Goal: Task Accomplishment & Management: Manage account settings

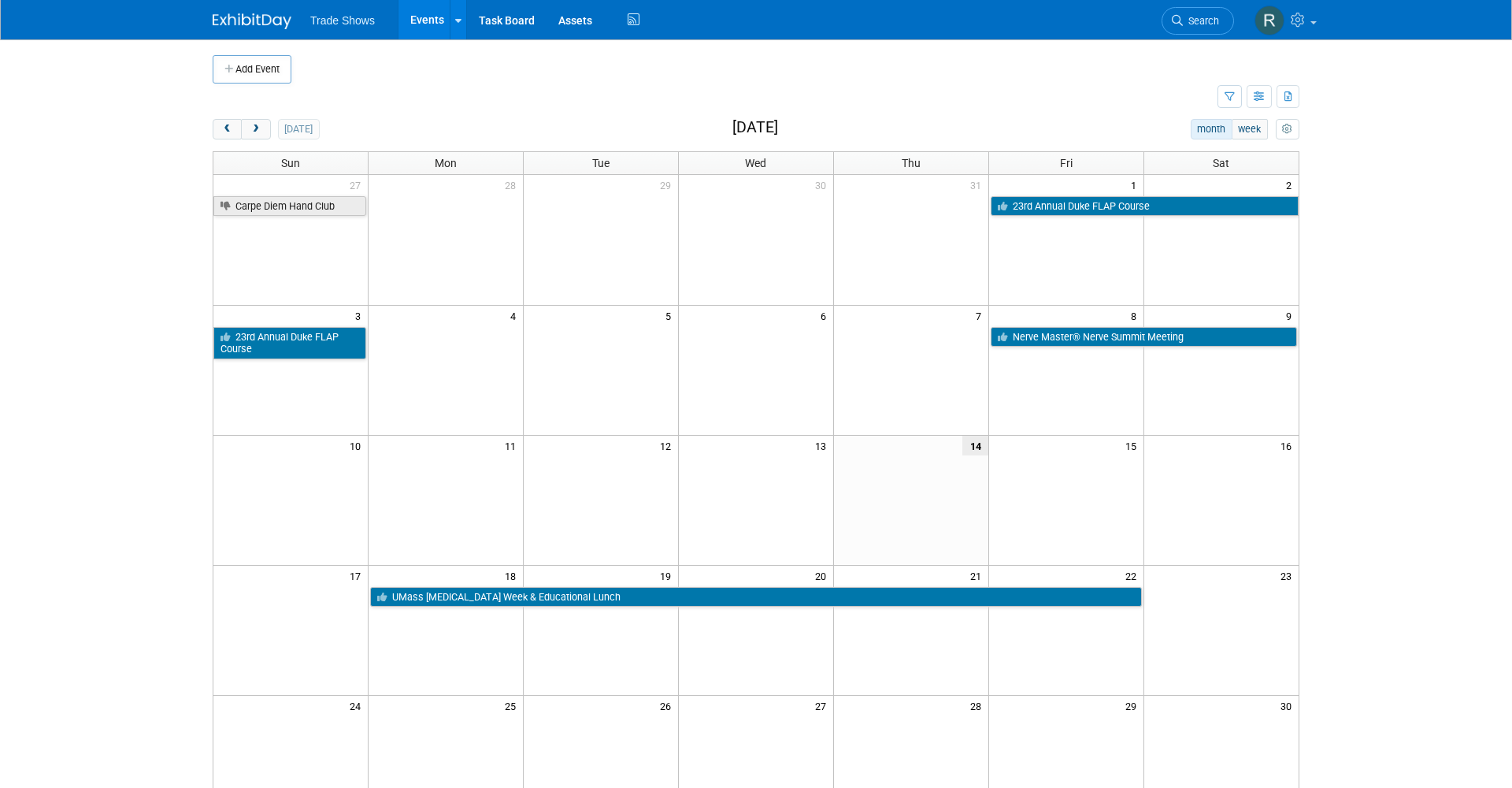
click at [299, 139] on div "[DATE] month week [DATE] Sun Mon Tue Wed Thu Fri Sat 27 28 29 30 31 1 2 Carpe D…" at bounding box center [756, 538] width 1086 height 838
click at [262, 68] on button "Add Event" at bounding box center [252, 70] width 78 height 29
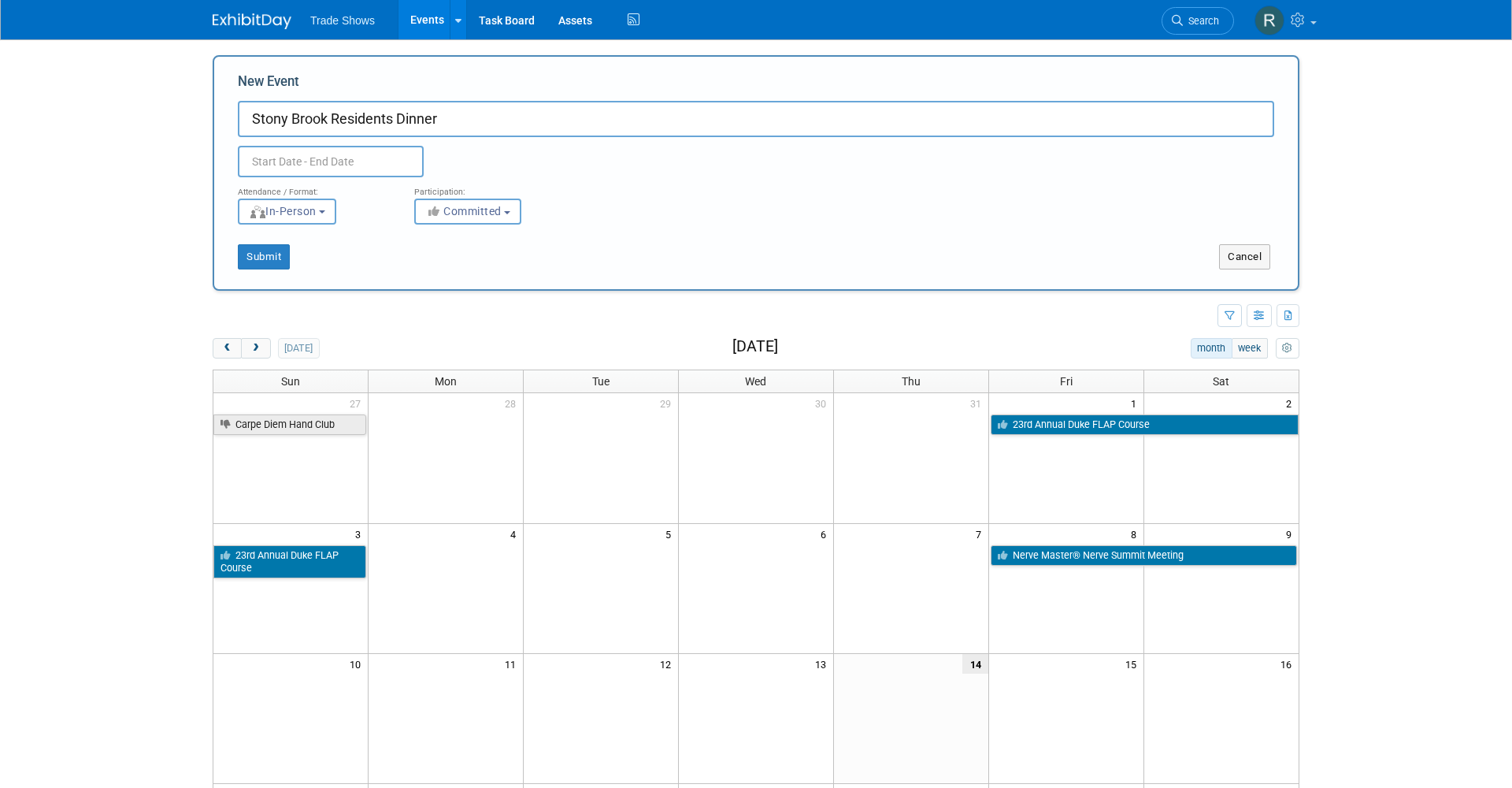
type input "Stony Brook Residents Dinner"
click at [284, 152] on input "text" at bounding box center [330, 161] width 186 height 32
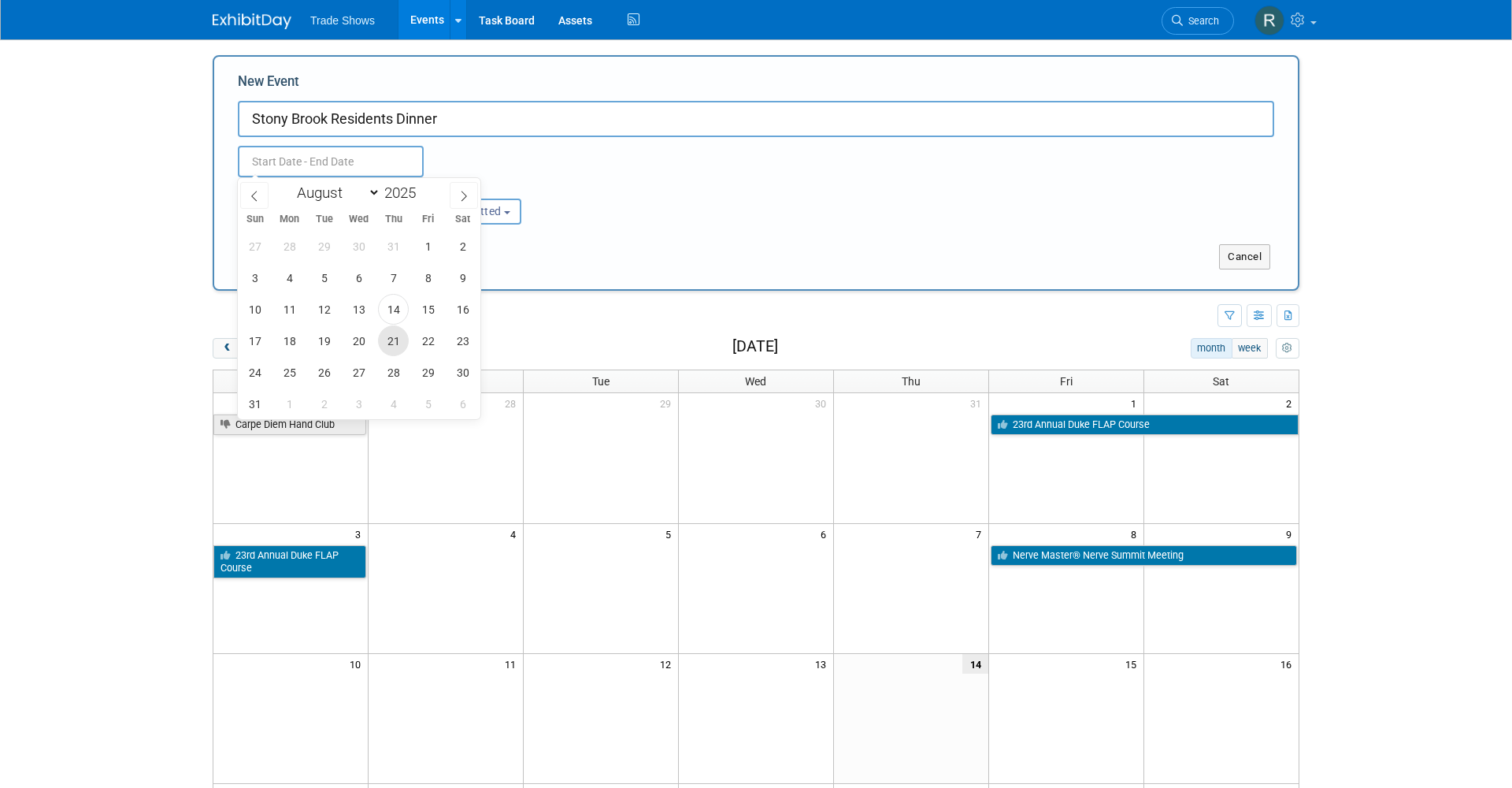
click at [394, 333] on span "21" at bounding box center [393, 341] width 31 height 31
type input "[DATE] to [DATE]"
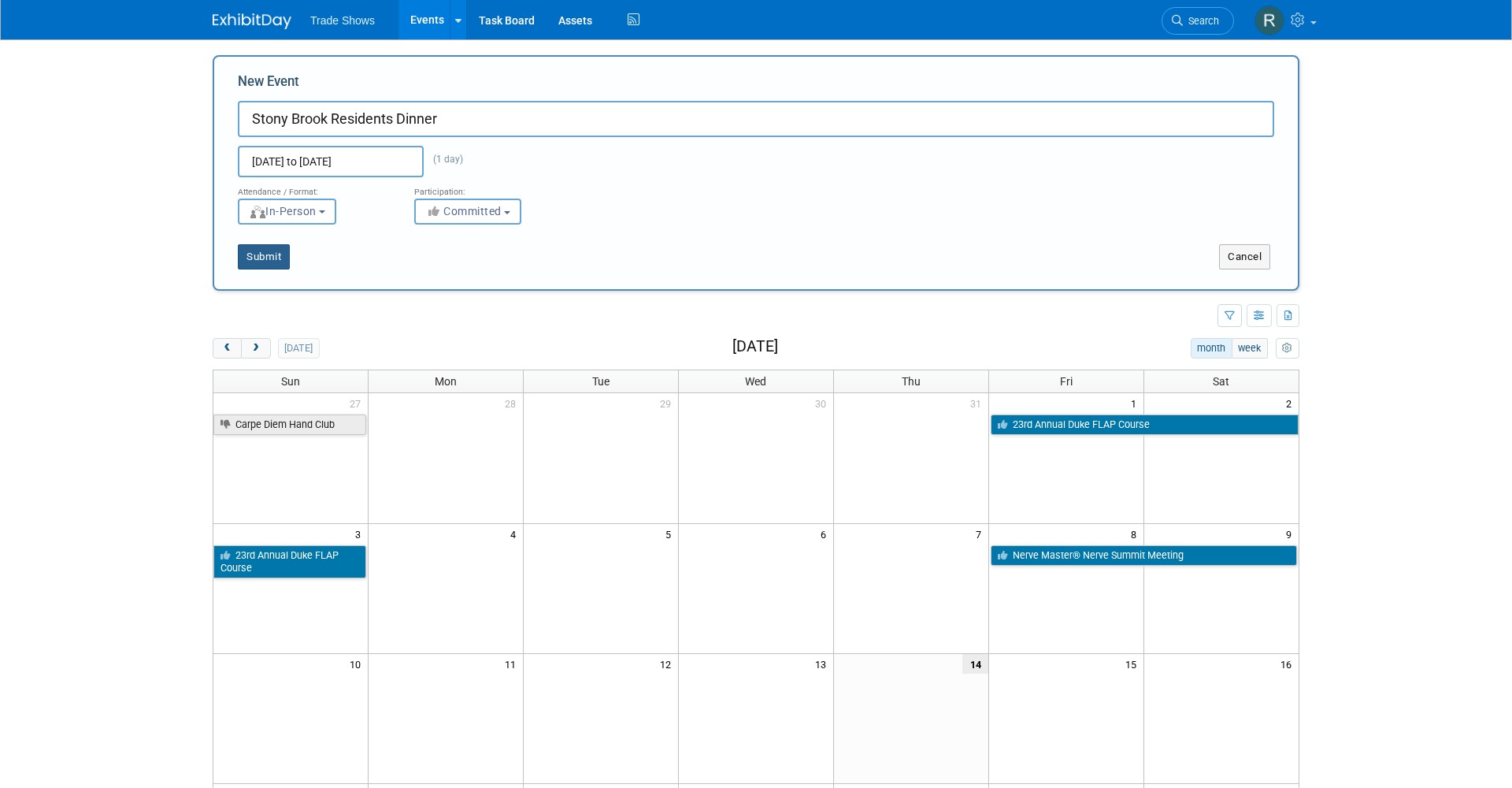
click at [262, 253] on button "Submit" at bounding box center [263, 257] width 52 height 25
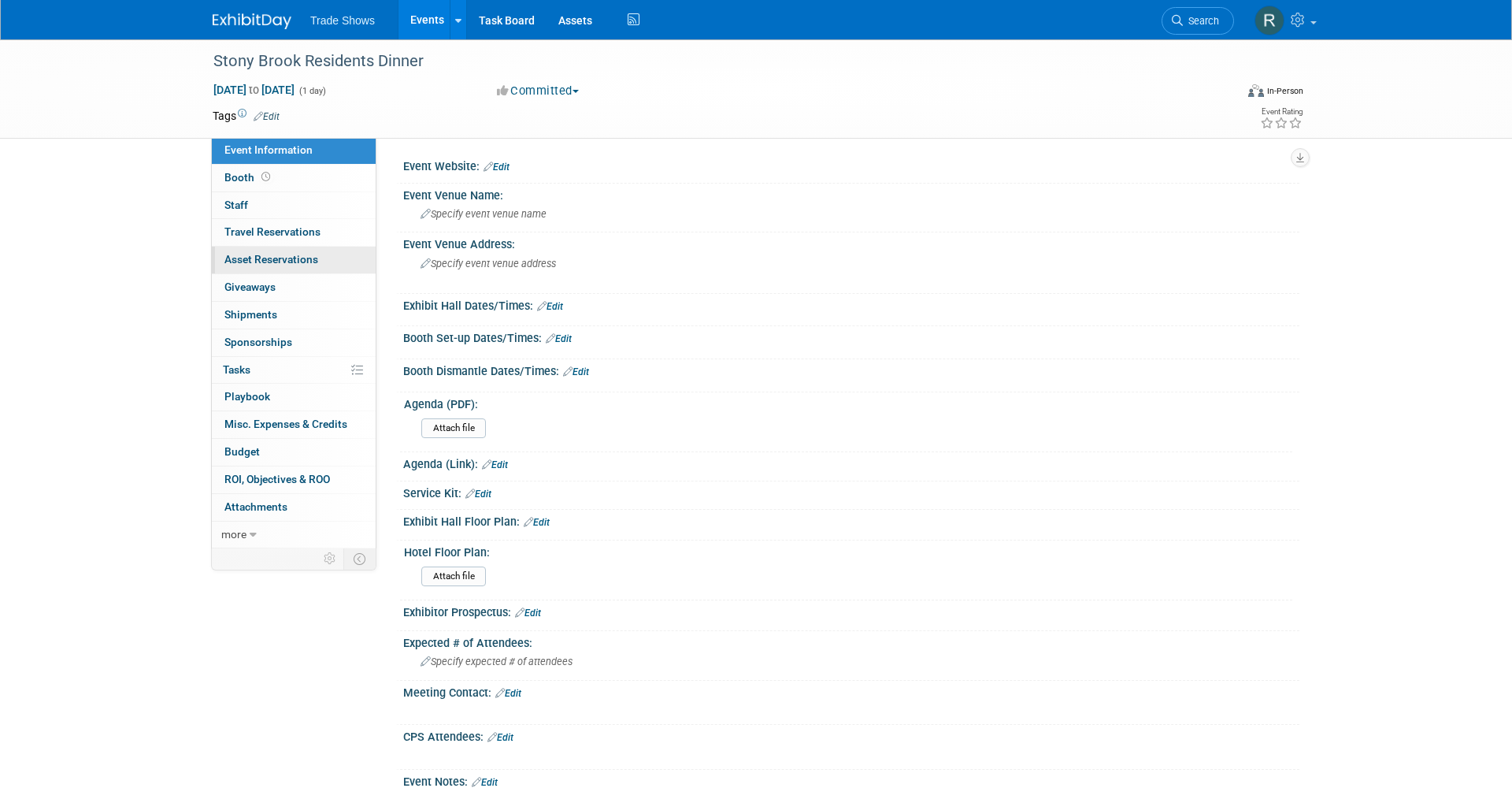
click at [293, 256] on span "Asset Reservations 0" at bounding box center [271, 259] width 94 height 12
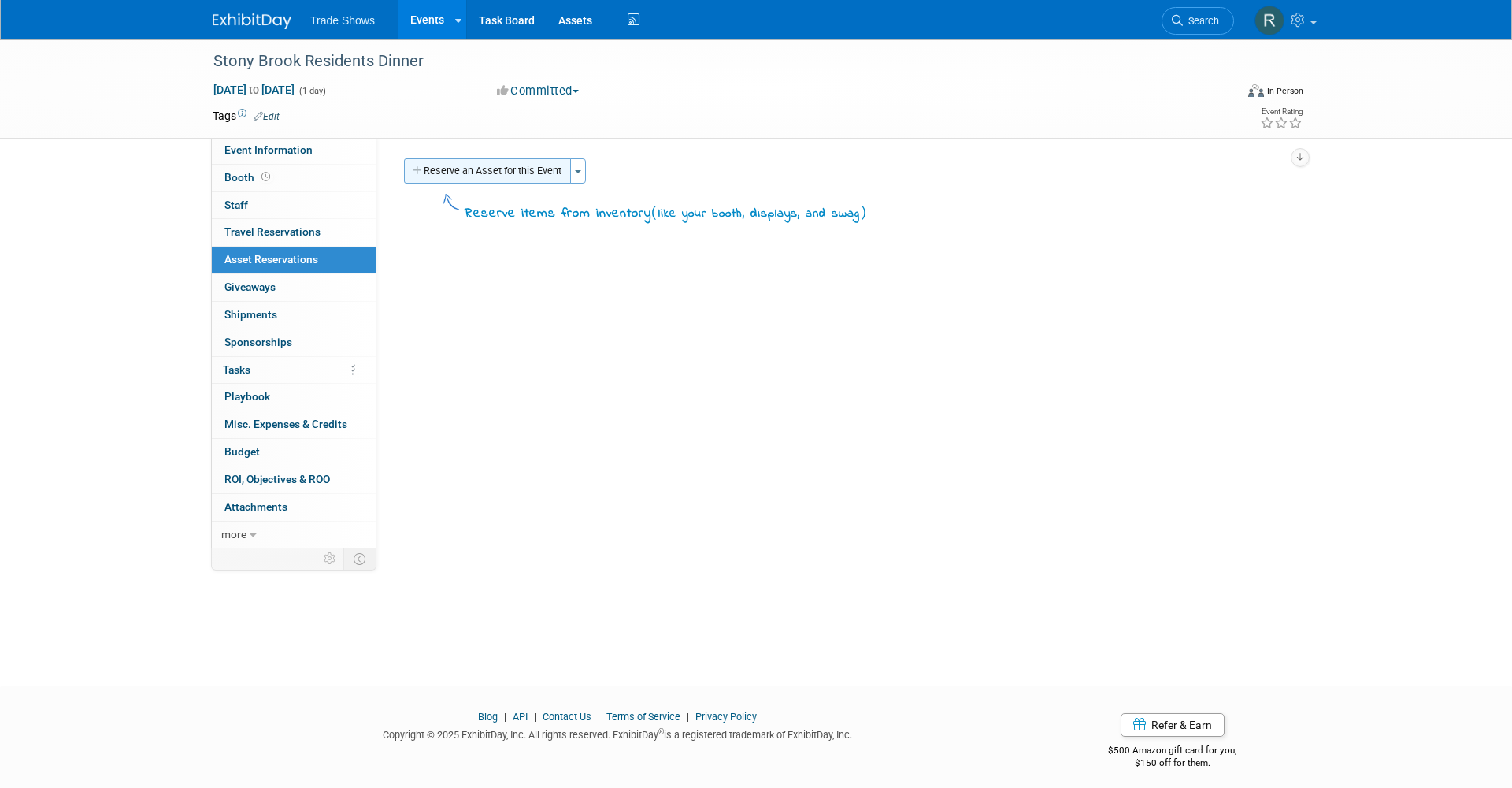
click at [456, 169] on button "Reserve an Asset for this Event" at bounding box center [487, 171] width 167 height 25
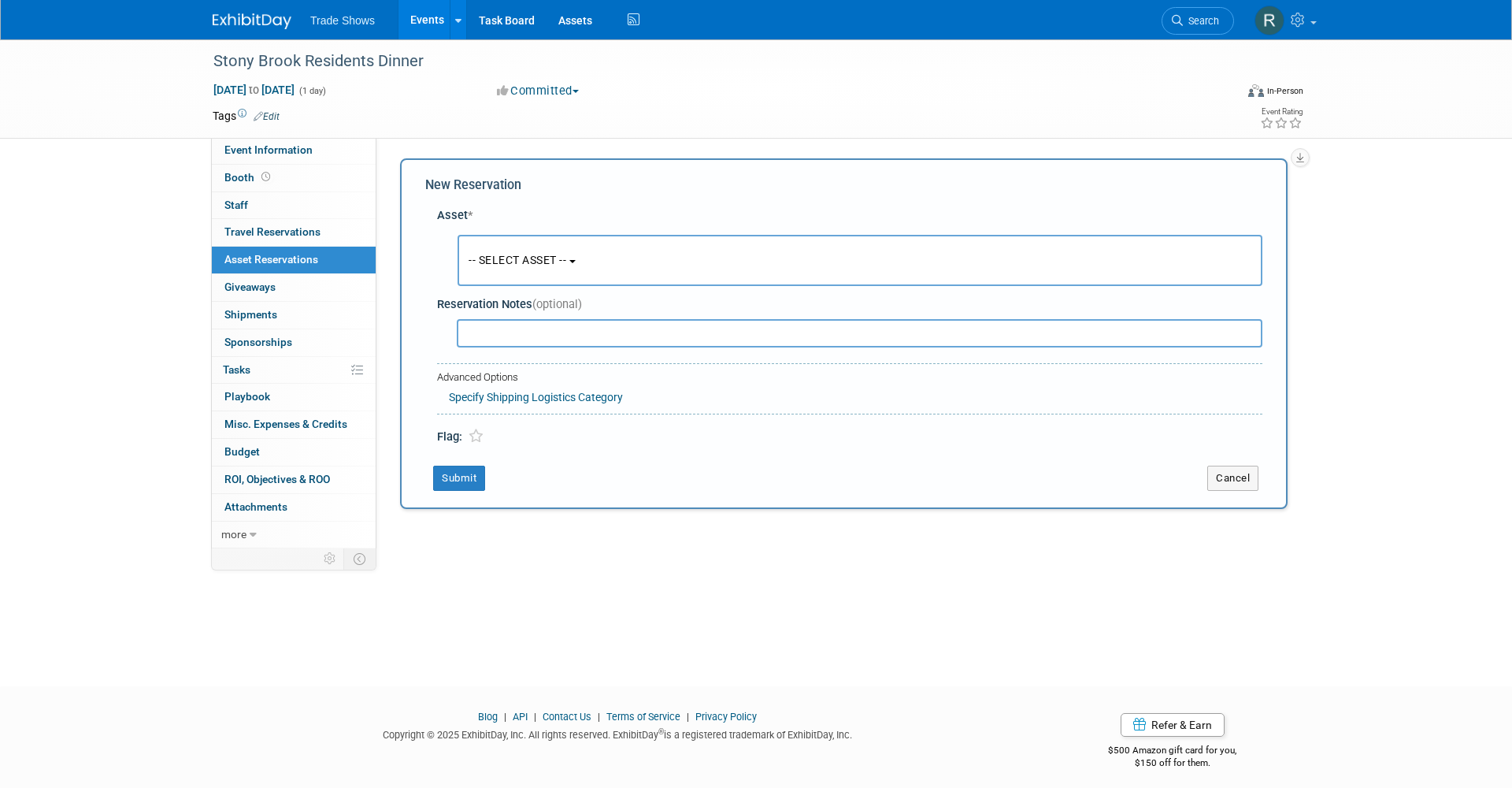
scroll to position [9, 0]
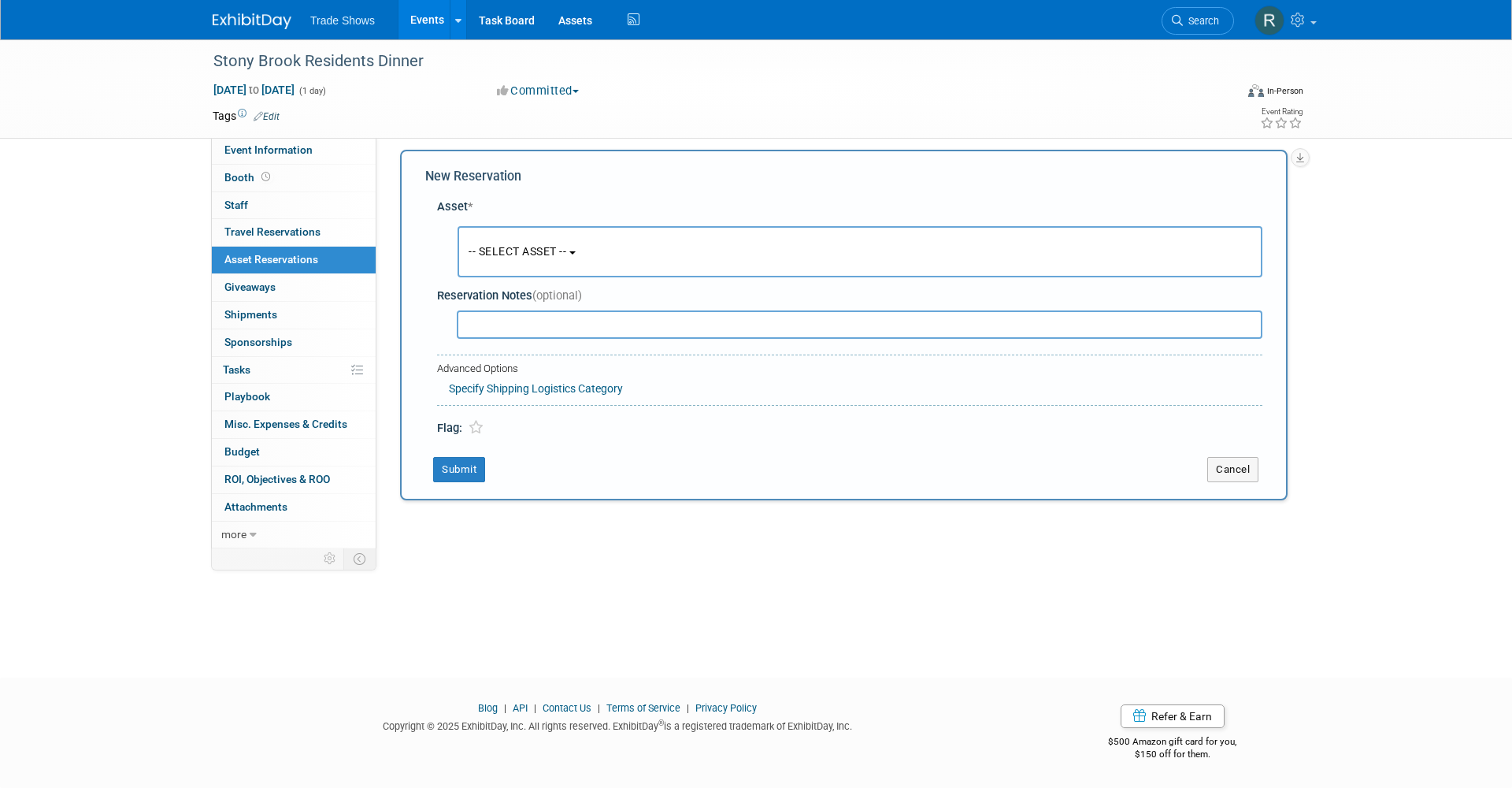
click at [510, 257] on button "-- SELECT ASSET --" at bounding box center [859, 252] width 805 height 52
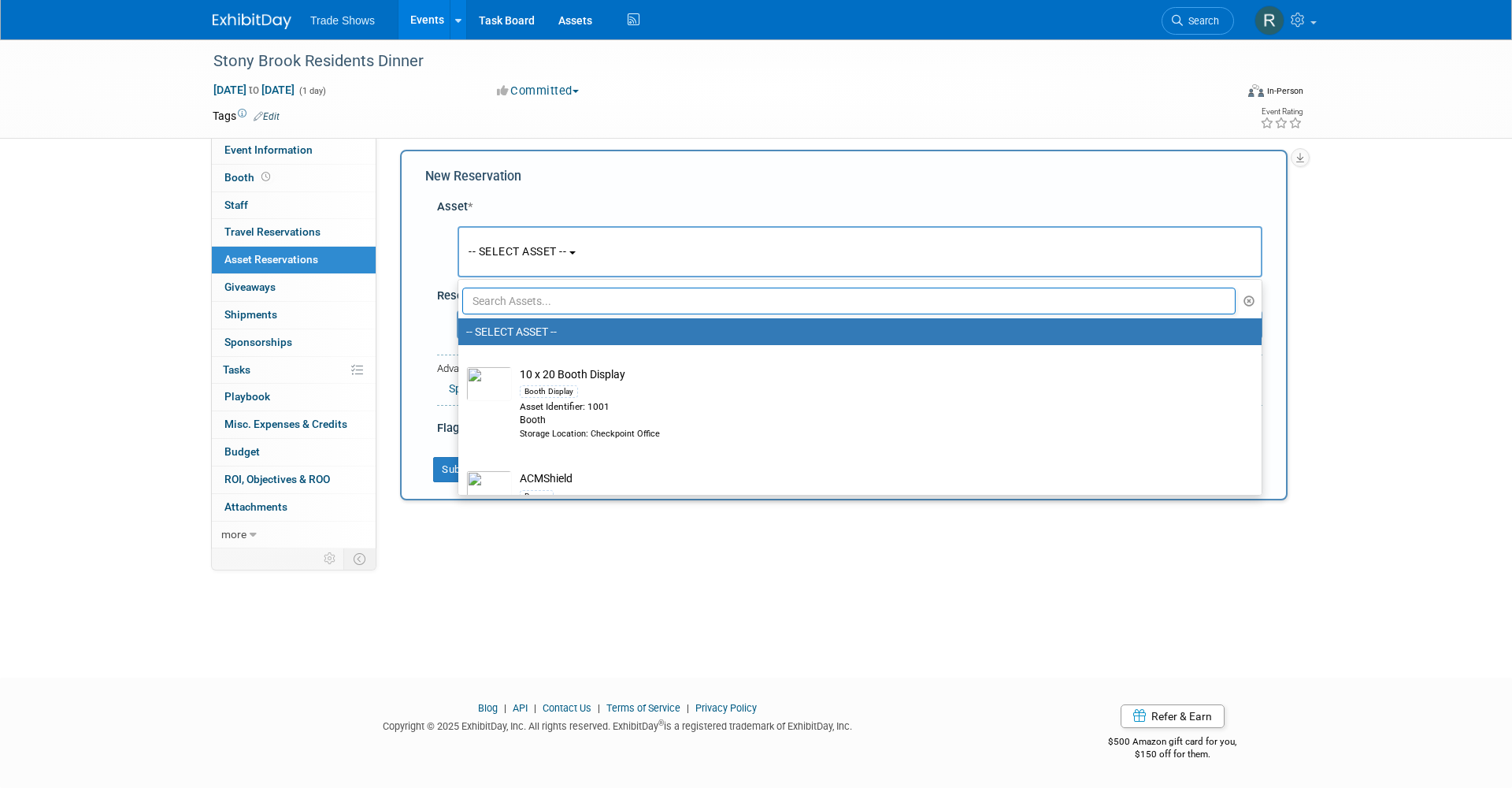
click at [500, 294] on input "text" at bounding box center [849, 301] width 773 height 27
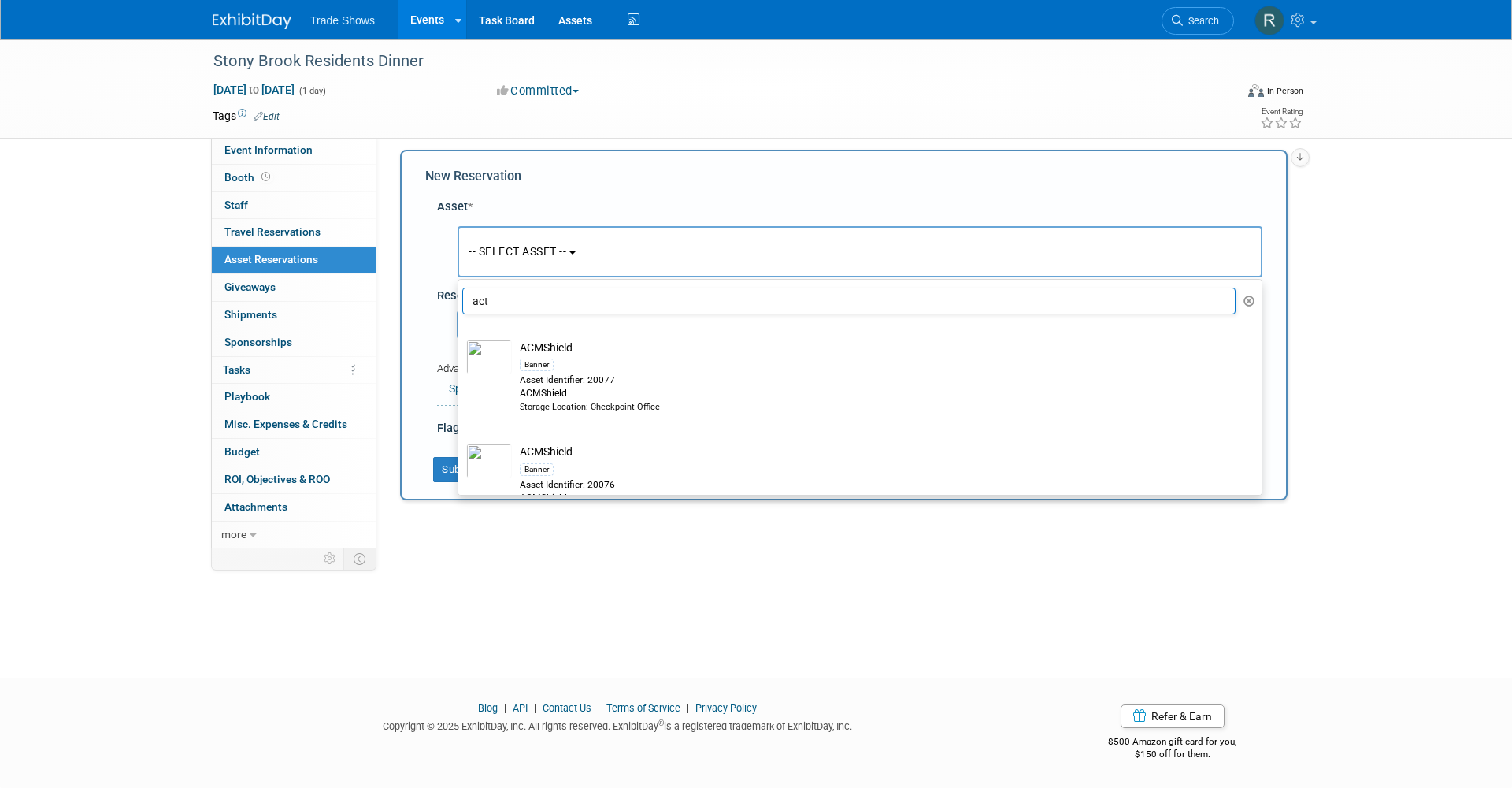
type input "act"
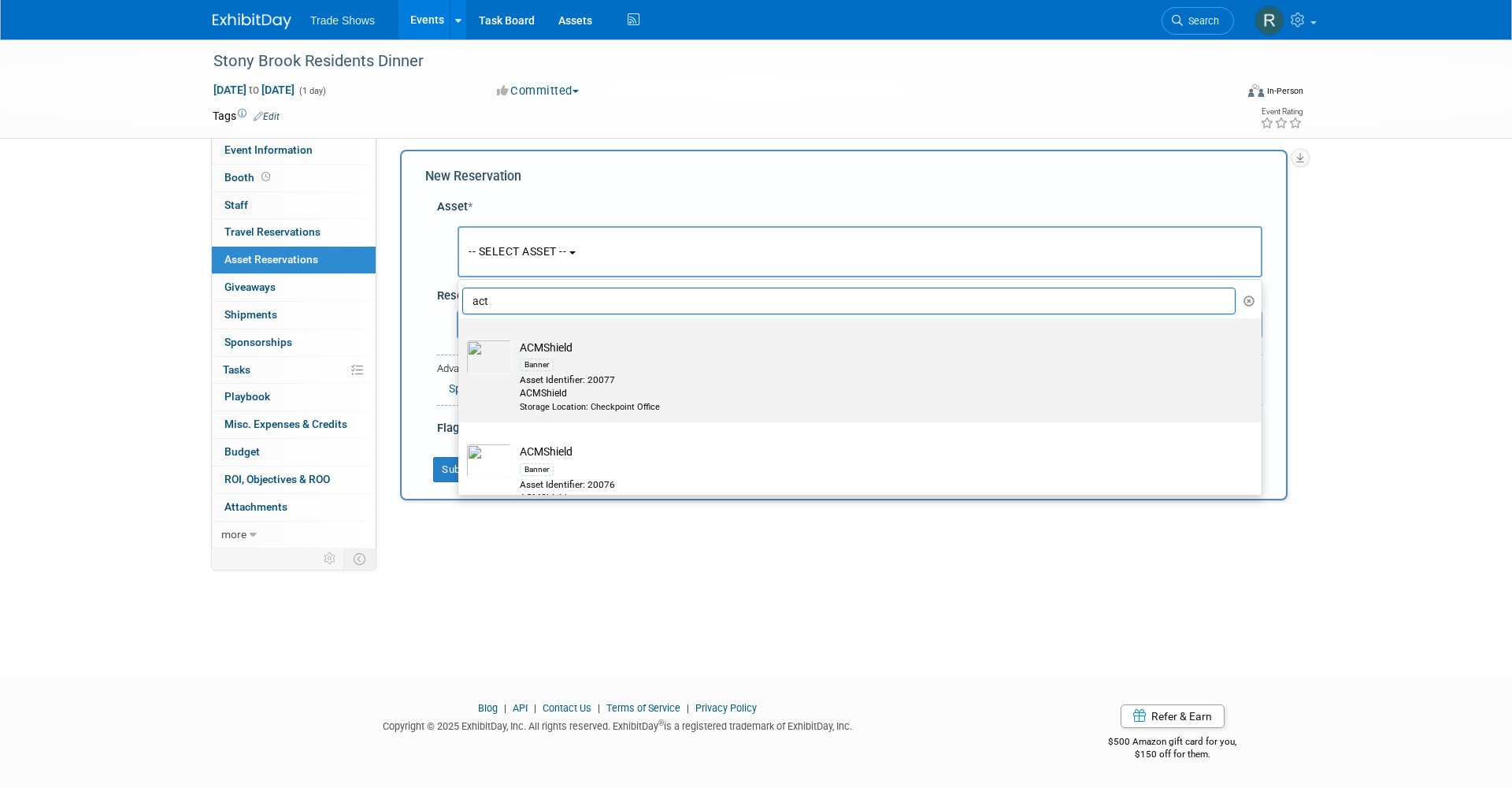
drag, startPoint x: 500, startPoint y: 294, endPoint x: 560, endPoint y: 371, distance: 97.6
click at [560, 371] on div "Banner" at bounding box center [874, 364] width 710 height 18
click at [461, 337] on input "ACMShield Banner Asset Identifier: 20077 ACMShield Storage Location: Checkpoint…" at bounding box center [455, 331] width 10 height 11
select select "10720345"
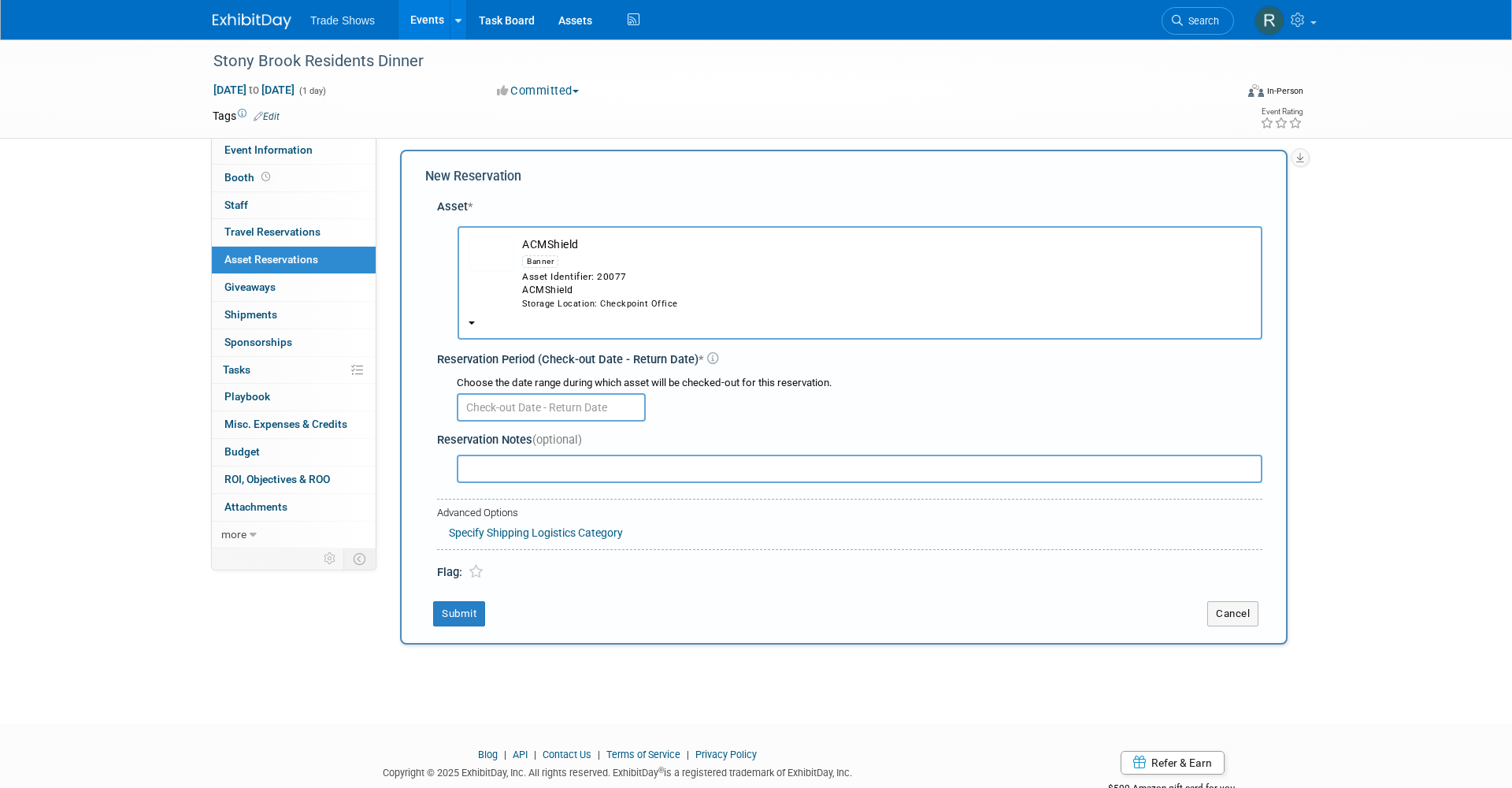
click at [511, 393] on body "Trade Shows Events Add Event Bulk Upload Events Shareable Event Boards Recently…" at bounding box center [756, 385] width 1512 height 788
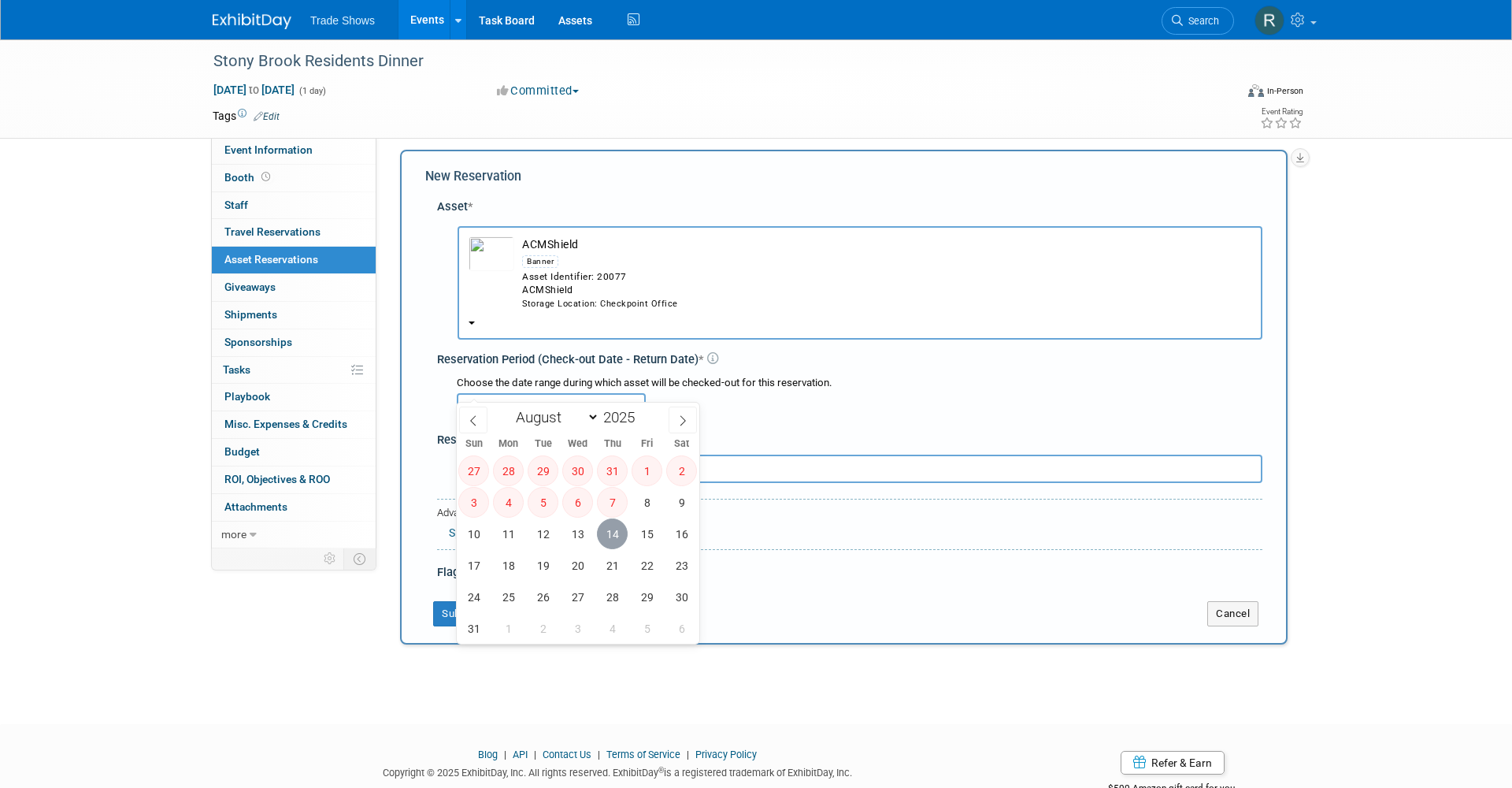
click at [615, 538] on span "14" at bounding box center [612, 534] width 31 height 31
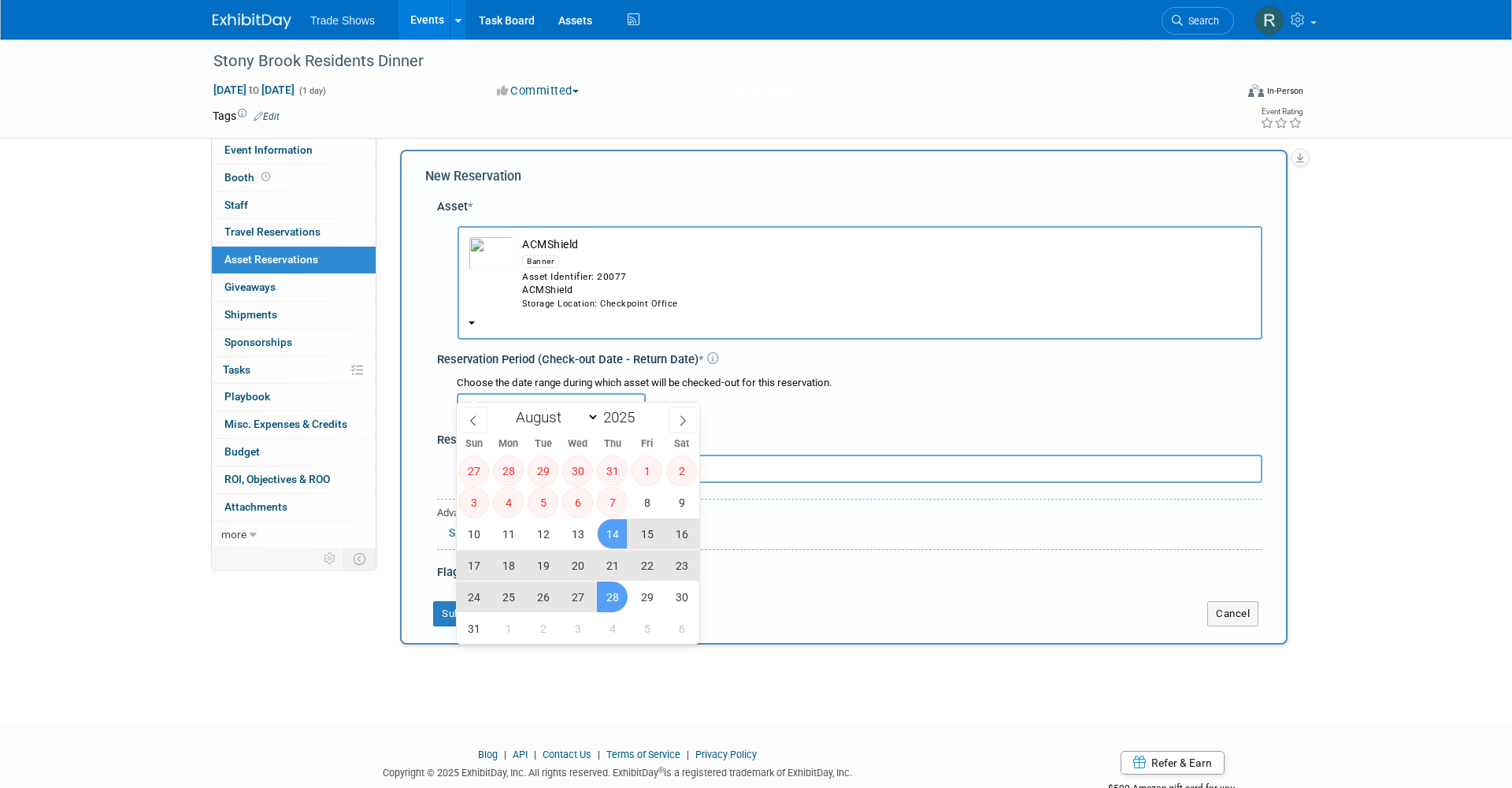
click at [615, 591] on span "28" at bounding box center [612, 597] width 31 height 31
type input "Aug 14, 2025 to Aug 28, 2025"
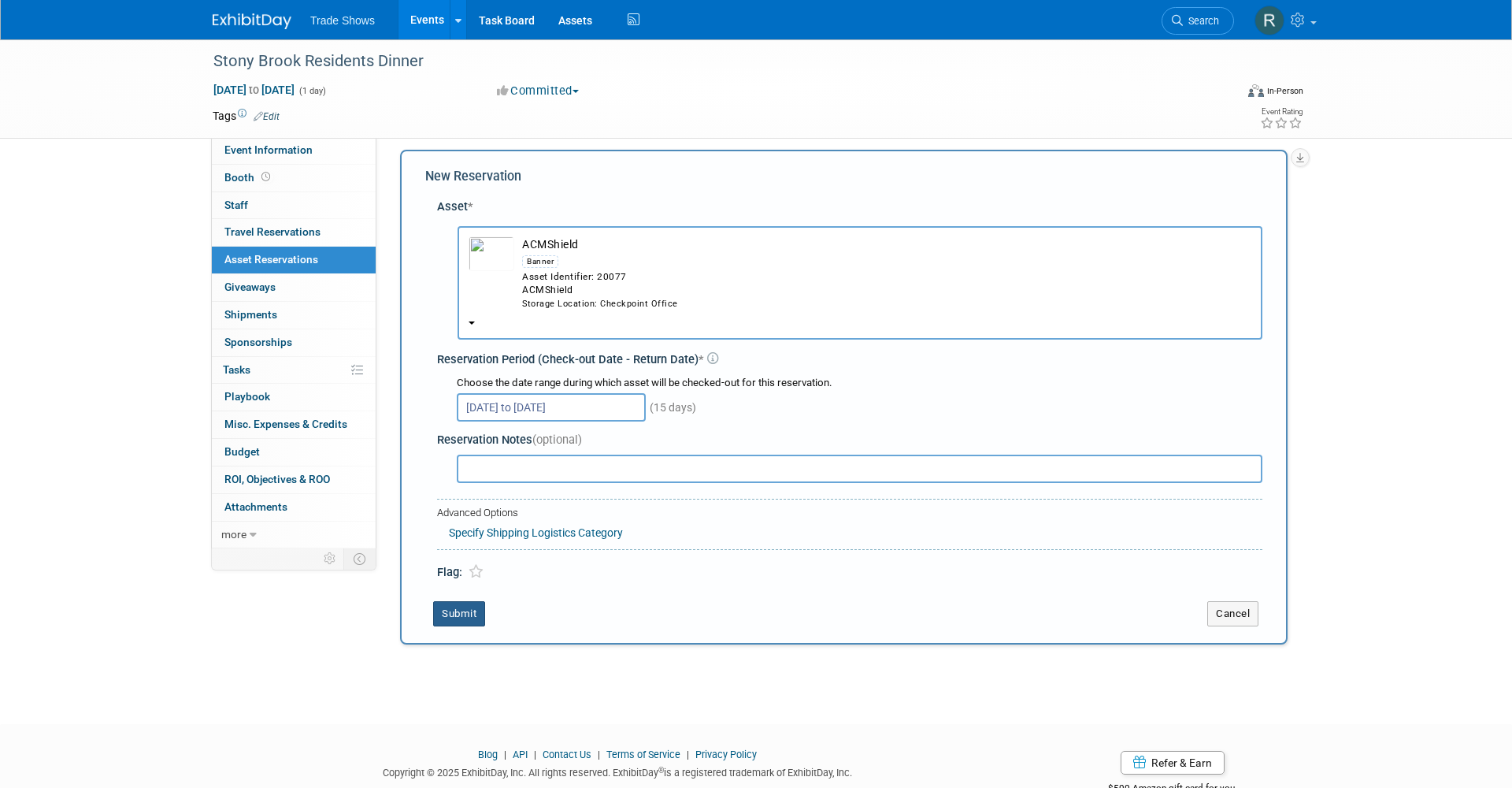
click at [446, 601] on button "Submit" at bounding box center [459, 613] width 52 height 25
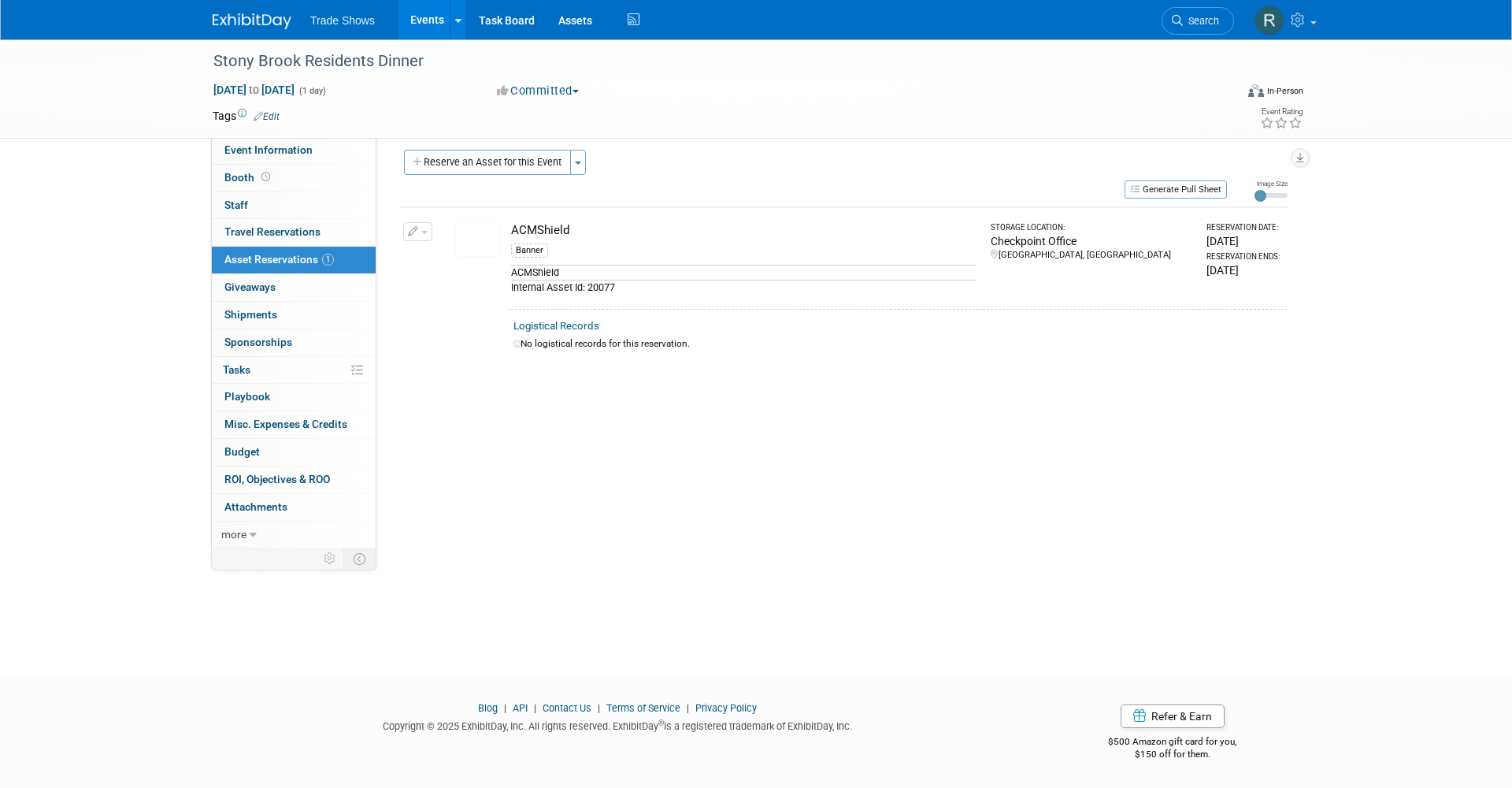
click at [416, 227] on icon "button" at bounding box center [413, 232] width 11 height 11
click at [426, 308] on icon "button" at bounding box center [426, 306] width 11 height 11
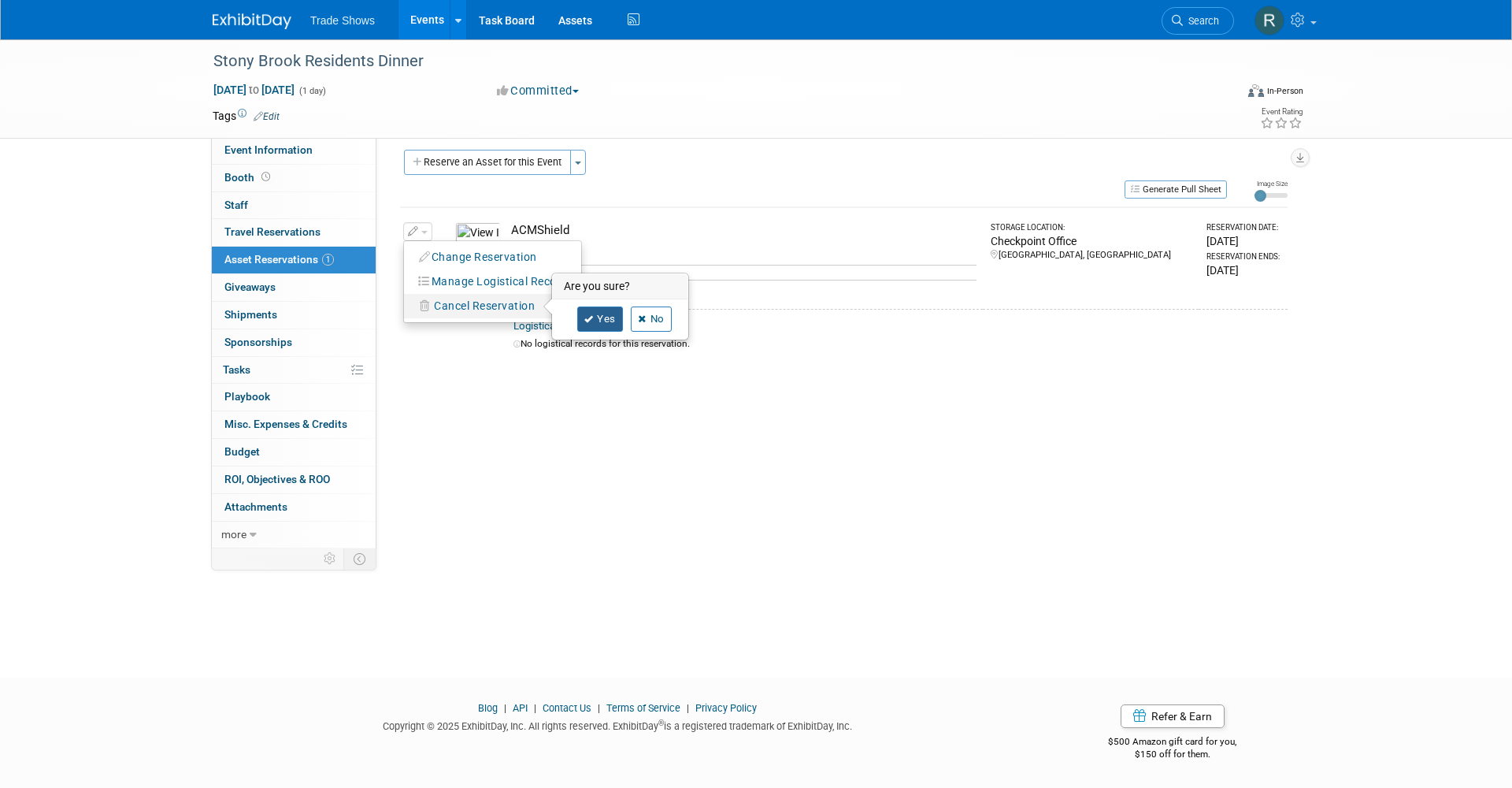
click at [595, 312] on link "Yes" at bounding box center [600, 319] width 46 height 25
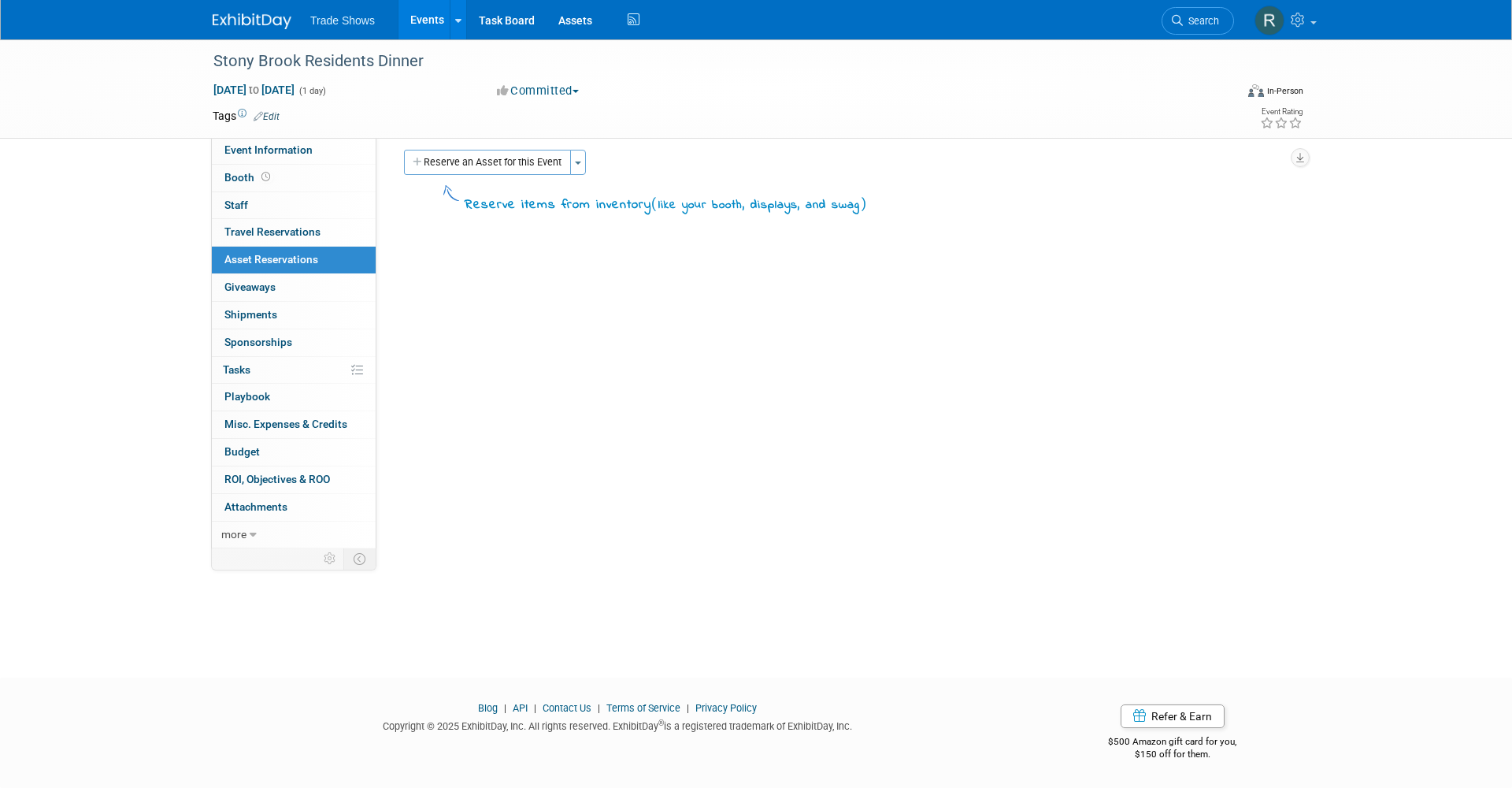
click at [483, 160] on button "Reserve an Asset for this Event" at bounding box center [487, 162] width 167 height 25
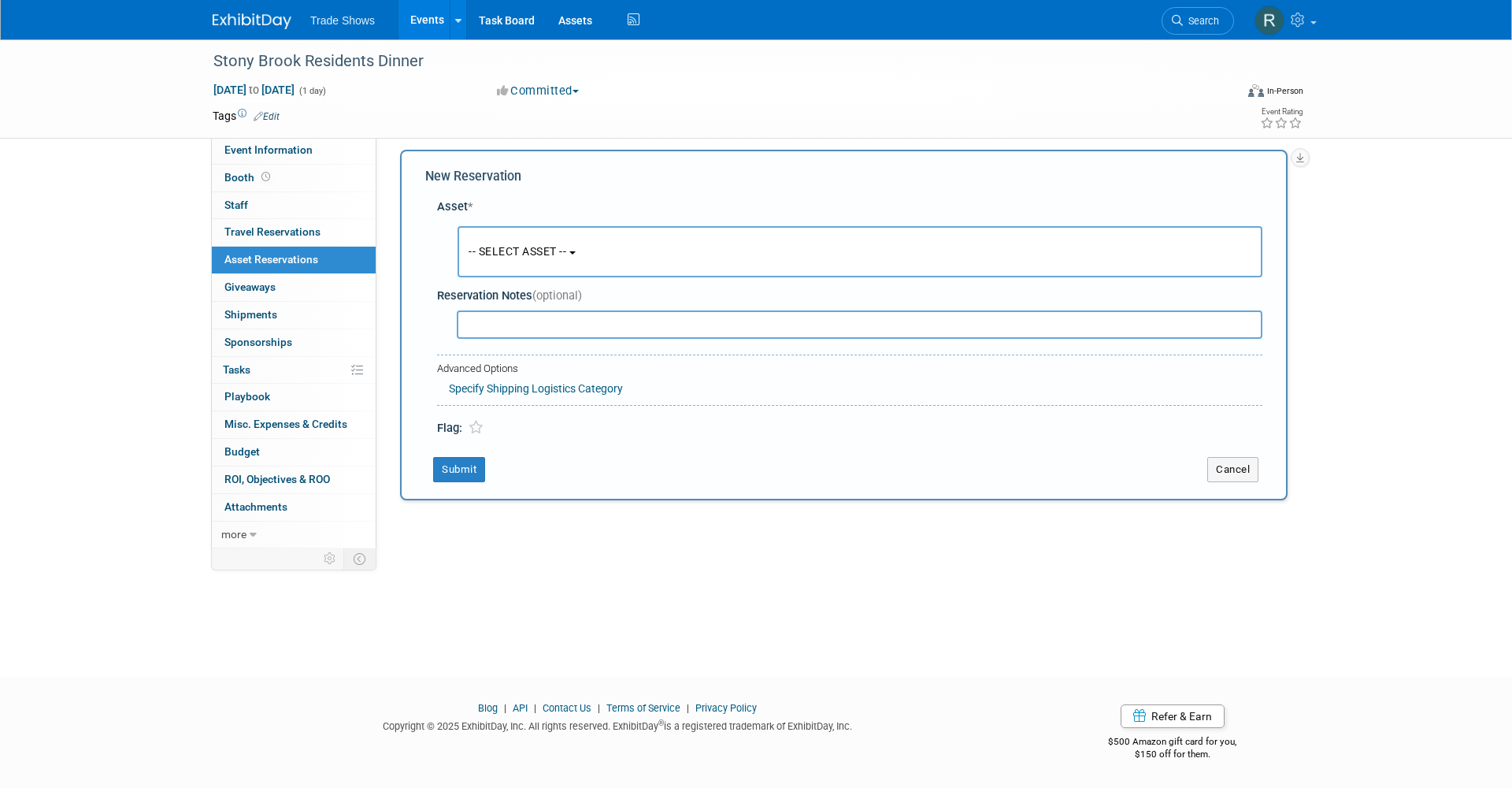
click at [483, 233] on button "-- SELECT ASSET --" at bounding box center [859, 252] width 805 height 52
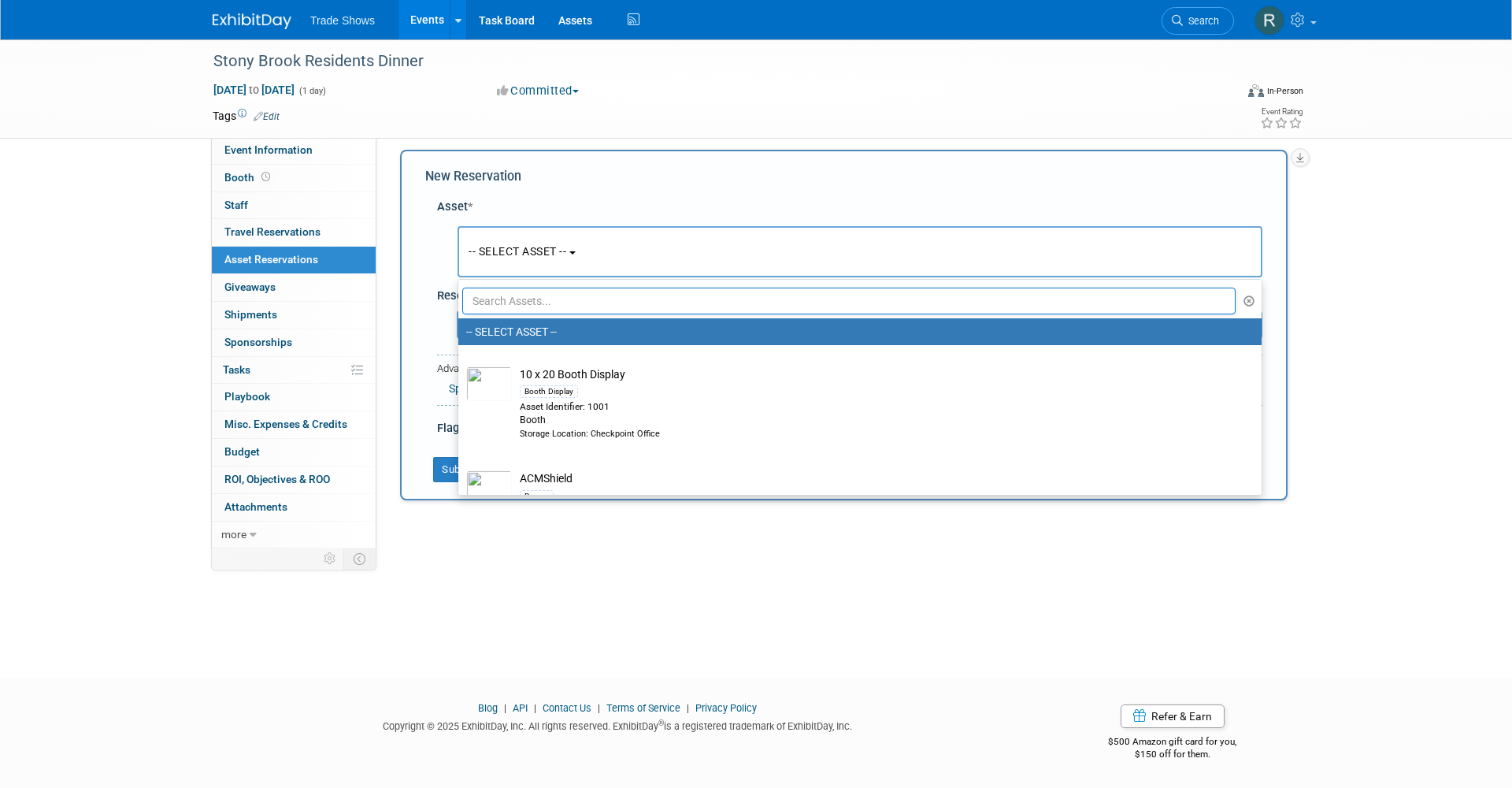
click at [496, 295] on input "text" at bounding box center [849, 301] width 773 height 27
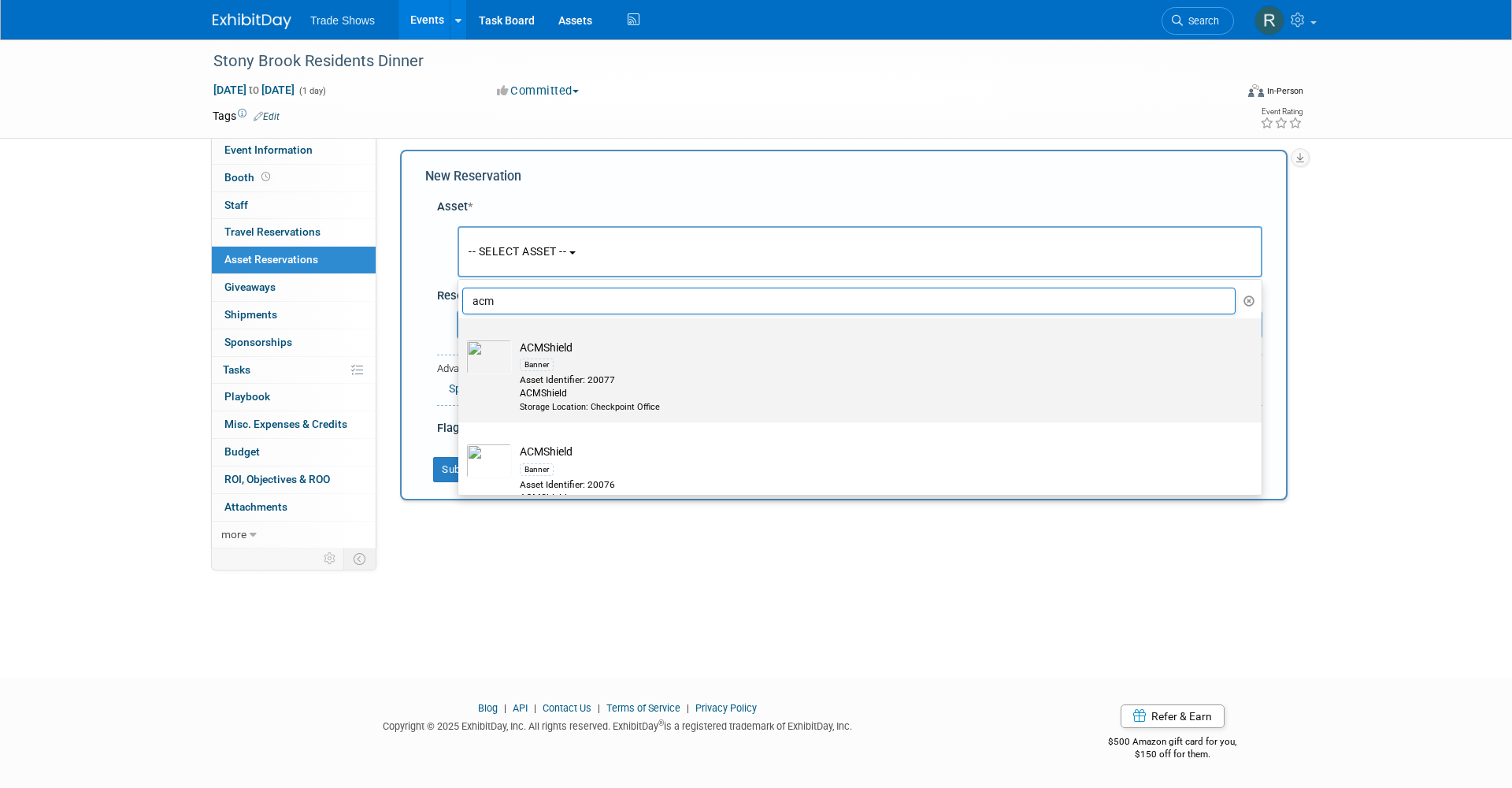
type input "act"
drag, startPoint x: 508, startPoint y: 325, endPoint x: 576, endPoint y: 372, distance: 82.7
click at [581, 373] on div "Asset Identifier: 20077" at bounding box center [874, 380] width 710 height 13
click at [461, 337] on input "ACMShield Banner Asset Identifier: 20077 ACMShield Storage Location: Checkpoint…" at bounding box center [455, 331] width 10 height 11
select select "10720345"
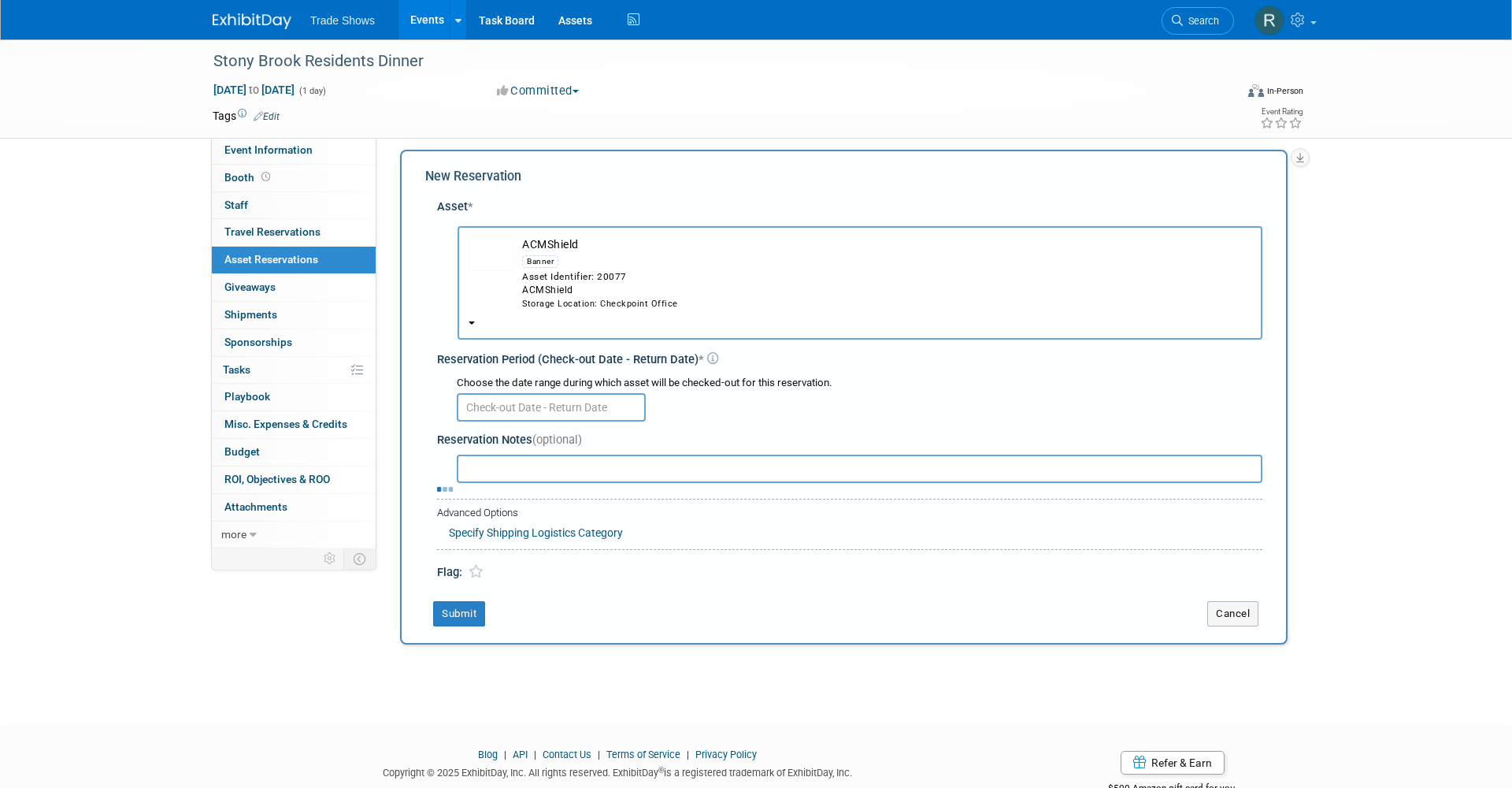
click at [559, 290] on div "ACMShield" at bounding box center [887, 290] width 729 height 13
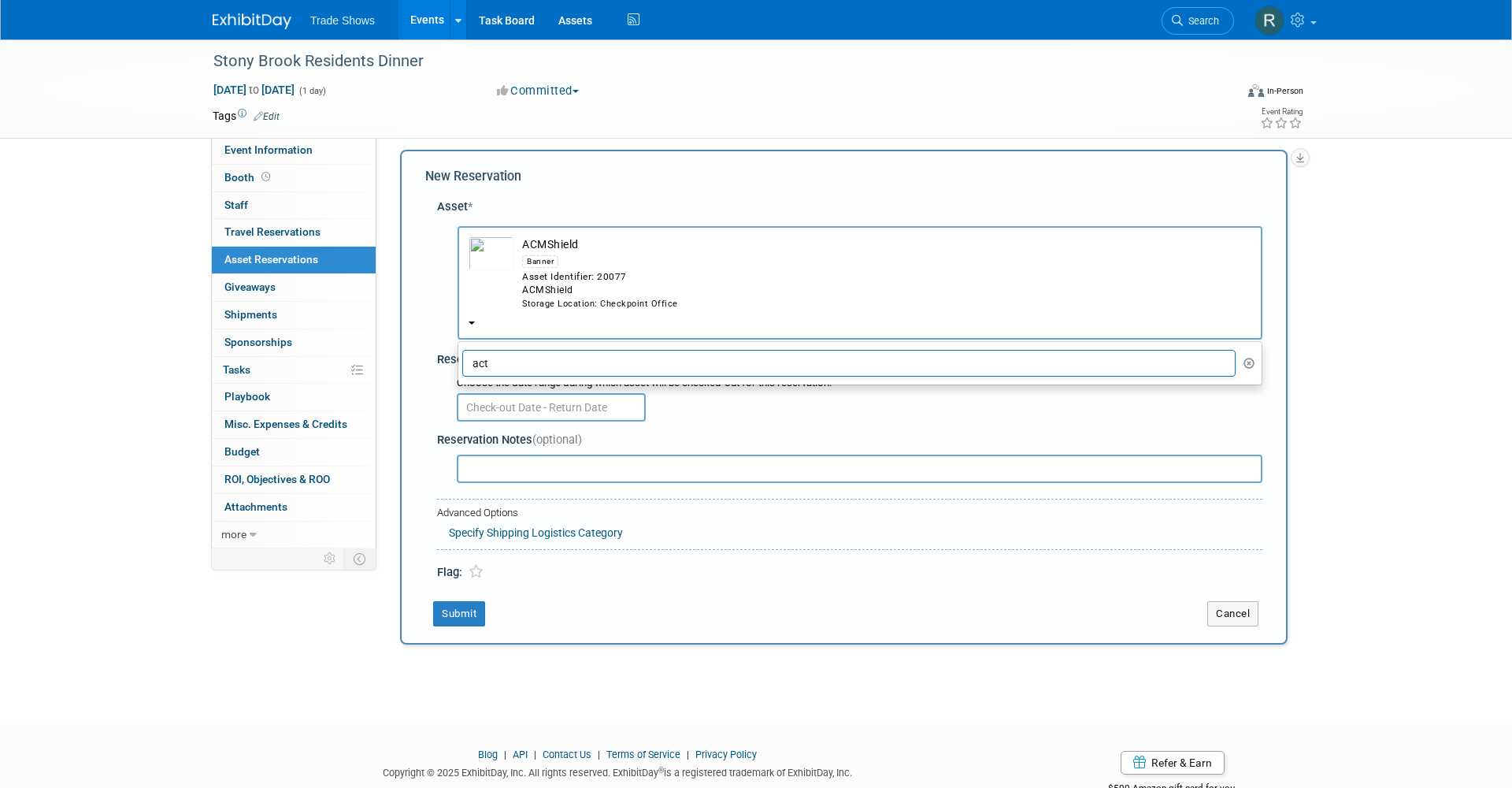
click at [564, 350] on input "act" at bounding box center [849, 363] width 773 height 27
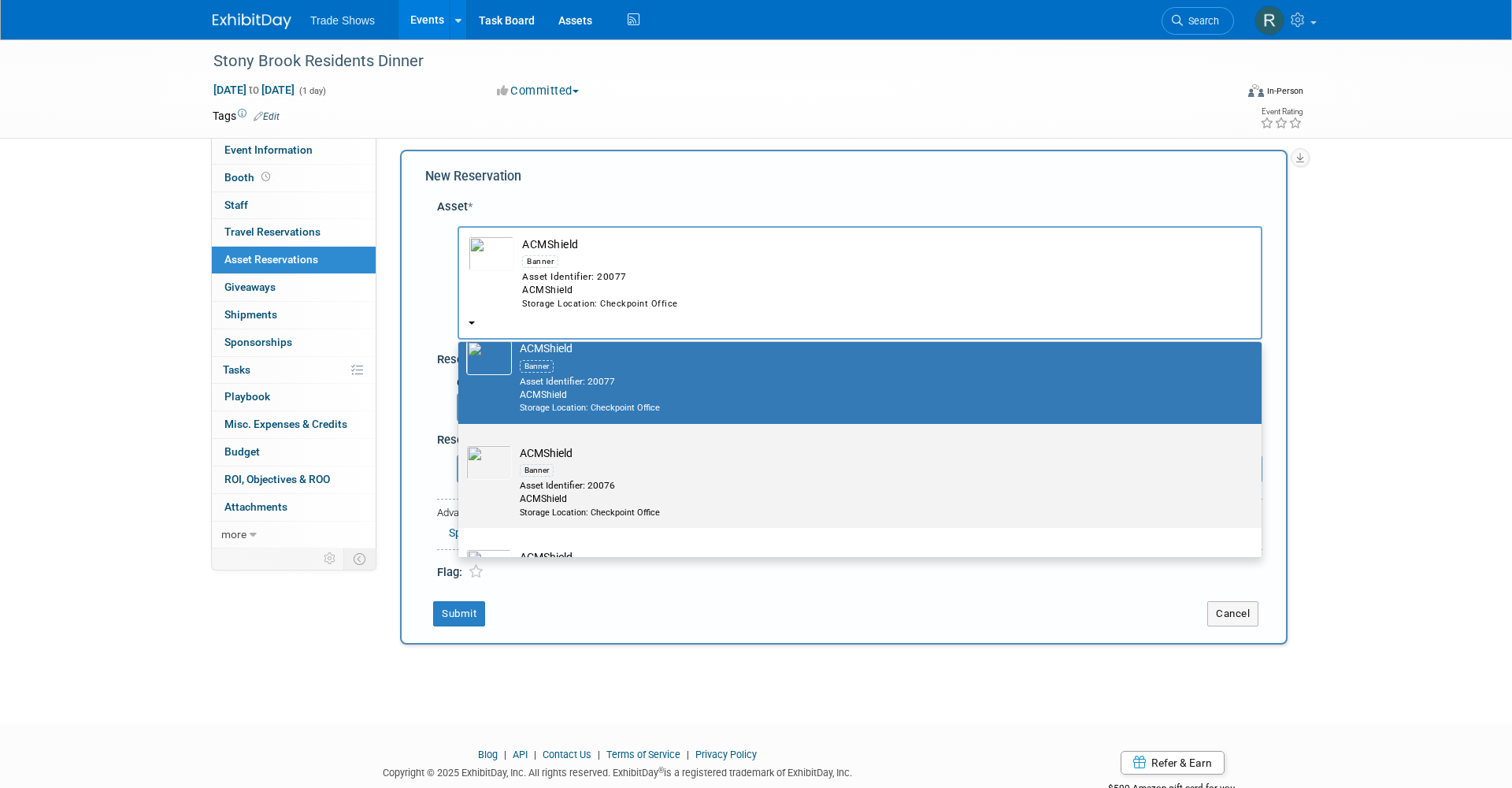
scroll to position [62, 0]
type input "acm"
click at [654, 479] on div "Asset Identifier: 20076" at bounding box center [874, 485] width 710 height 13
click at [461, 442] on input "ACMShield Banner Asset Identifier: 20076 ACMShield Storage Location: Checkpoint…" at bounding box center [455, 437] width 10 height 11
select select "10720319"
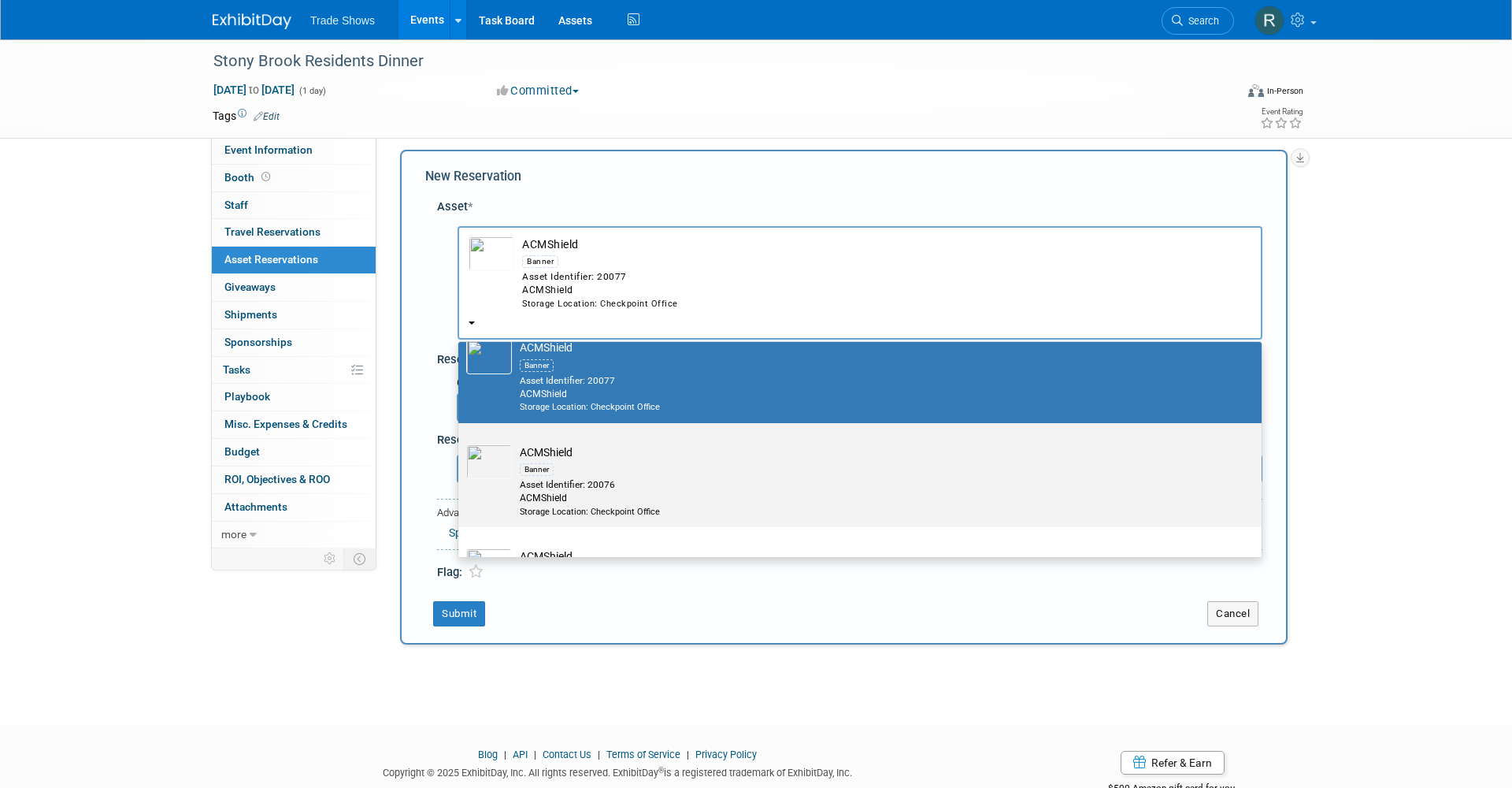
select select "7"
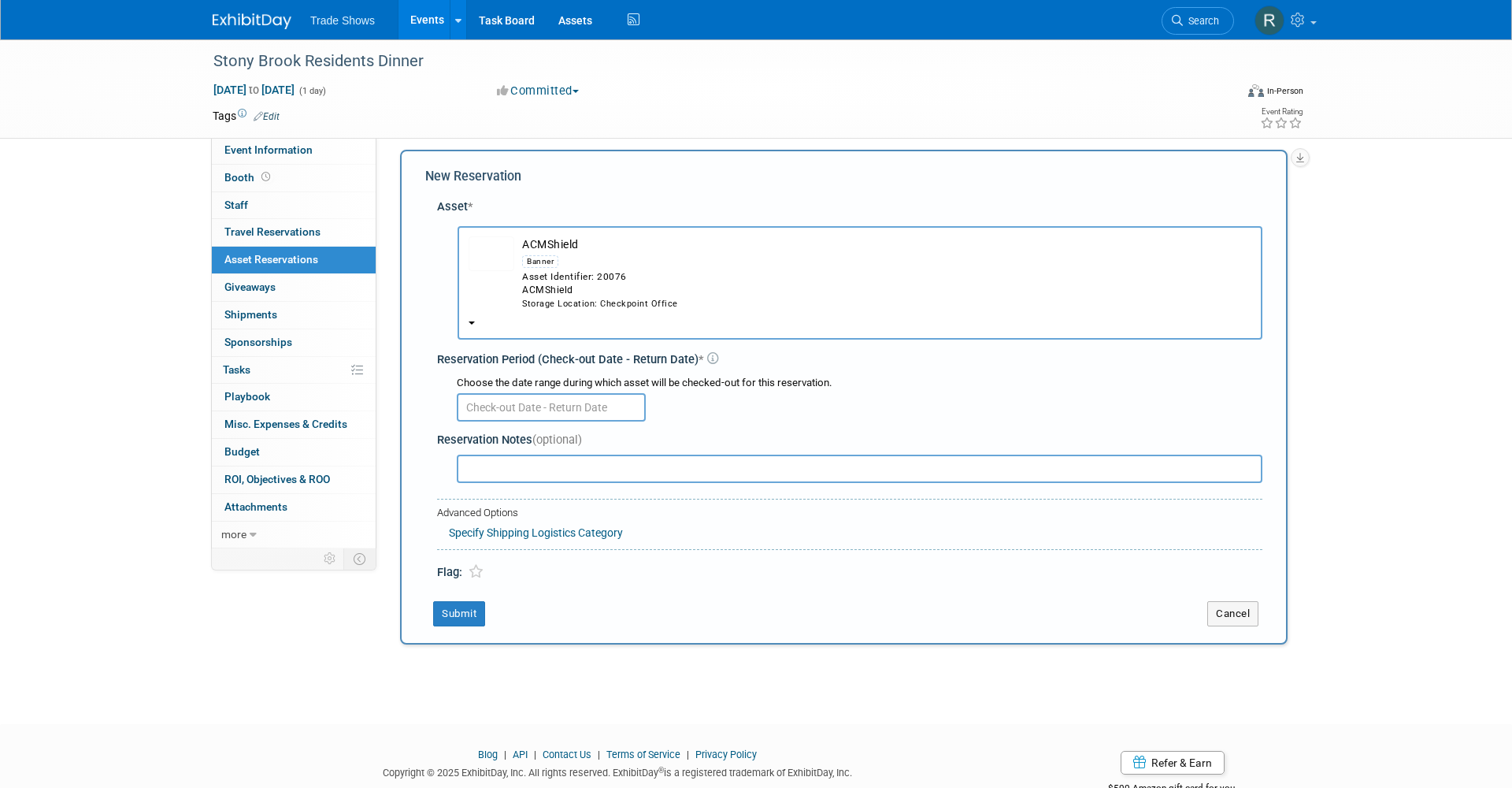
click at [586, 394] on input "text" at bounding box center [551, 408] width 189 height 29
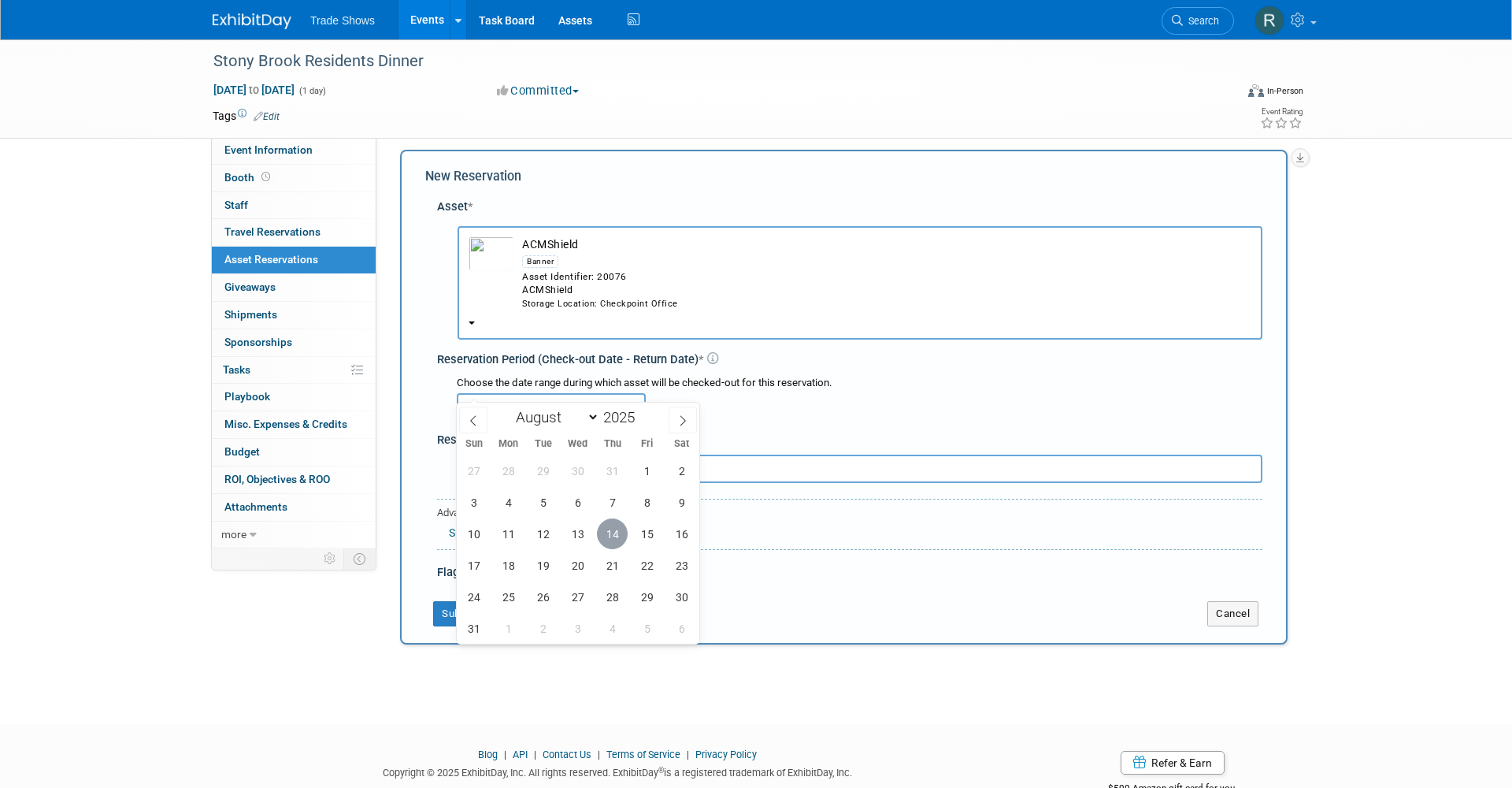
click at [612, 545] on span "14" at bounding box center [612, 534] width 31 height 31
click at [612, 599] on span "28" at bounding box center [612, 597] width 31 height 31
type input "Aug 14, 2025 to Aug 28, 2025"
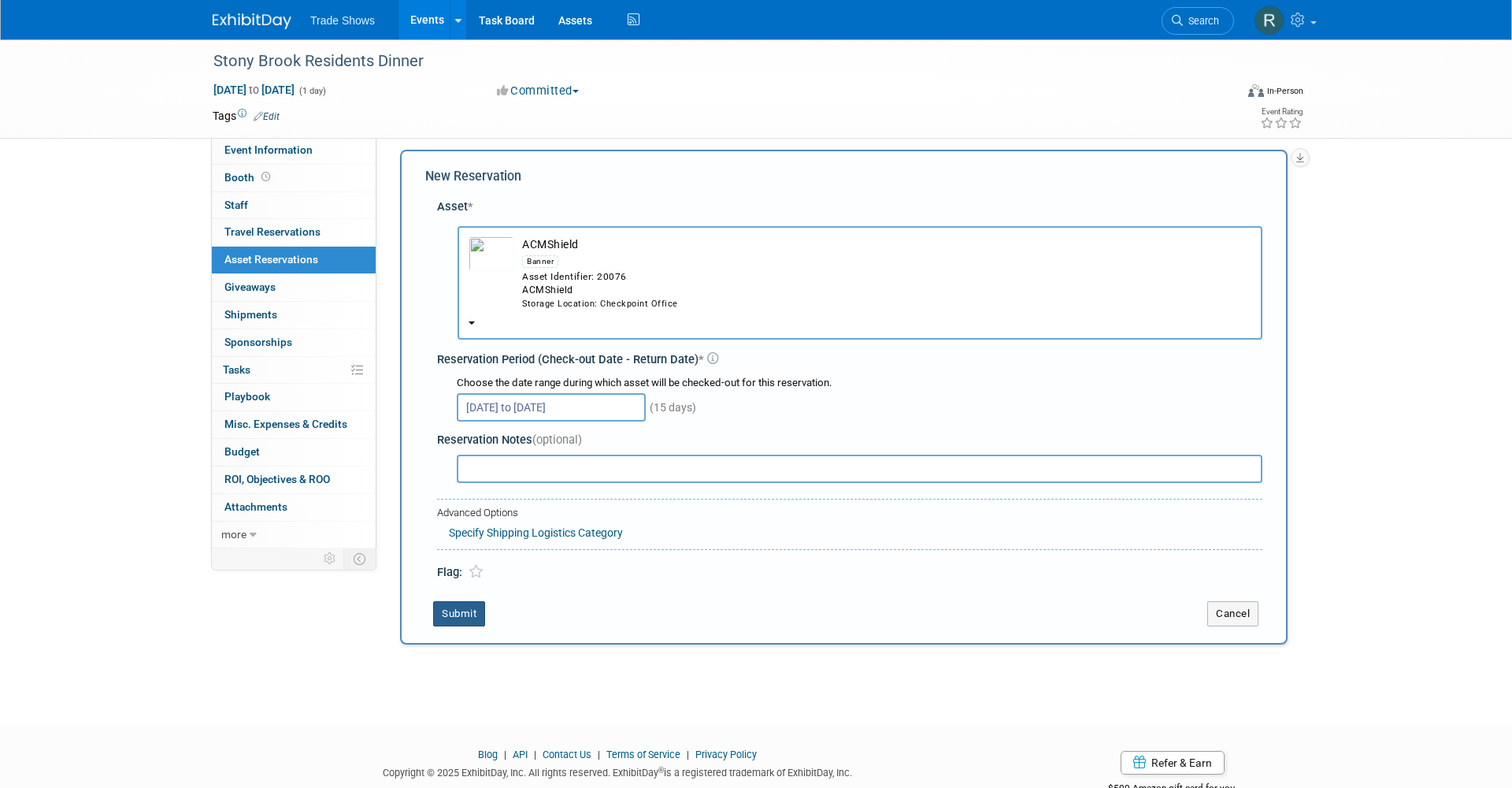
click at [483, 601] on button "Submit" at bounding box center [459, 613] width 52 height 25
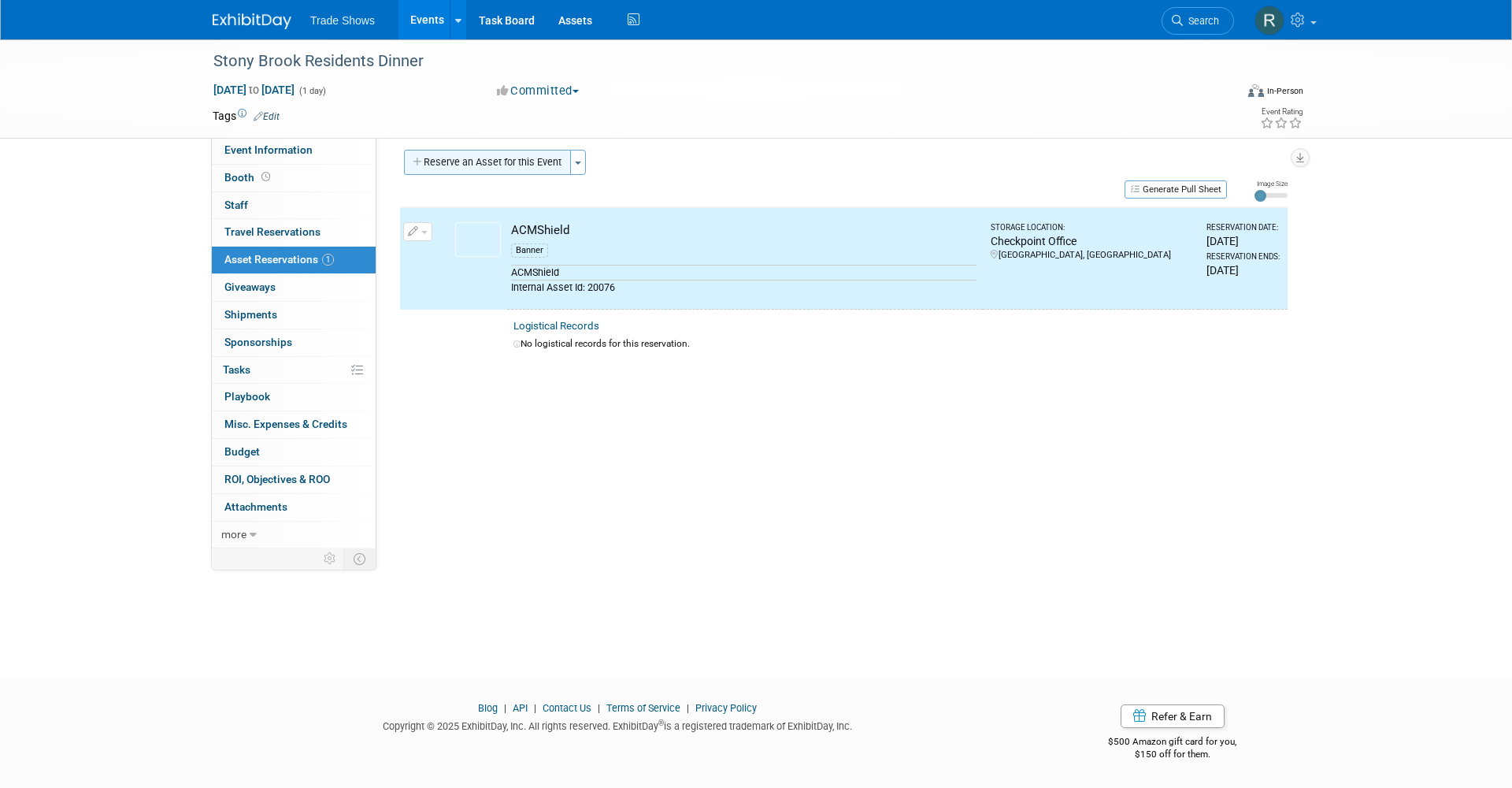
click at [495, 162] on button "Reserve an Asset for this Event" at bounding box center [487, 162] width 167 height 25
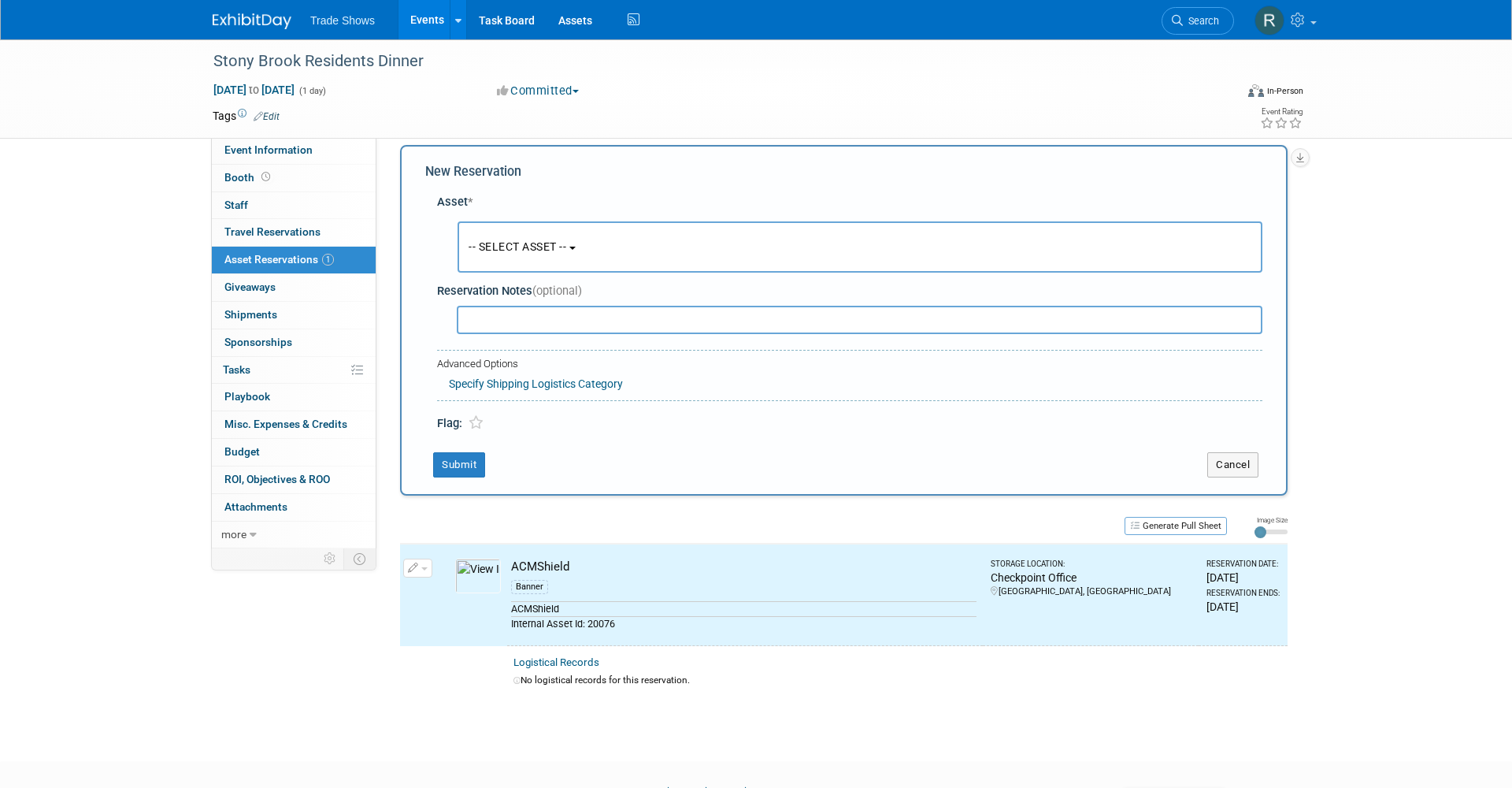
scroll to position [14, 0]
click at [515, 221] on button "-- SELECT ASSET --" at bounding box center [859, 246] width 805 height 52
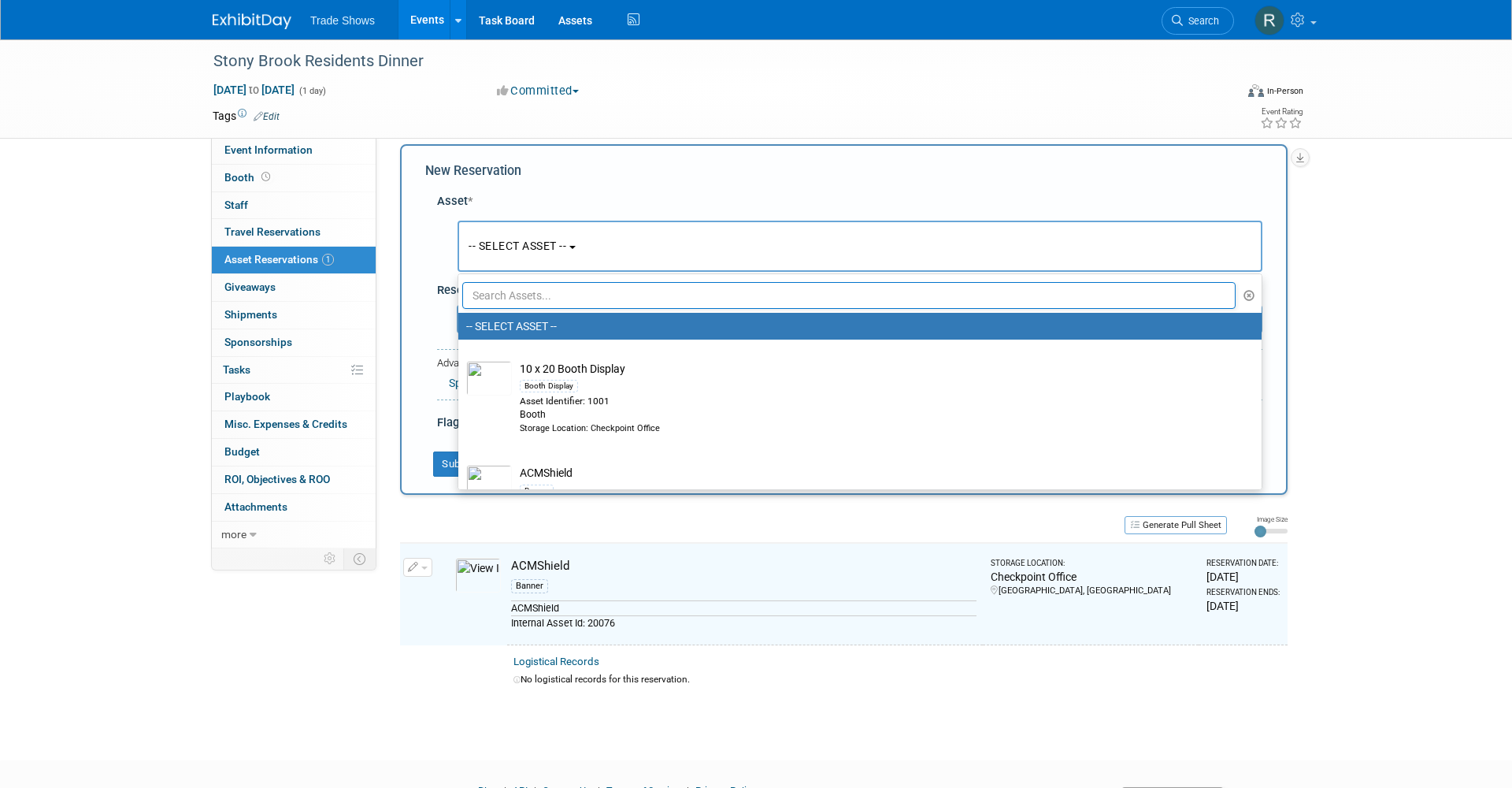
click at [514, 294] on input "text" at bounding box center [849, 295] width 773 height 27
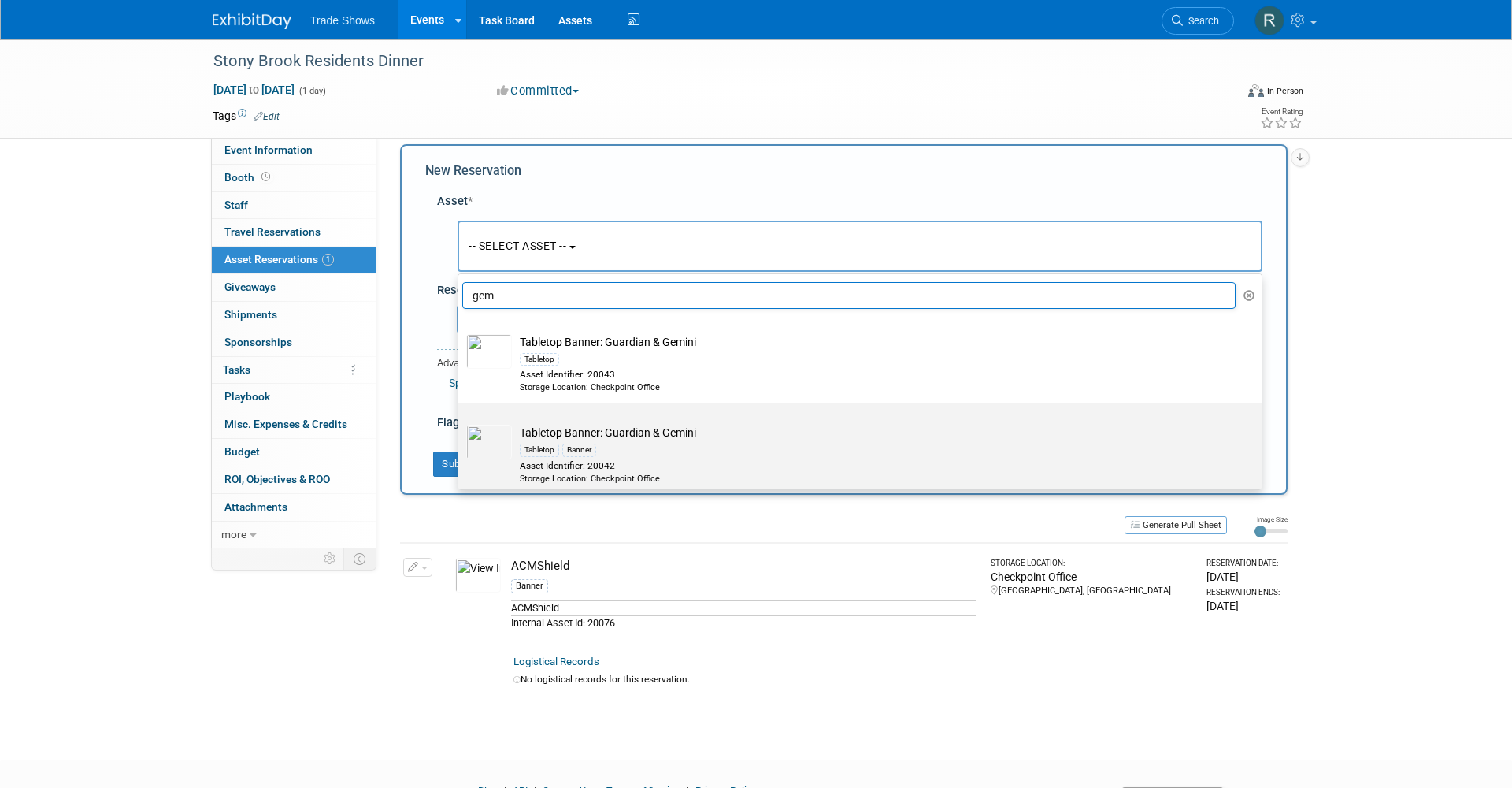
type input "gem"
click at [604, 428] on td "Tabletop Banner: Guardian & Gemini Tabletop Banner Asset Identifier: 20042 Stor…" at bounding box center [871, 455] width 718 height 60
click at [461, 422] on input "Tabletop Banner: Guardian & Gemini Tabletop Banner Asset Identifier: 20042 Stor…" at bounding box center [455, 416] width 10 height 11
select select "10714855"
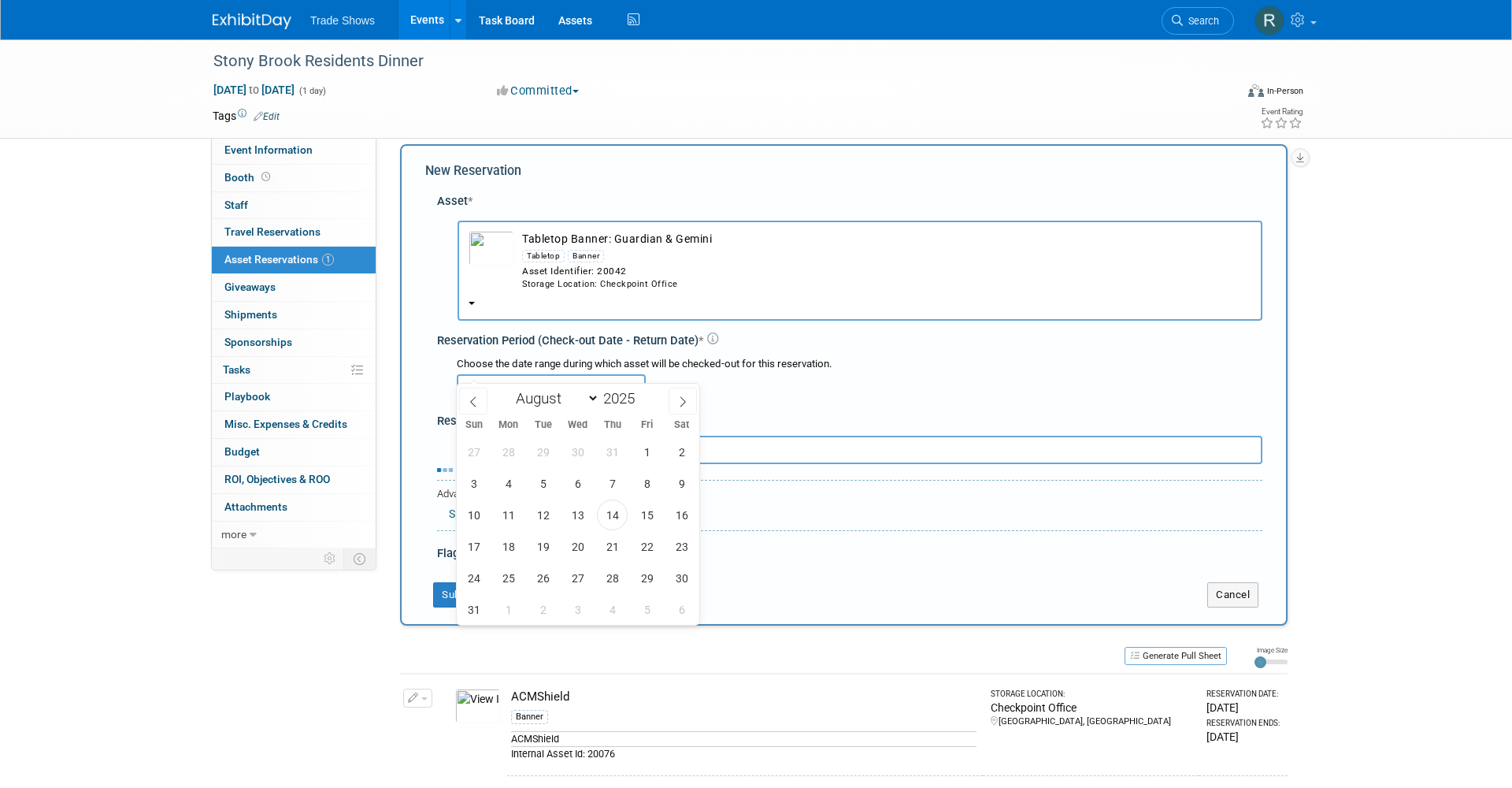
click at [559, 374] on input "text" at bounding box center [551, 389] width 189 height 29
click at [618, 510] on span "14" at bounding box center [612, 515] width 31 height 31
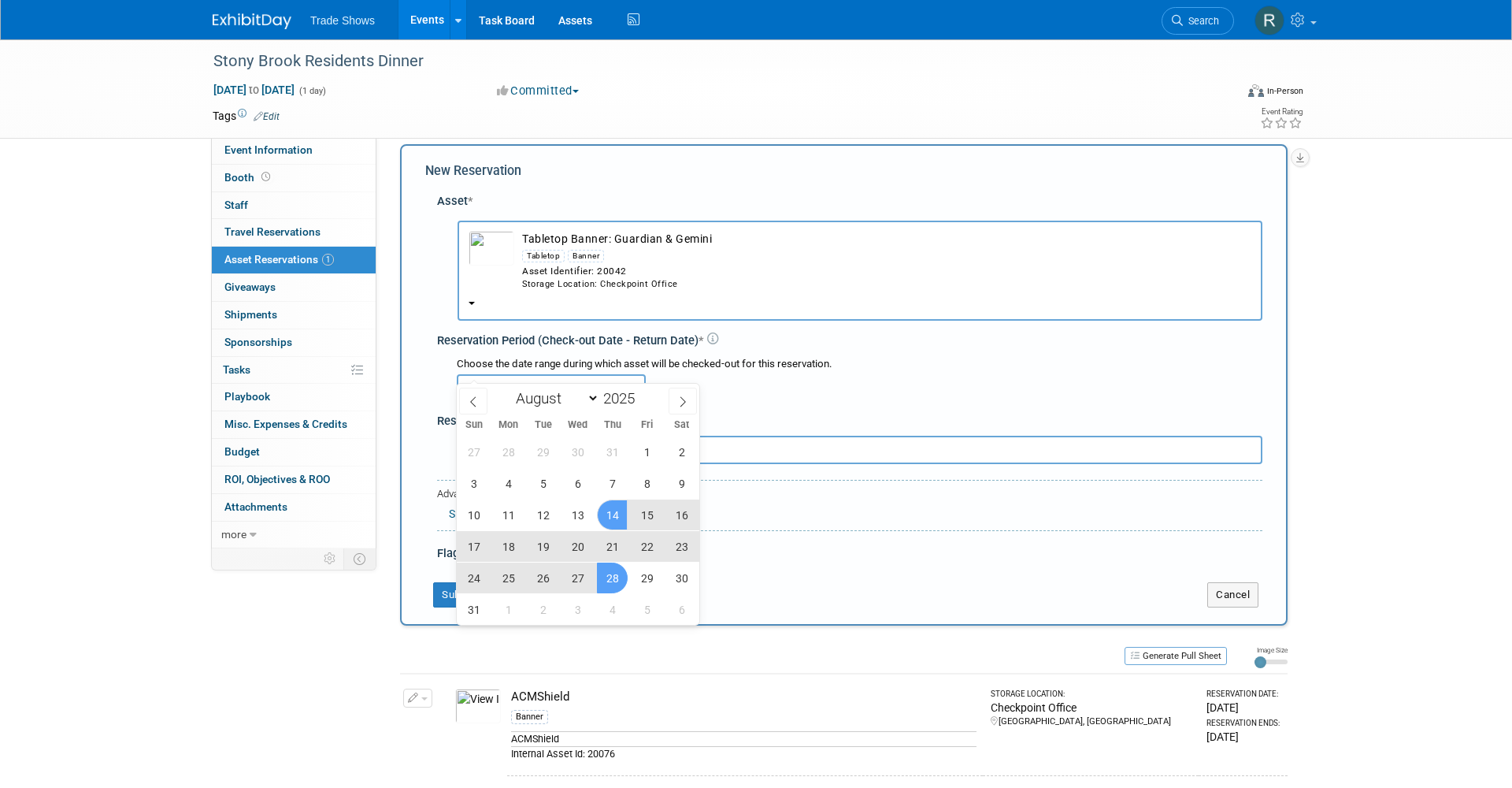
click at [615, 571] on span "28" at bounding box center [612, 578] width 31 height 31
type input "Aug 14, 2025 to Aug 28, 2025"
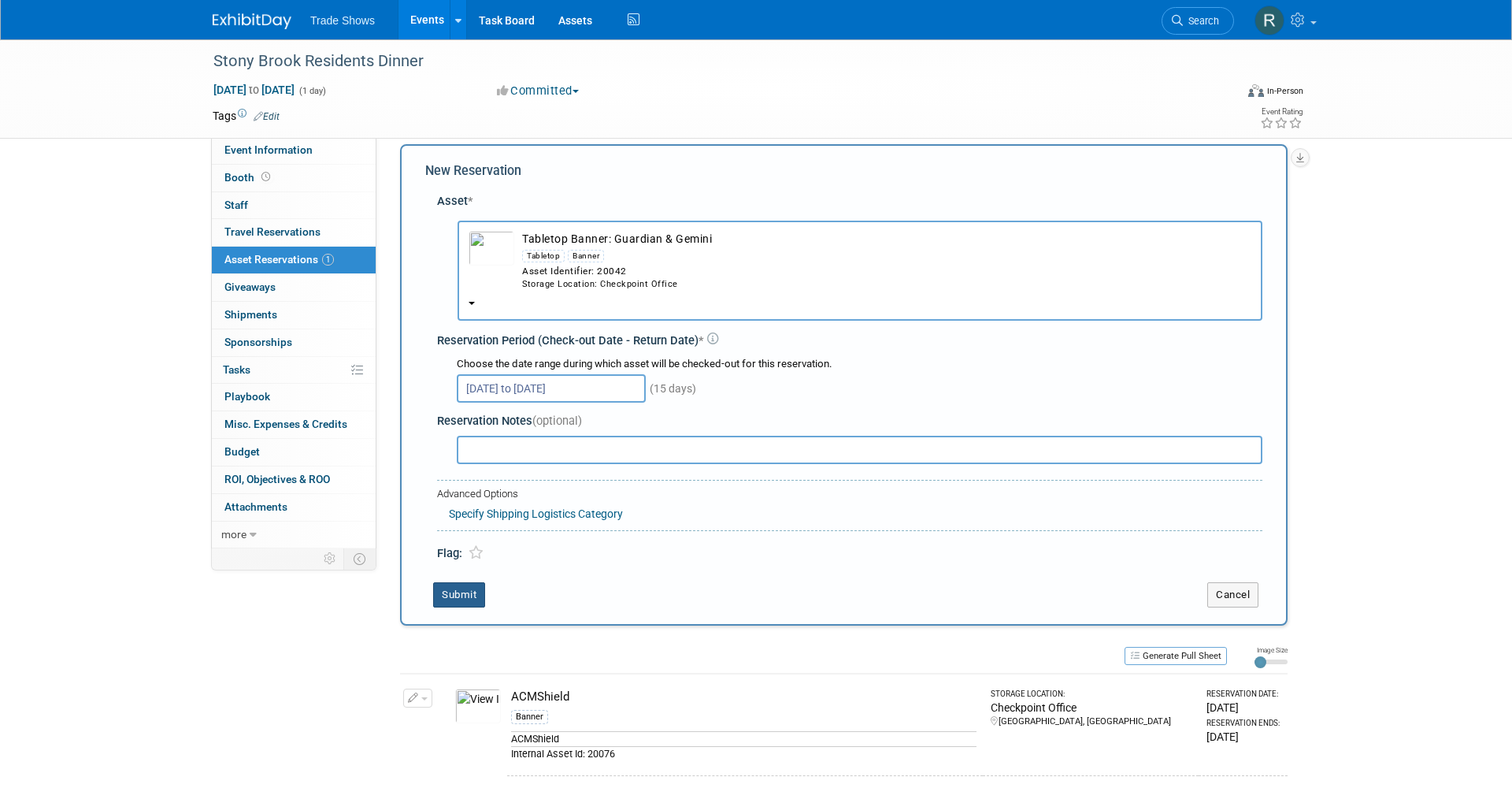
click at [476, 583] on button "Submit" at bounding box center [459, 595] width 52 height 25
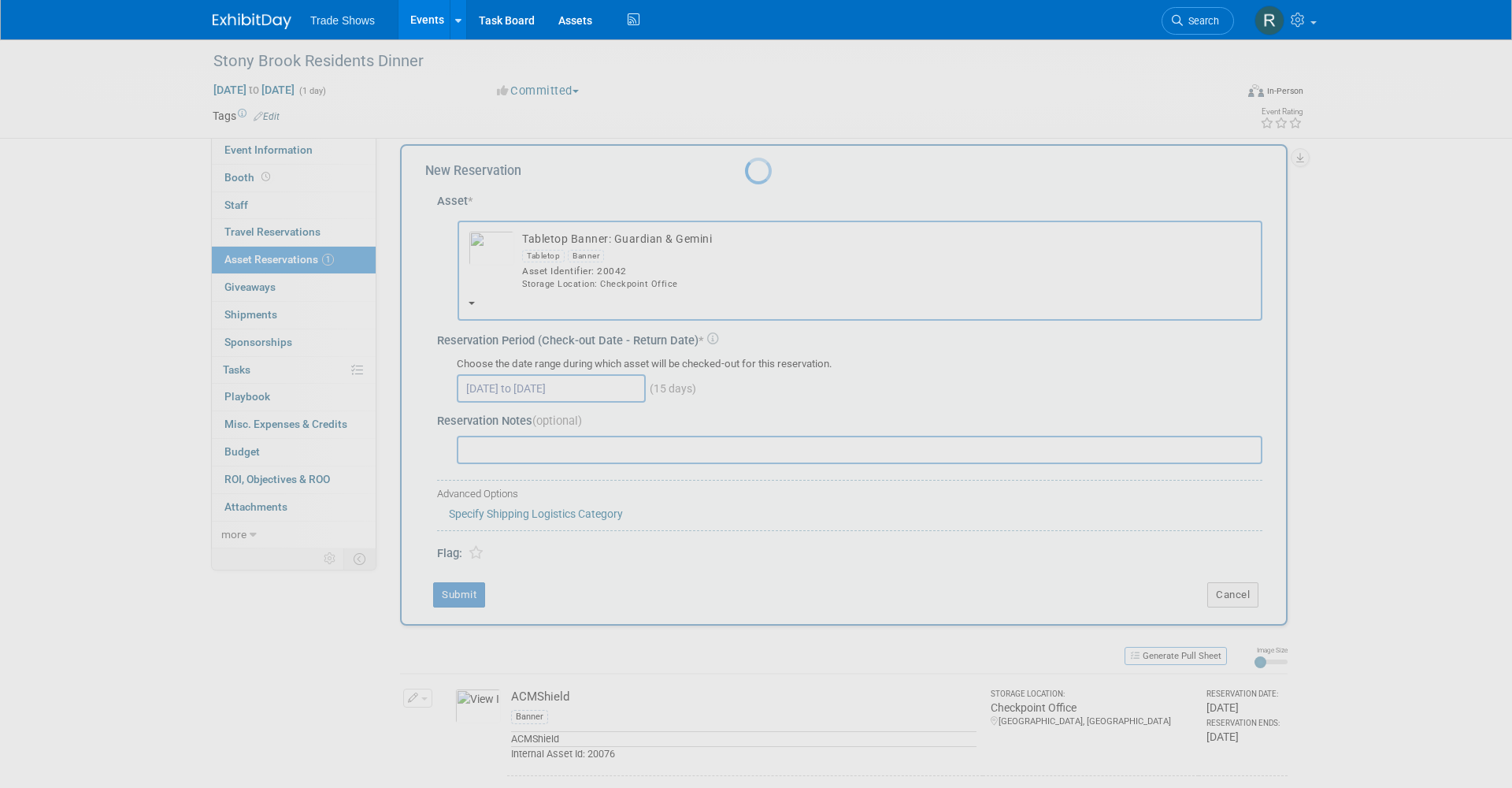
scroll to position [9, 0]
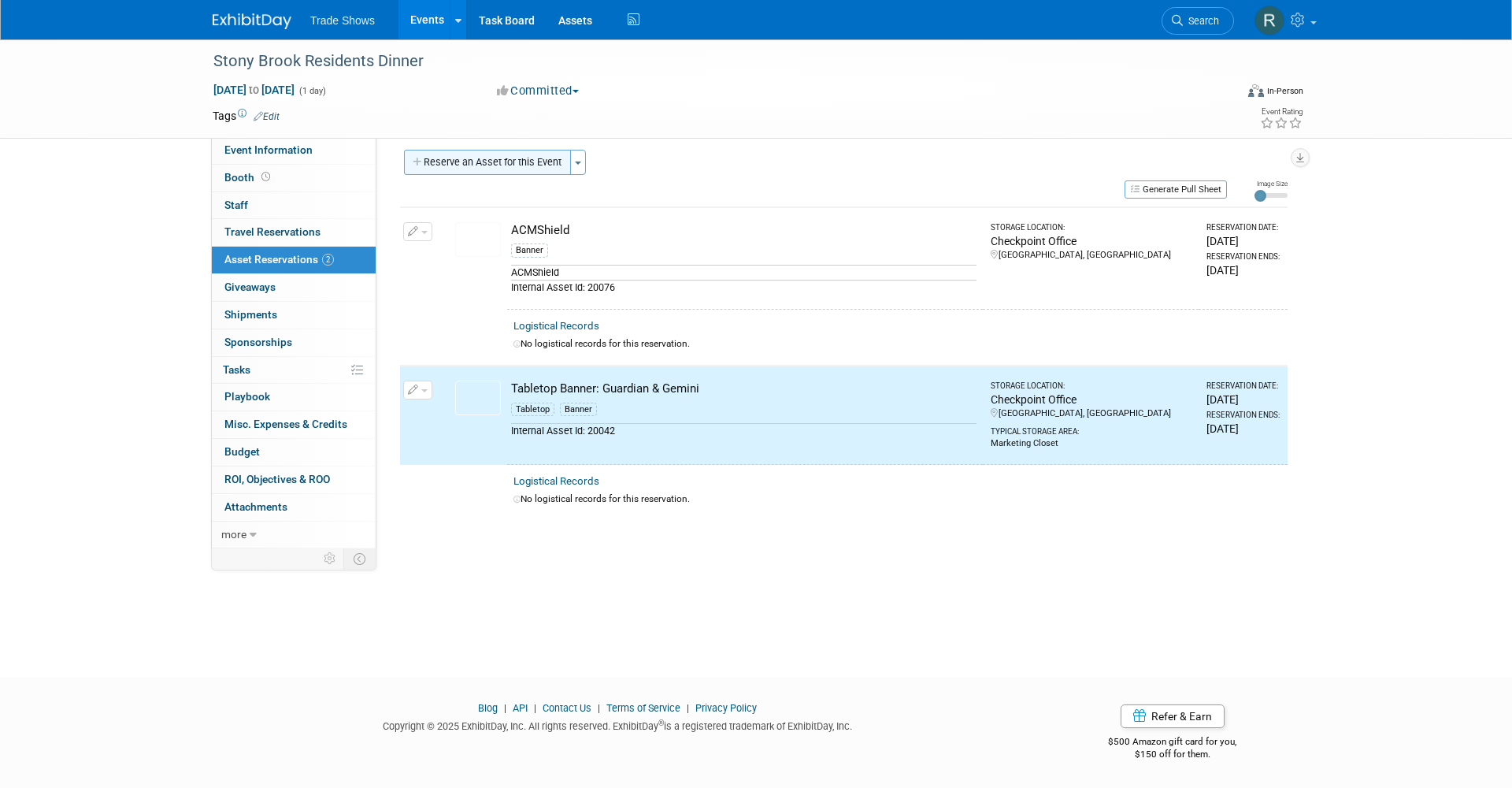
click at [508, 172] on button "Reserve an Asset for this Event" at bounding box center [487, 162] width 167 height 25
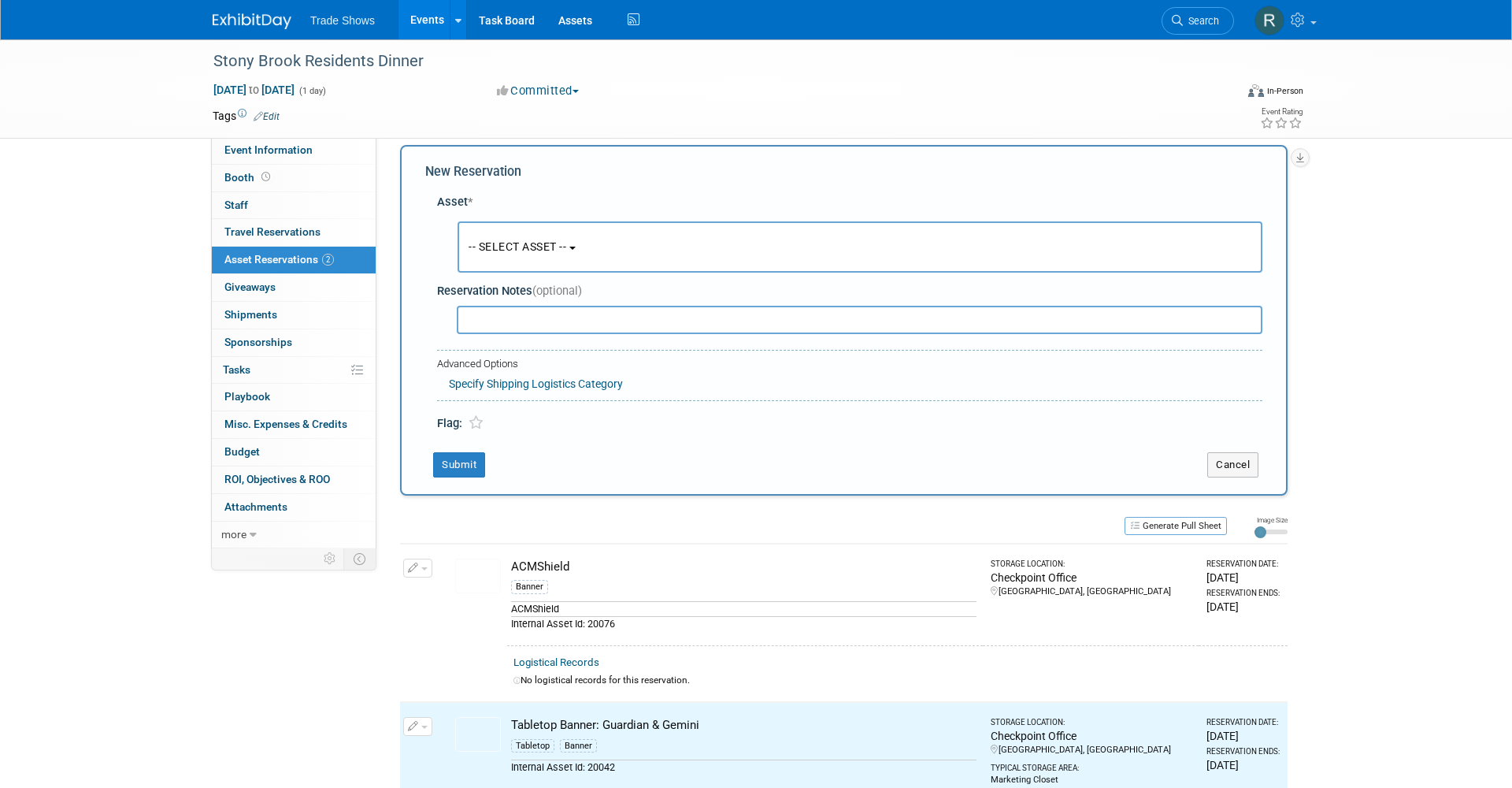
scroll to position [14, 0]
click at [529, 231] on button "-- SELECT ASSET --" at bounding box center [859, 246] width 805 height 52
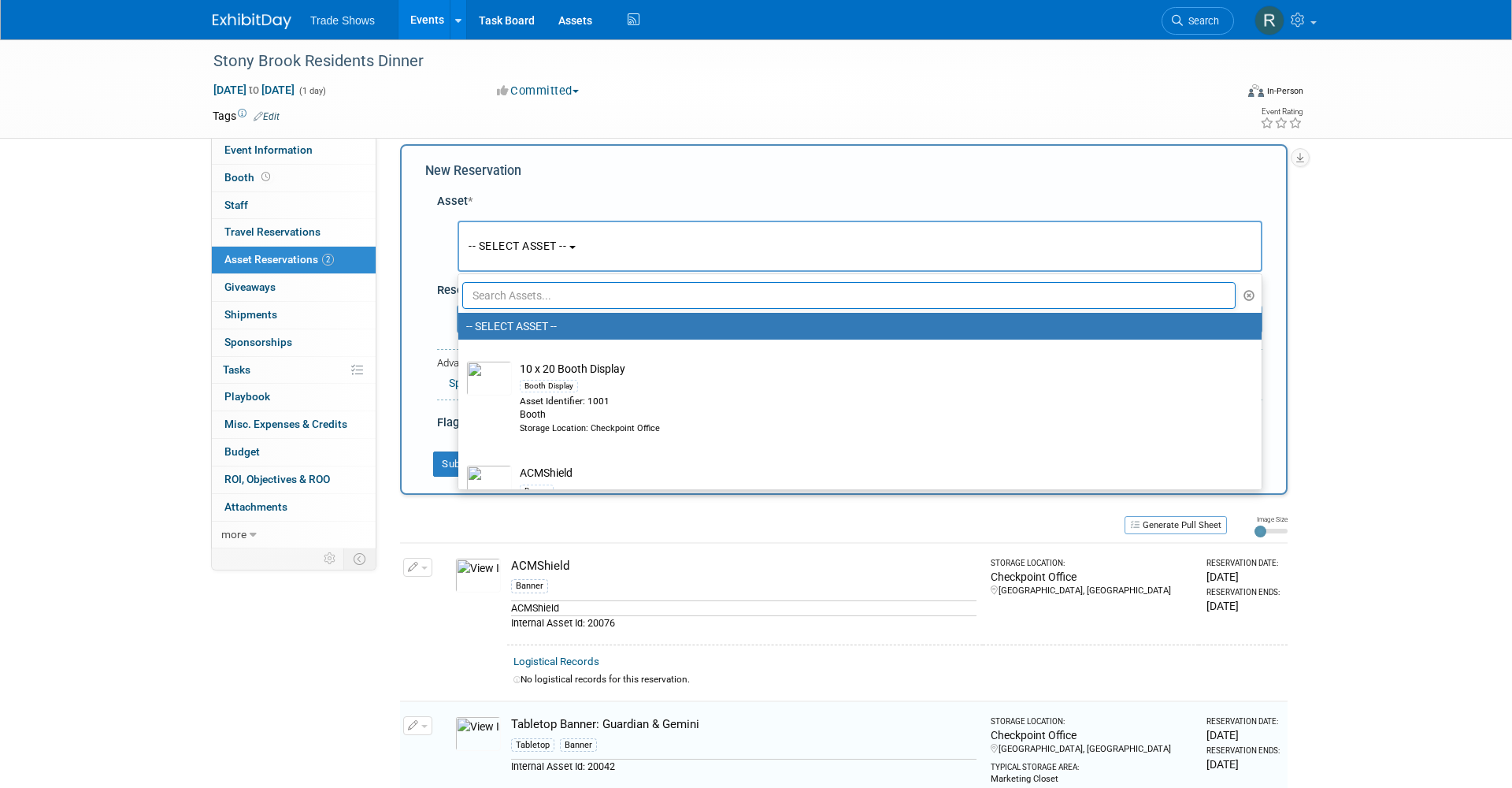
click at [556, 296] on input "text" at bounding box center [849, 295] width 773 height 27
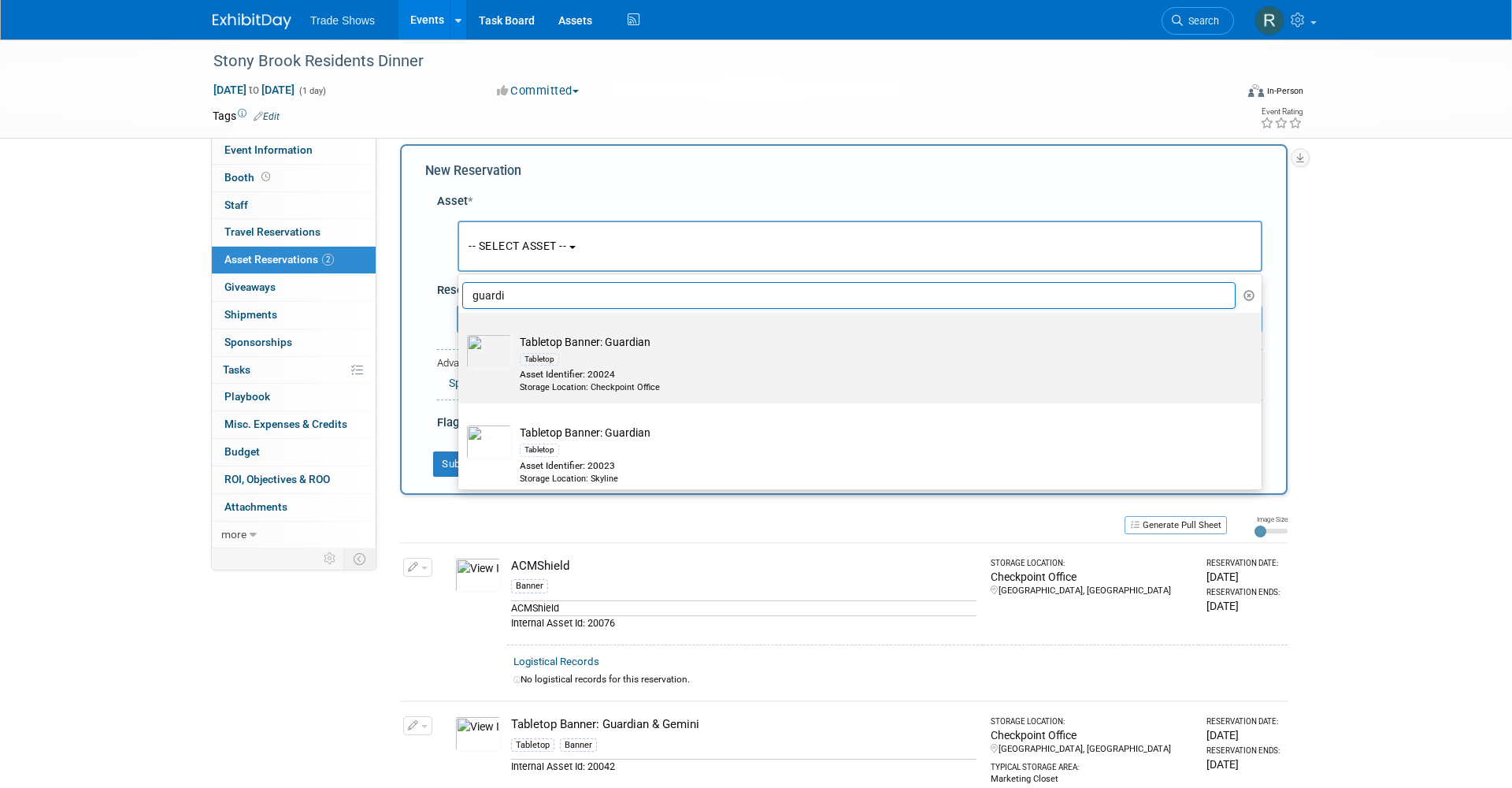
type input "guardi"
click at [618, 344] on td "Tabletop Banner: Guardian Tabletop Asset Identifier: 20024 Storage Location: Ch…" at bounding box center [871, 364] width 718 height 60
click at [461, 331] on input "Tabletop Banner: Guardian Tabletop Asset Identifier: 20024 Storage Location: Ch…" at bounding box center [455, 327] width 10 height 11
select select "10715215"
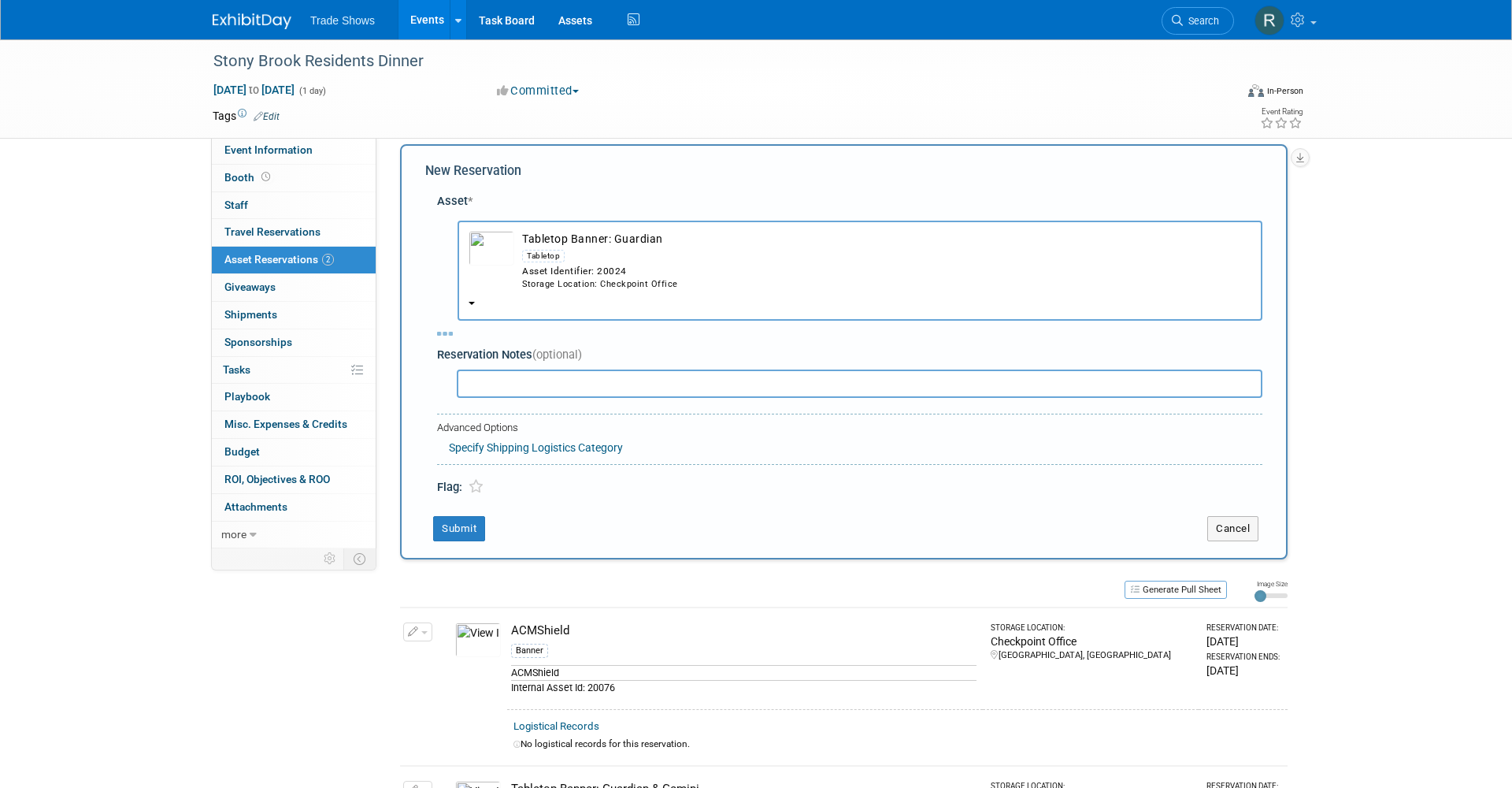
select select "7"
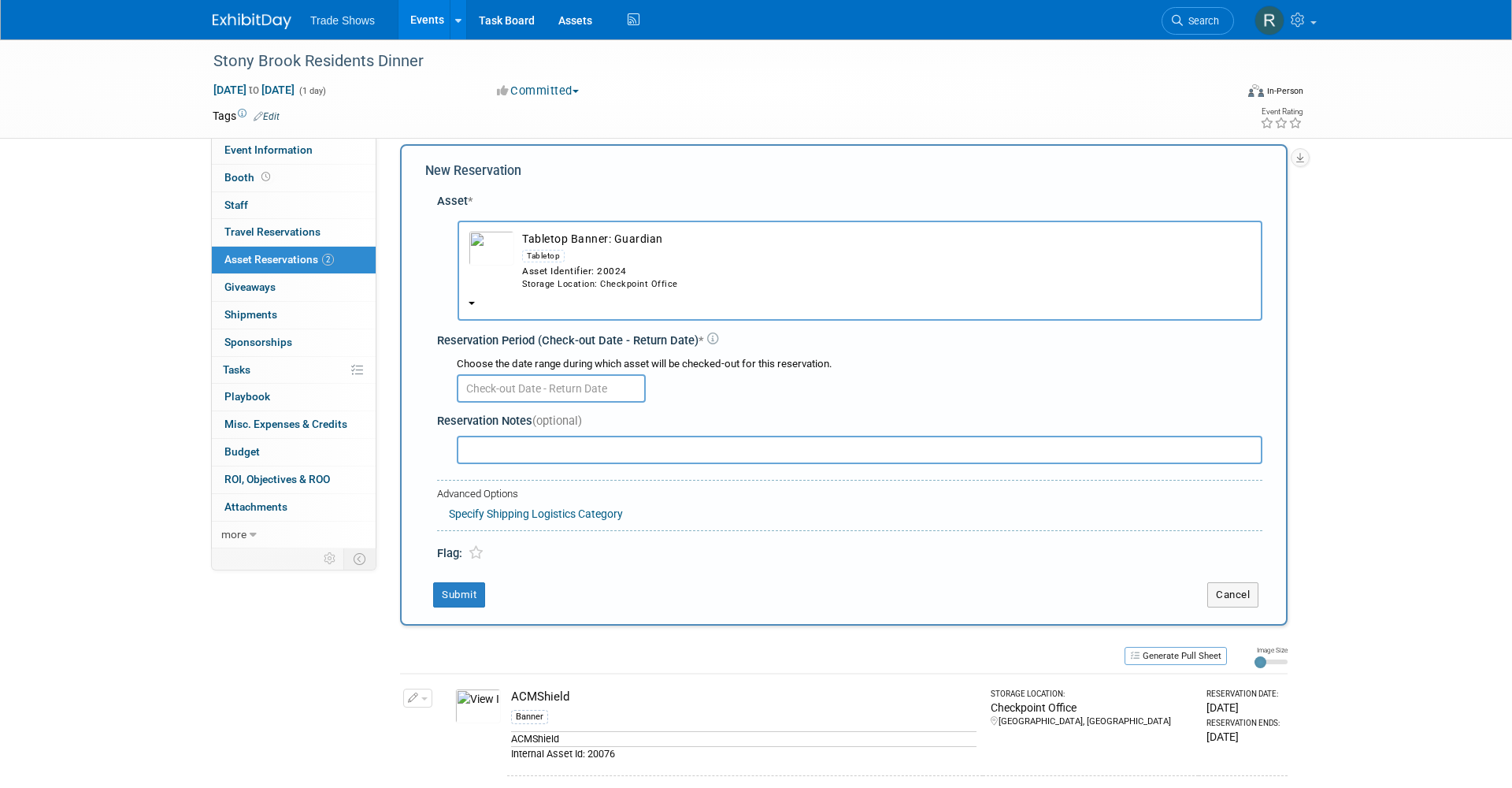
click at [559, 374] on input "text" at bounding box center [551, 389] width 189 height 29
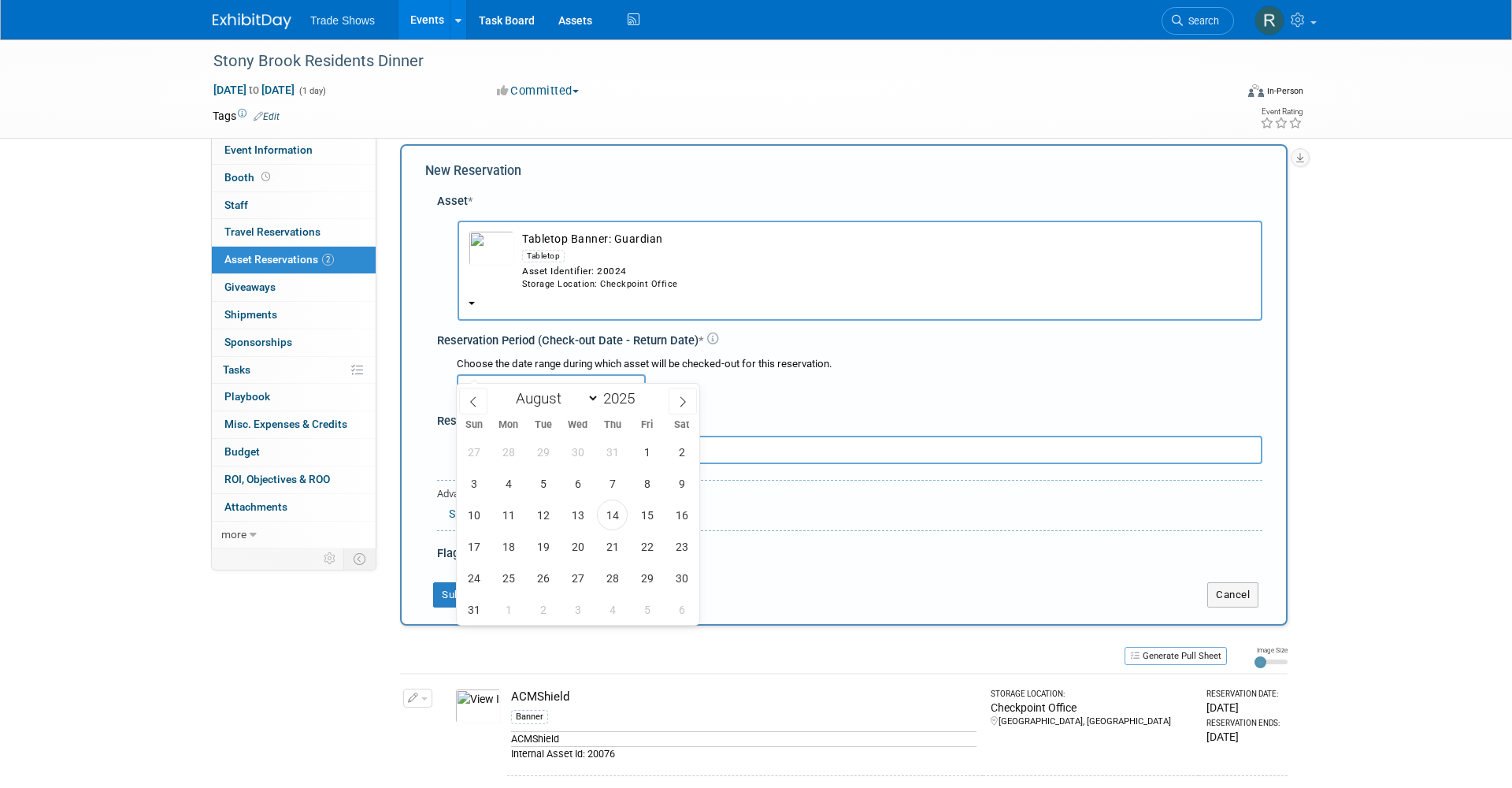
click at [604, 532] on div "27 28 29 30 31 1 2 3 4 5 6 7 8 9 10 11 12 13 14 15 16 17 18 19 20 21 22 23 24 2…" at bounding box center [578, 530] width 242 height 189
click at [605, 524] on span "14" at bounding box center [612, 515] width 31 height 31
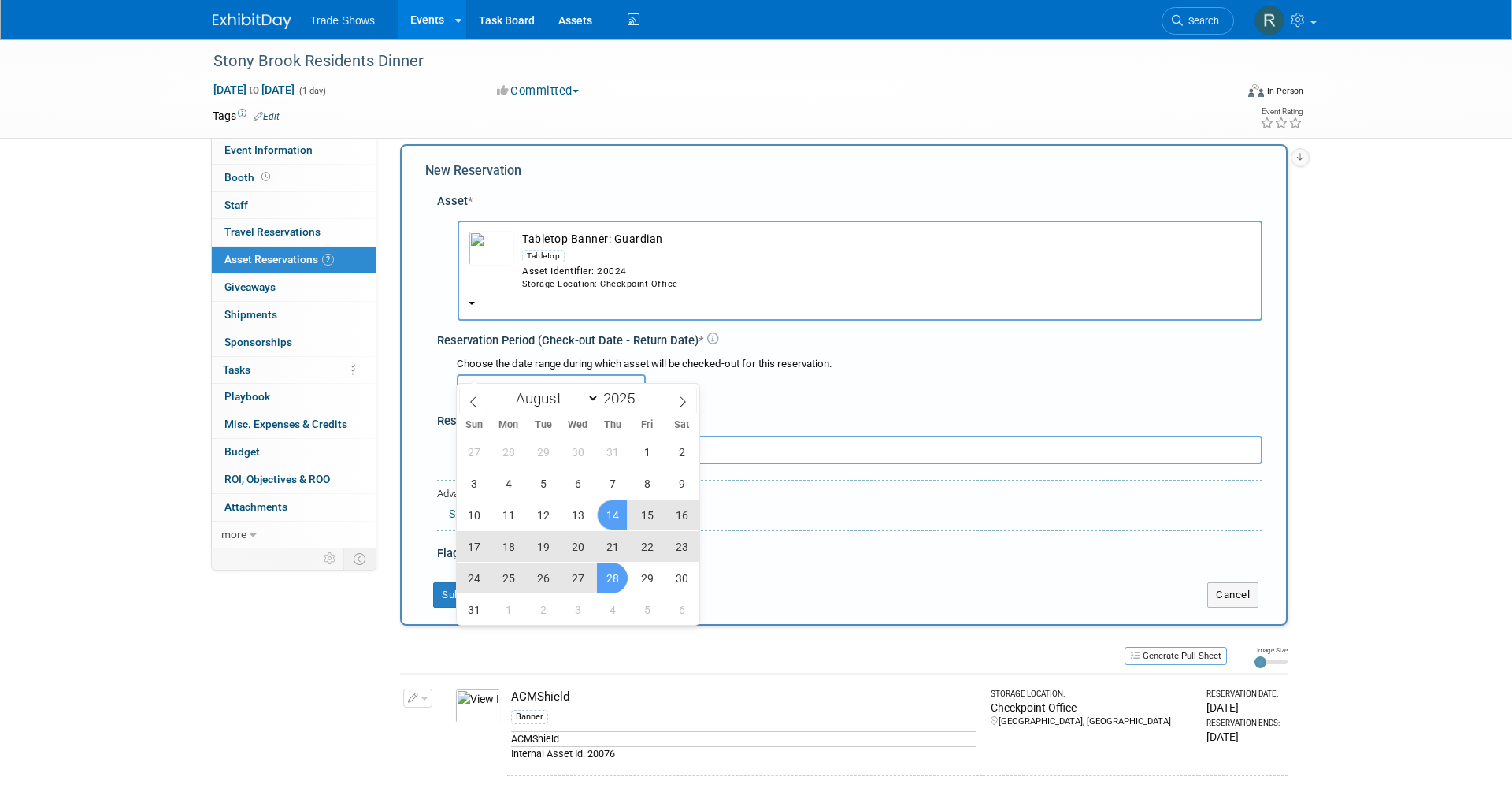
click at [605, 564] on span "28" at bounding box center [612, 578] width 31 height 31
type input "Aug 14, 2025 to Aug 28, 2025"
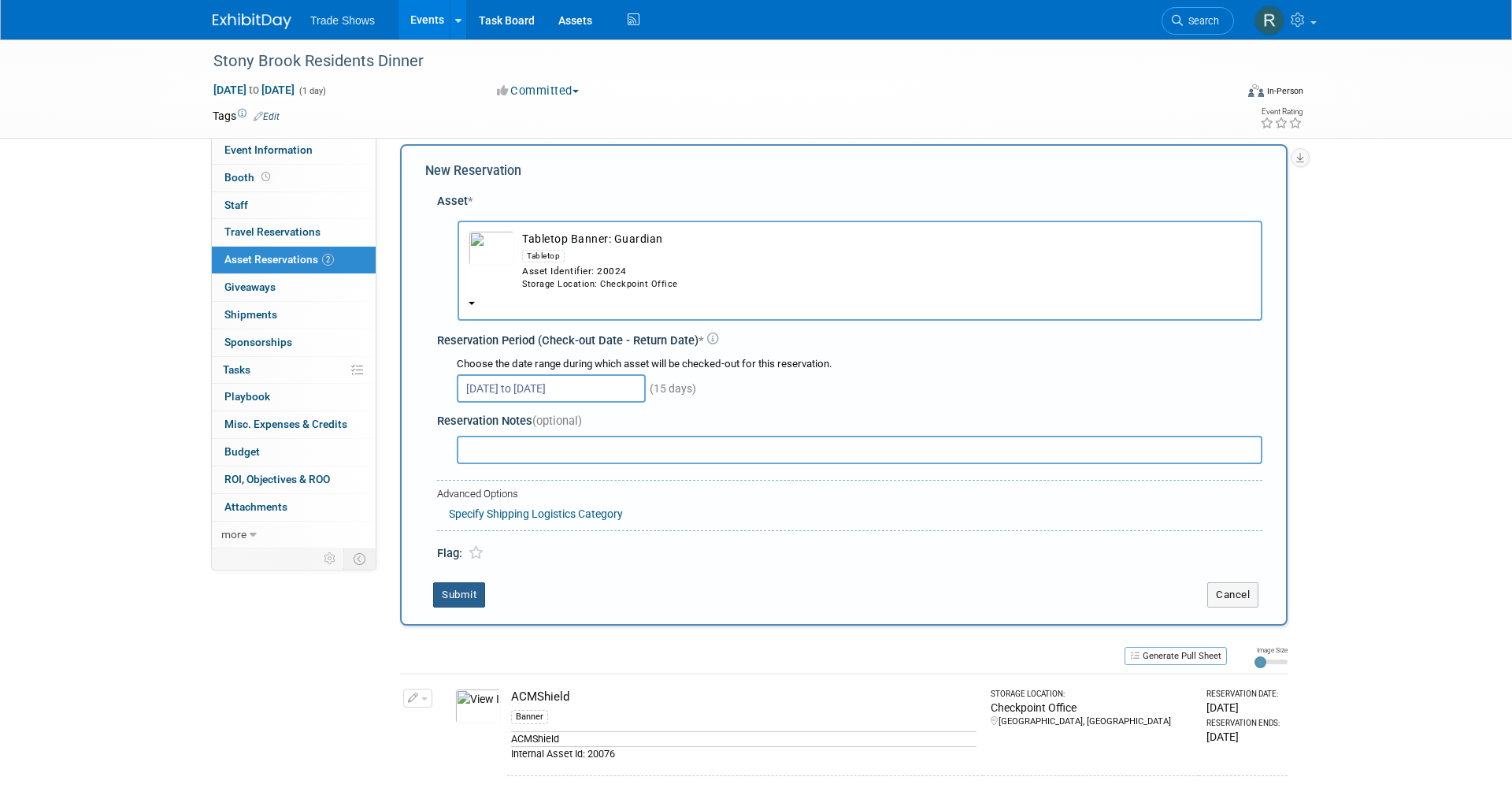
click at [474, 583] on button "Submit" at bounding box center [459, 595] width 52 height 25
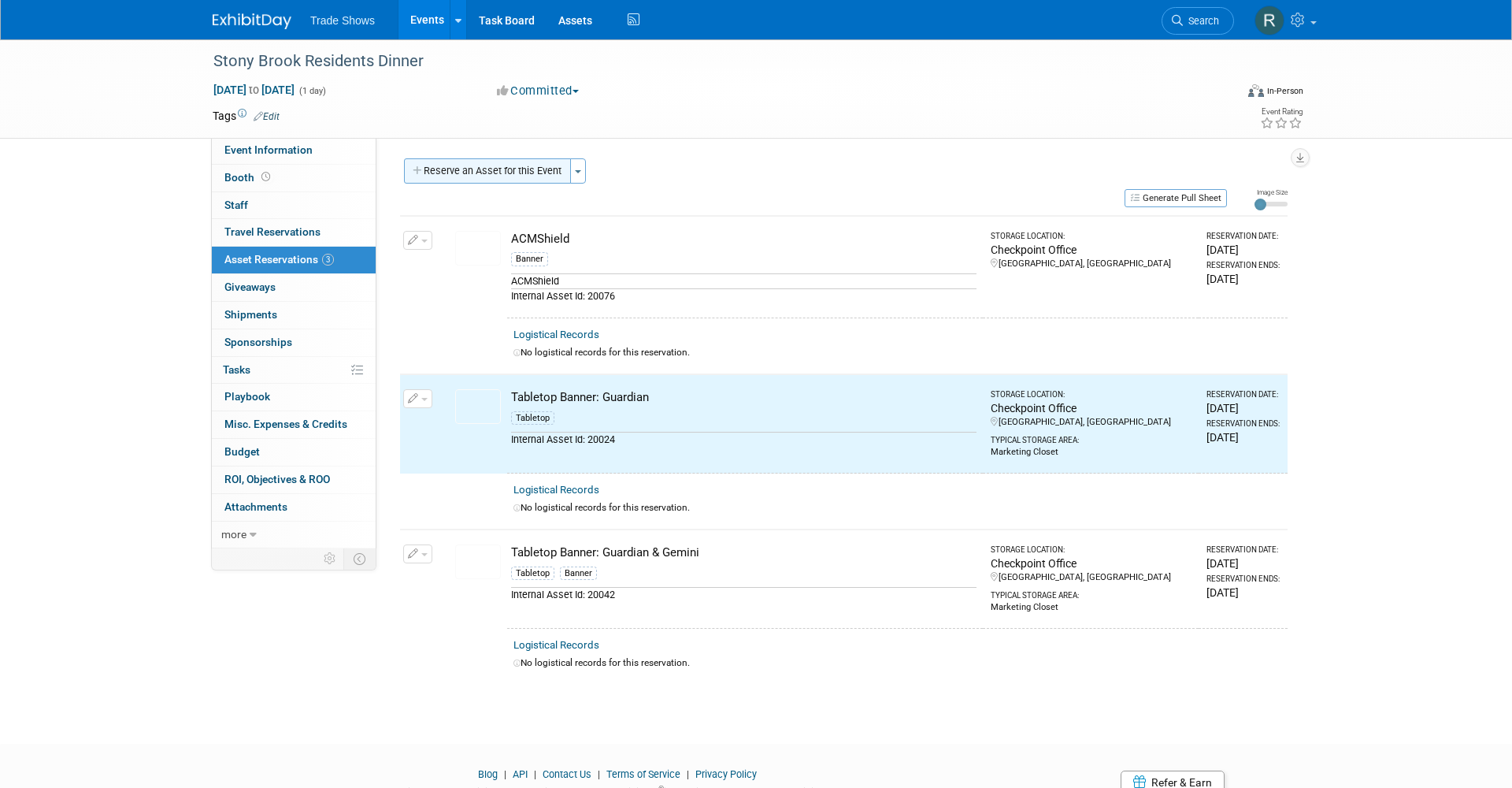
scroll to position [0, 0]
click at [510, 180] on button "Reserve an Asset for this Event" at bounding box center [487, 171] width 167 height 25
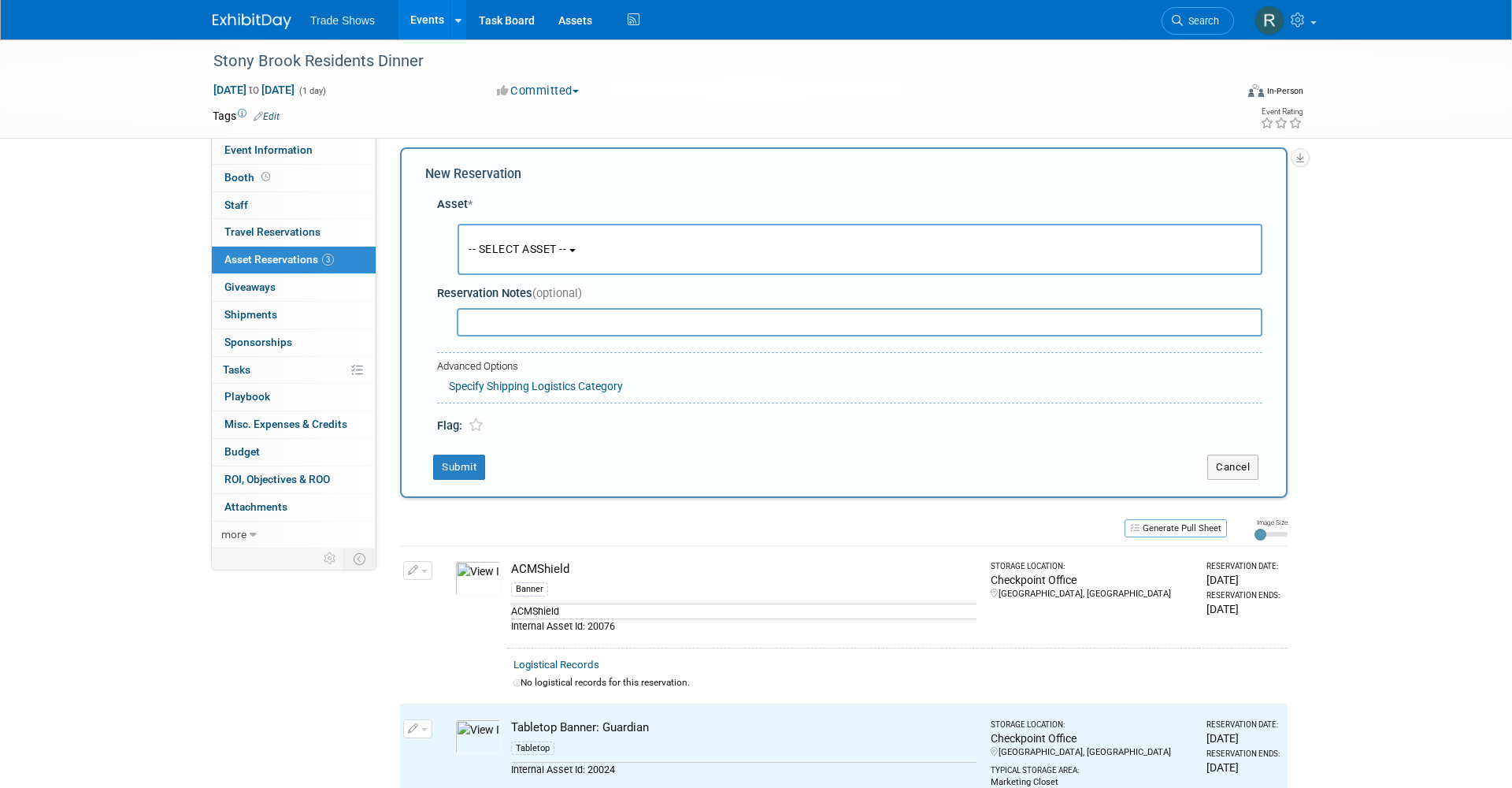
scroll to position [14, 0]
click at [548, 218] on div "-- SELECT ASSET -- <table style='display: inline-block; border-style:none;'><tr…" at bounding box center [852, 246] width 819 height 58
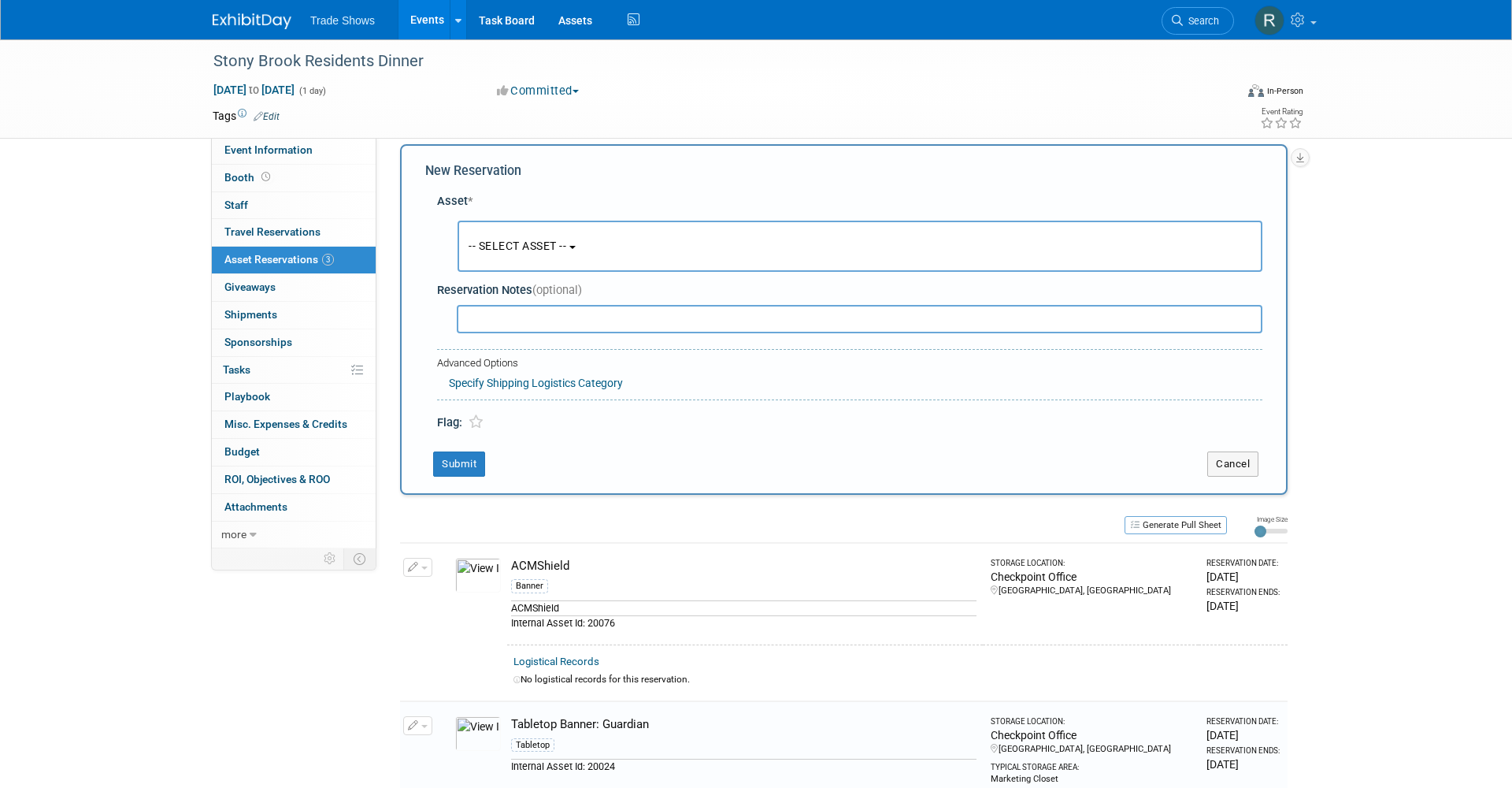
click at [539, 244] on span "-- SELECT ASSET --" at bounding box center [517, 245] width 97 height 12
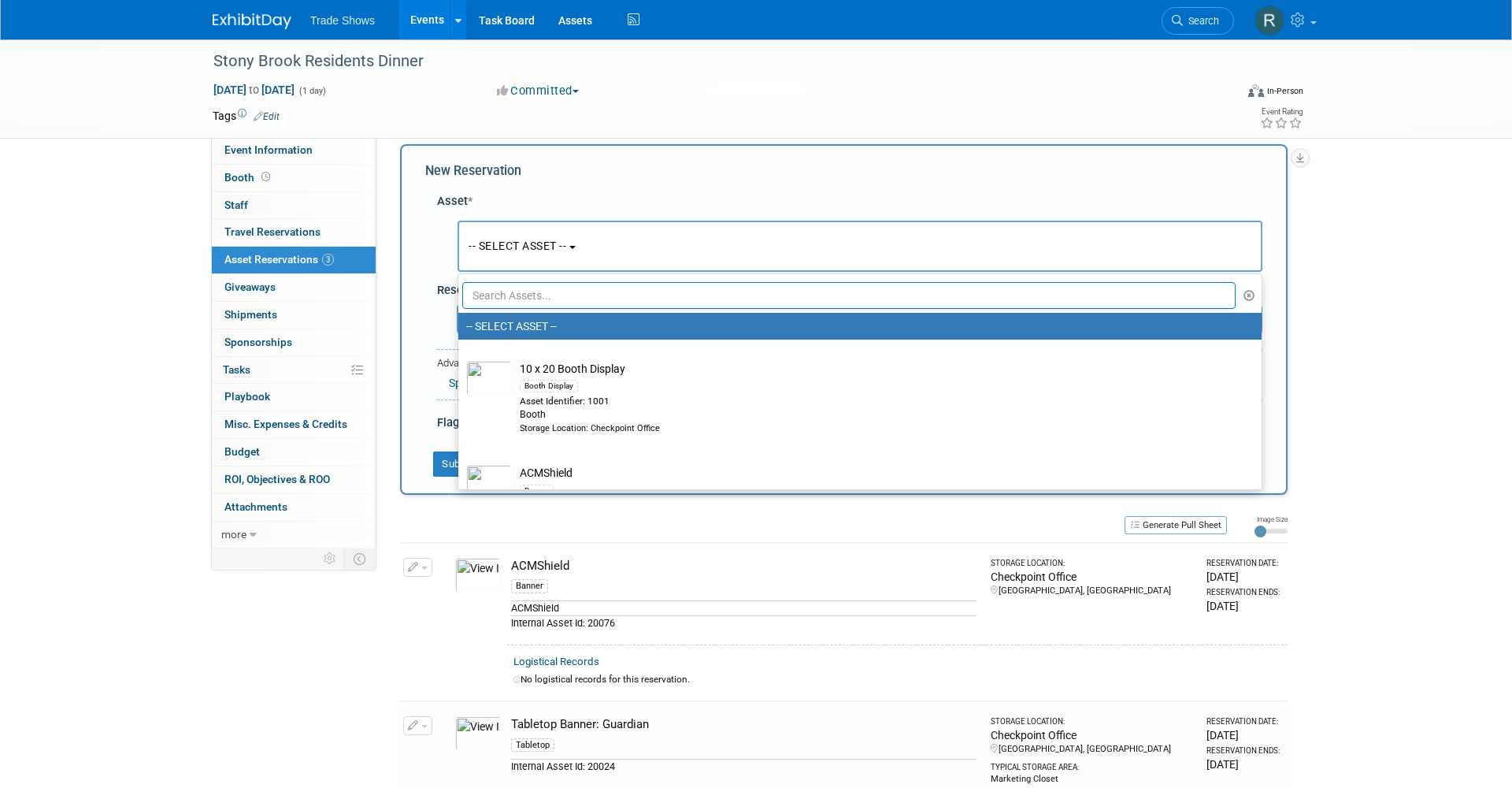
click at [539, 289] on input "text" at bounding box center [849, 295] width 773 height 27
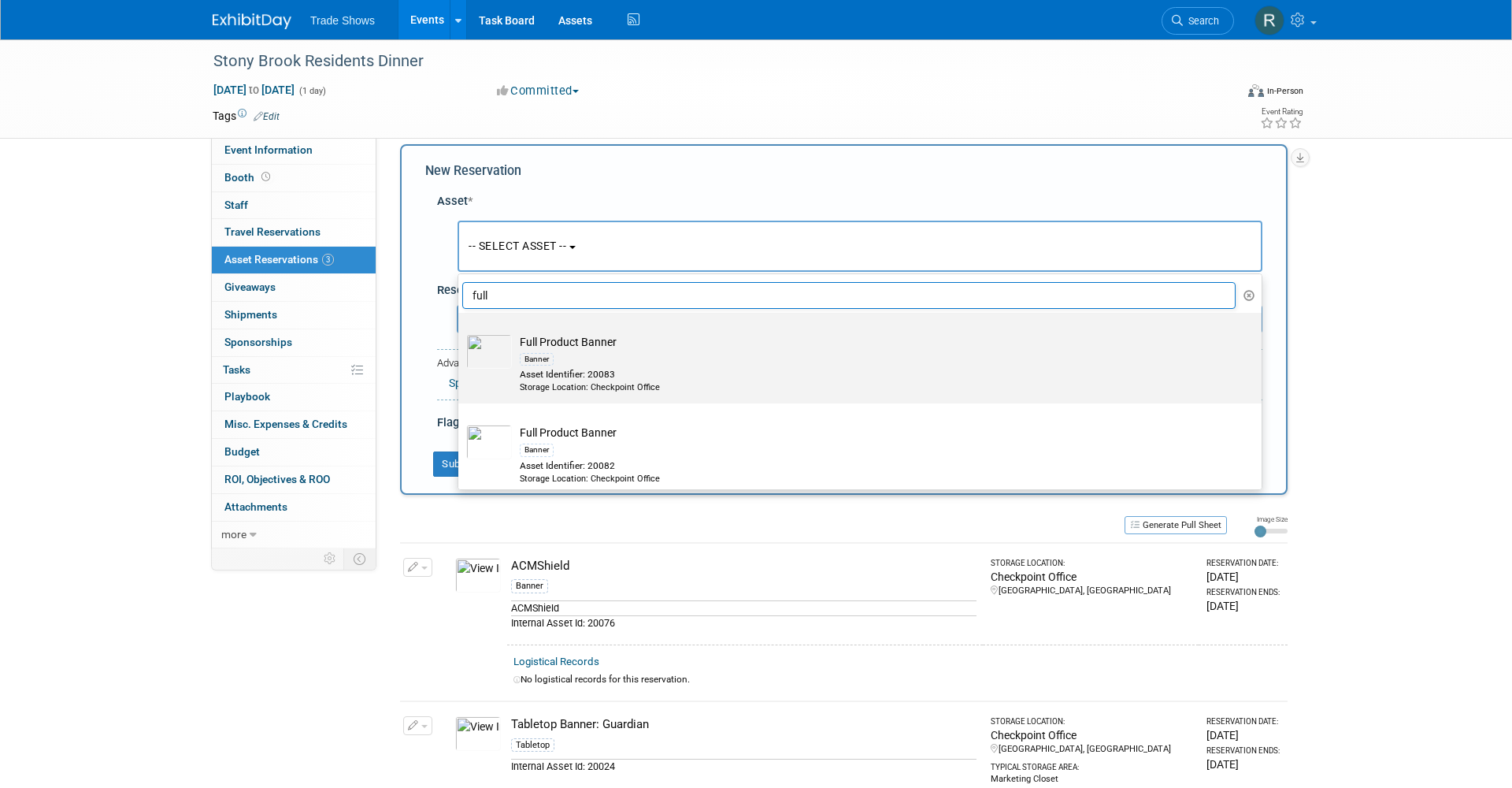
type input "full"
click at [564, 355] on div "Banner" at bounding box center [874, 358] width 710 height 18
click at [461, 331] on input "Full Product Banner Banner Asset Identifier: 20083 Storage Location: Checkpoint…" at bounding box center [455, 327] width 10 height 11
select select "10720320"
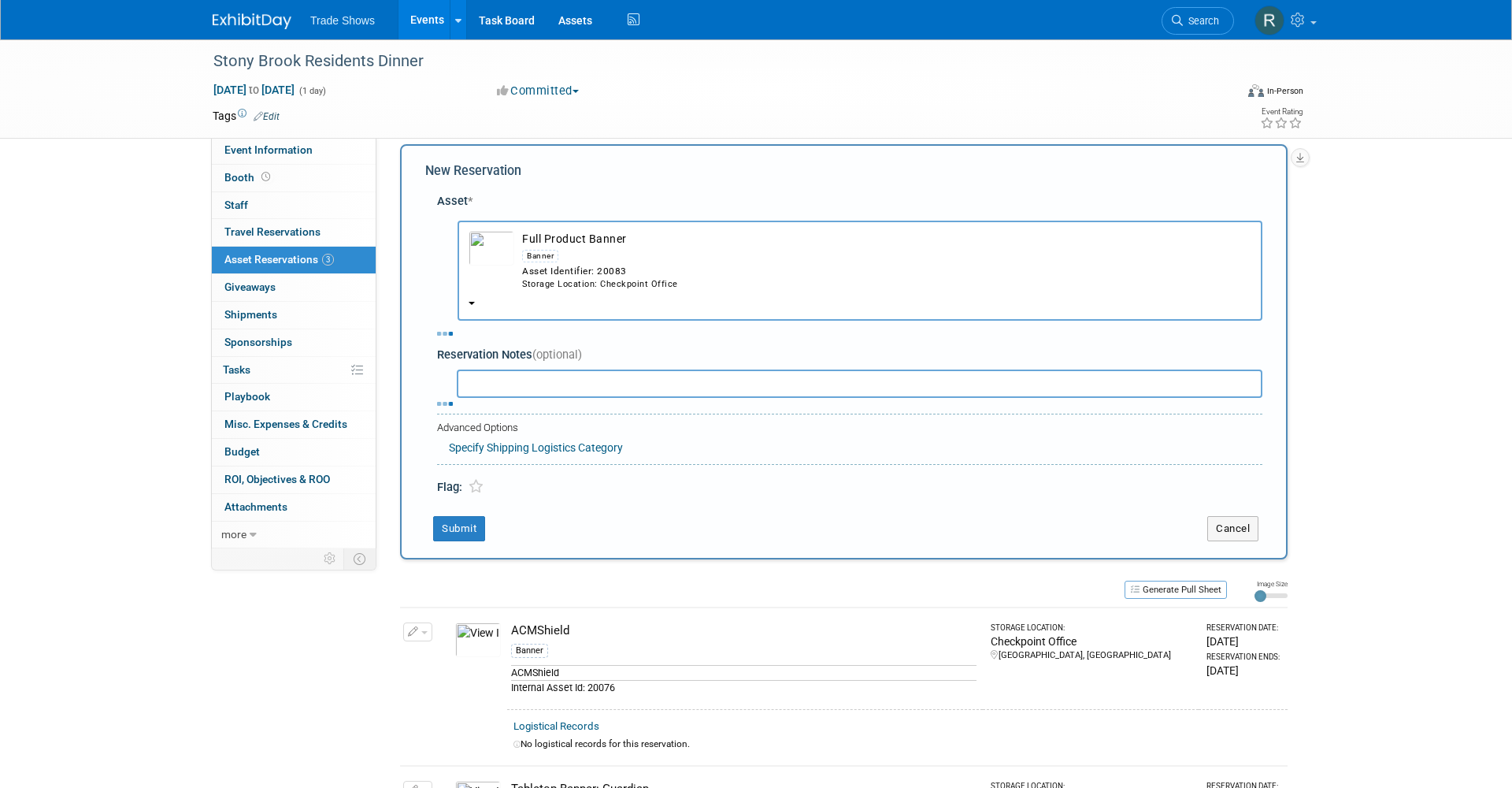
click at [537, 370] on input "text" at bounding box center [859, 384] width 806 height 29
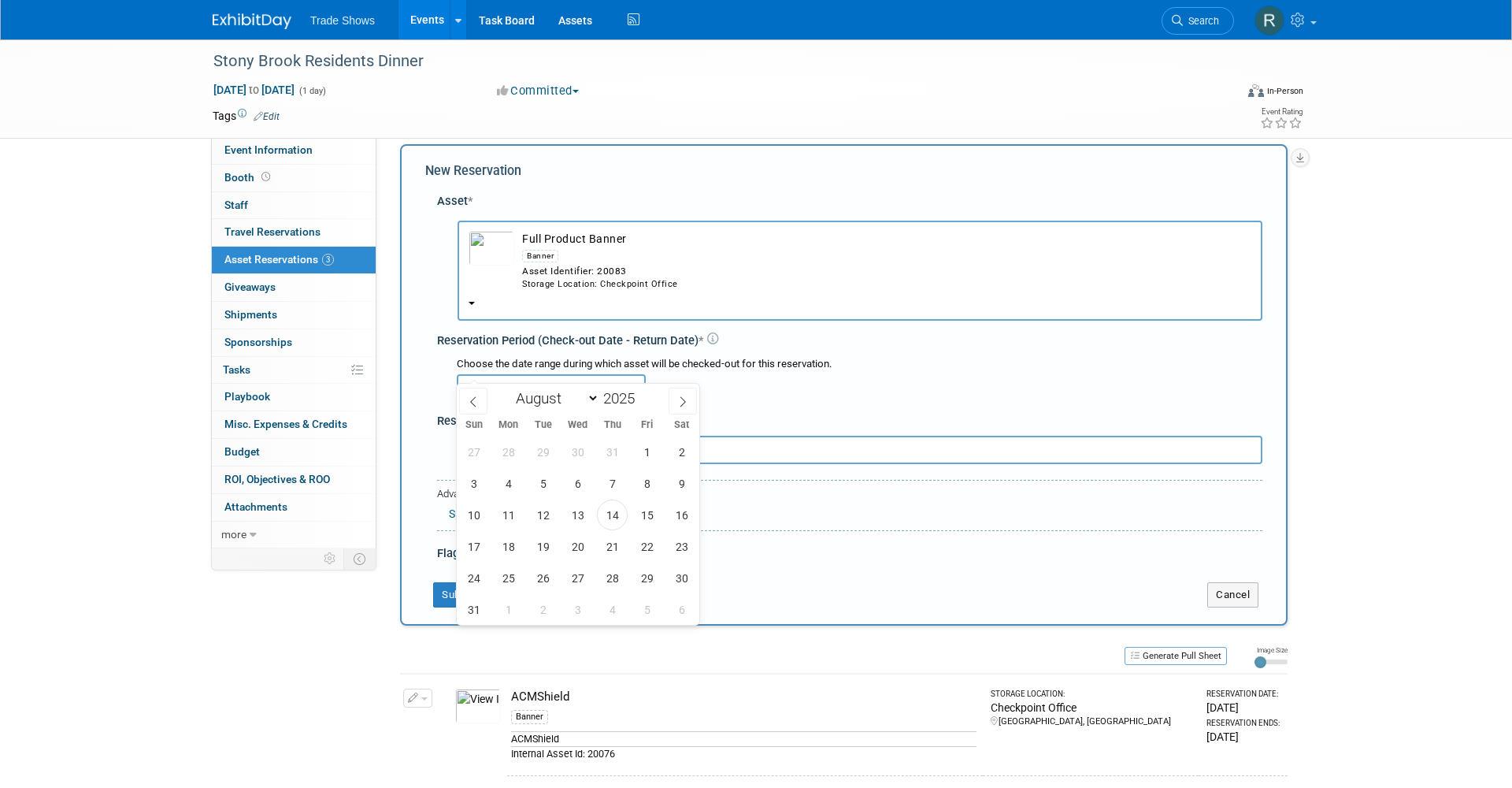
click at [555, 374] on input "text" at bounding box center [551, 389] width 189 height 29
click at [616, 518] on span "14" at bounding box center [612, 515] width 31 height 31
click at [614, 561] on span "21" at bounding box center [612, 546] width 31 height 31
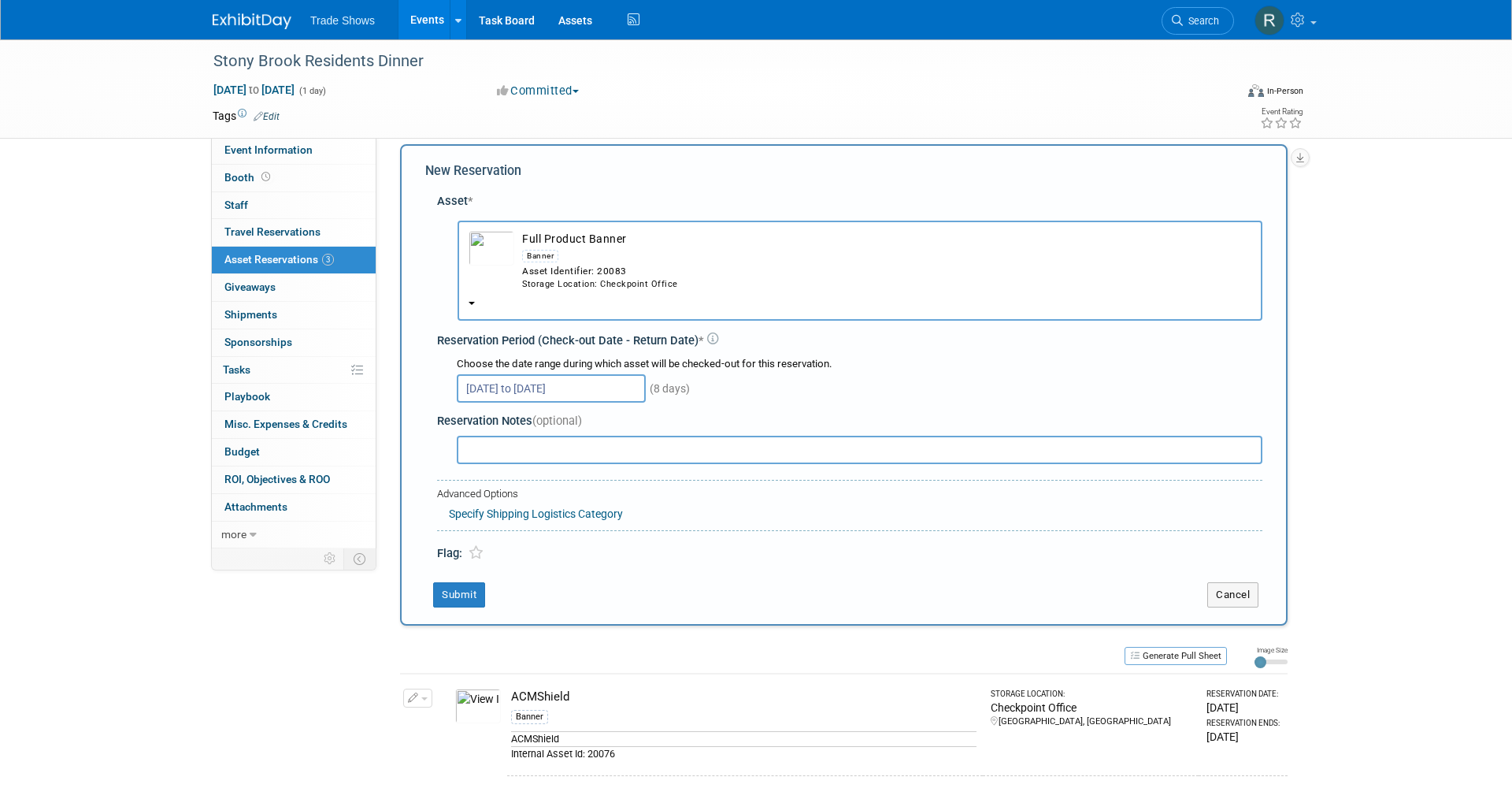
click at [614, 583] on td "Submit" at bounding box center [804, 595] width 758 height 25
click at [601, 374] on input "Aug 14, 2025 to Aug 21, 2025" at bounding box center [551, 389] width 189 height 29
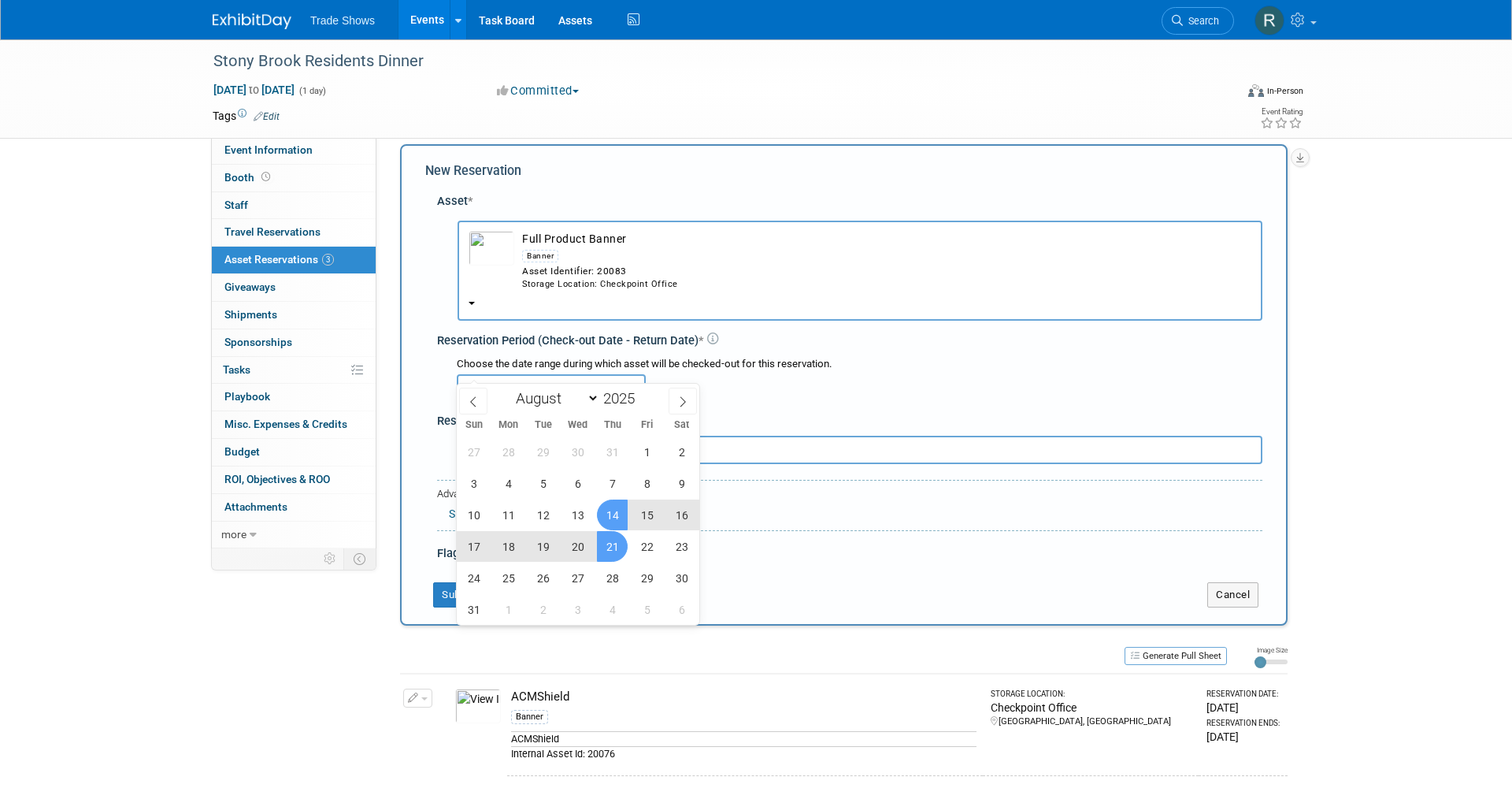
click at [618, 522] on span "14" at bounding box center [612, 515] width 31 height 31
click at [618, 573] on span "28" at bounding box center [612, 578] width 31 height 31
type input "Aug 14, 2025 to Aug 28, 2025"
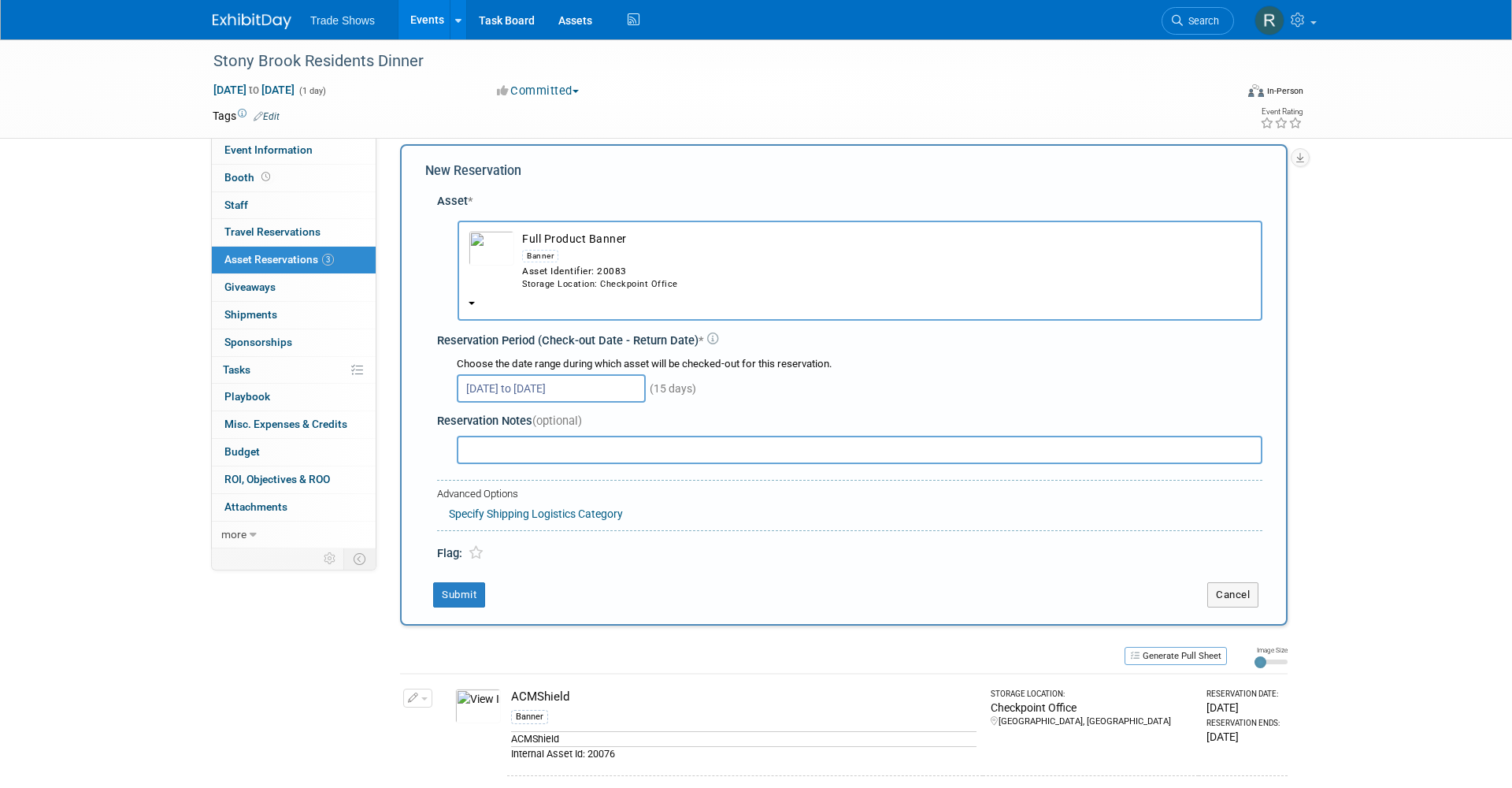
click at [452, 556] on div "New Reservation Asset * -- SELECT ASSET --" at bounding box center [844, 385] width 888 height 481
click at [452, 583] on button "Submit" at bounding box center [459, 595] width 52 height 25
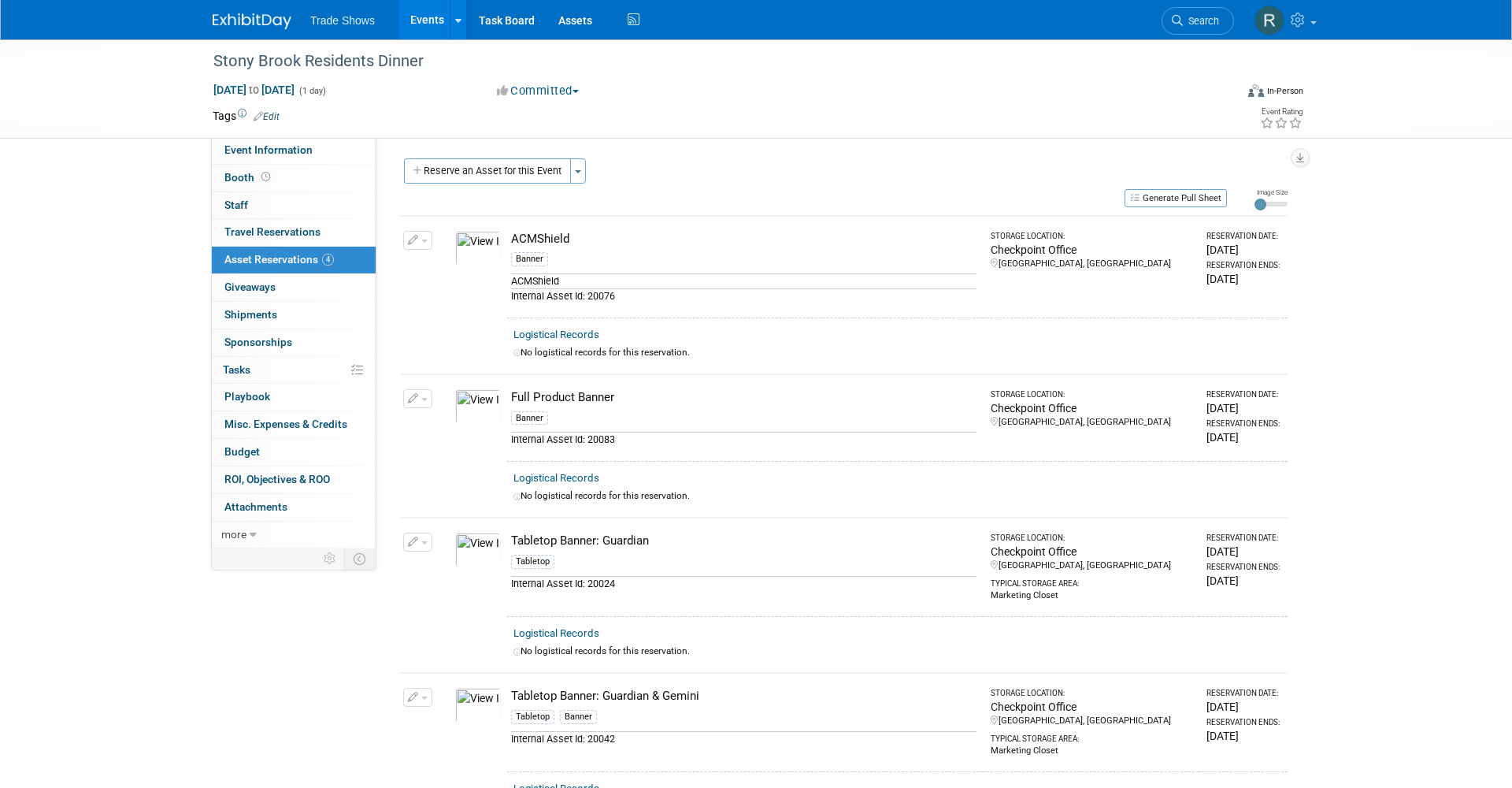
scroll to position [0, 0]
drag, startPoint x: 872, startPoint y: 26, endPoint x: 1326, endPoint y: -63, distance: 462.6
click at [1326, 0] on html "Trade Shows Events Add Event Bulk Upload Events Shareable Event Boards Recently…" at bounding box center [756, 394] width 1512 height 788
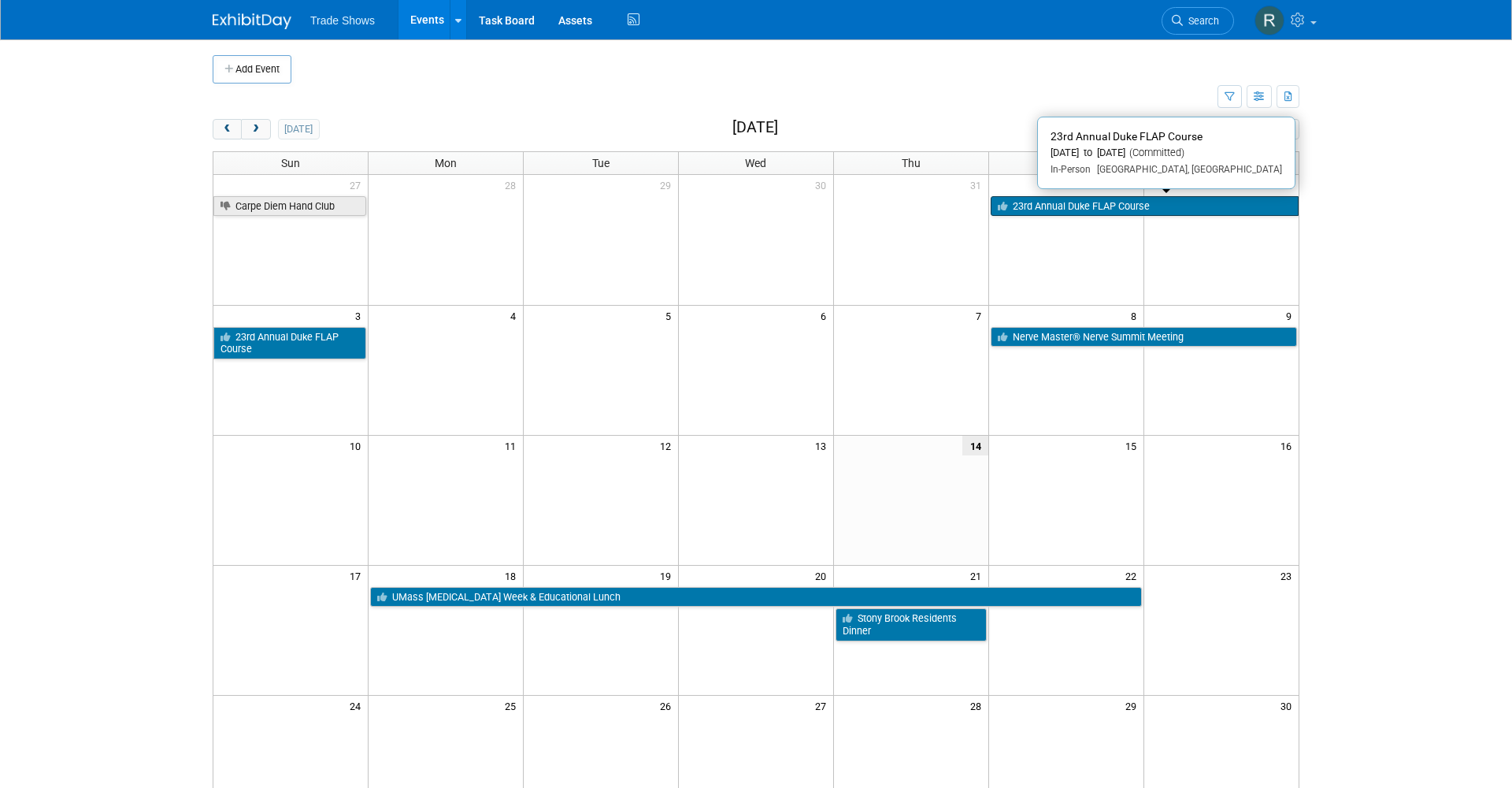
click at [1055, 202] on link "23rd Annual Duke FLAP Course" at bounding box center [1144, 205] width 308 height 20
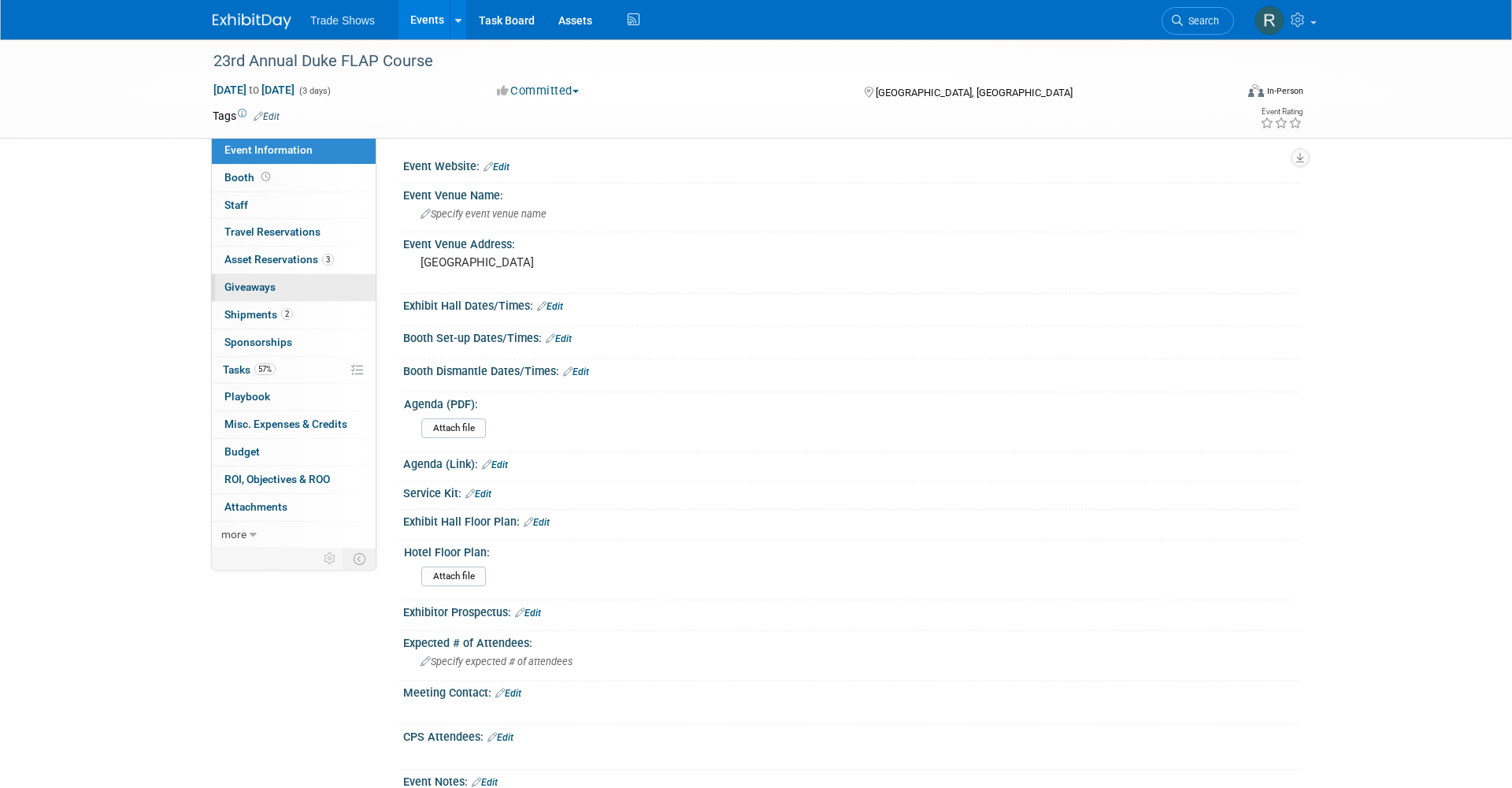
click at [312, 274] on link "0 Giveaways 0" at bounding box center [294, 288] width 164 height 27
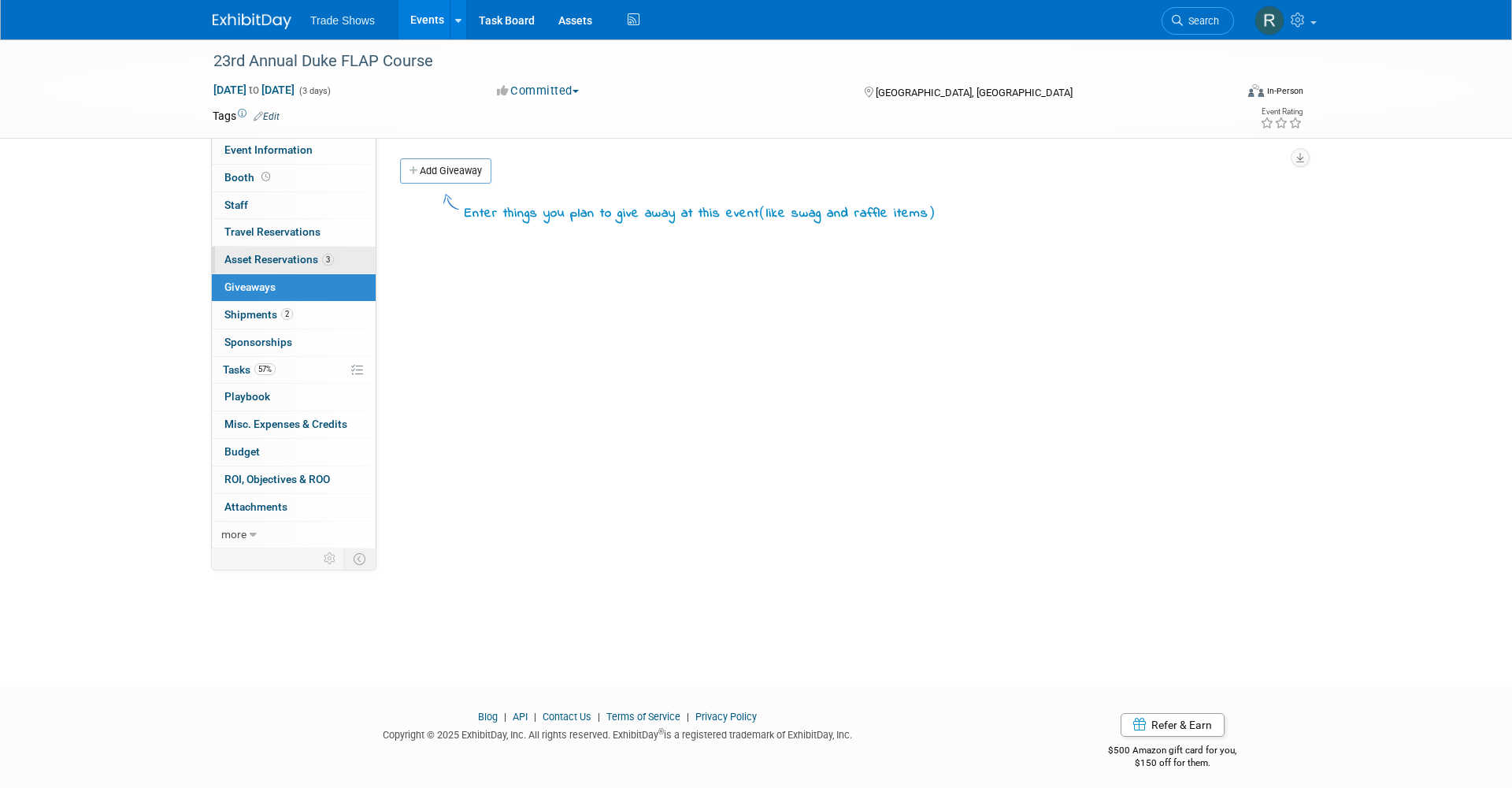
click at [313, 254] on span "Asset Reservations 3" at bounding box center [279, 259] width 110 height 12
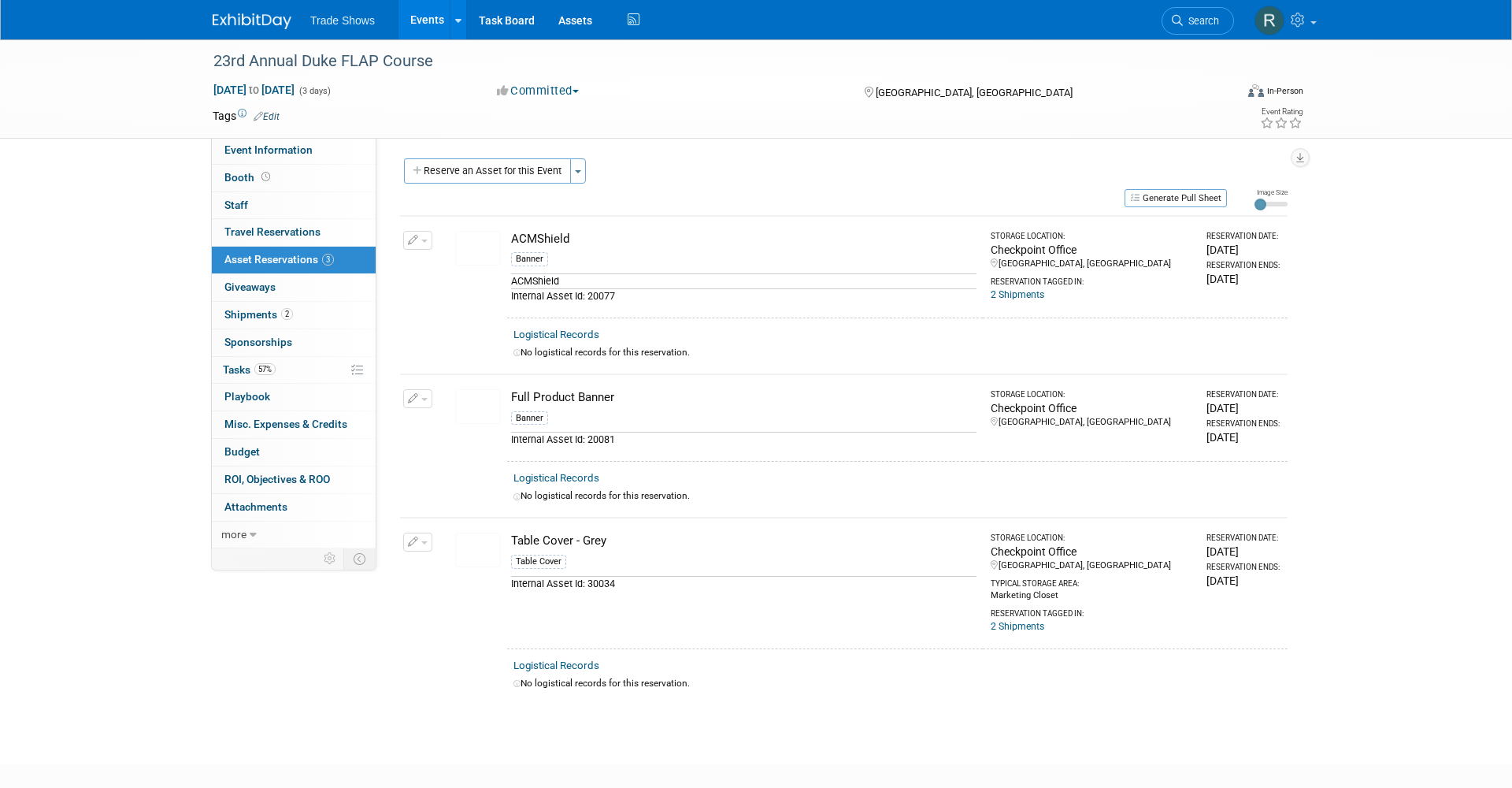
click at [403, 236] on button "button" at bounding box center [417, 241] width 30 height 19
click at [470, 263] on button "Change Reservation" at bounding box center [477, 266] width 133 height 21
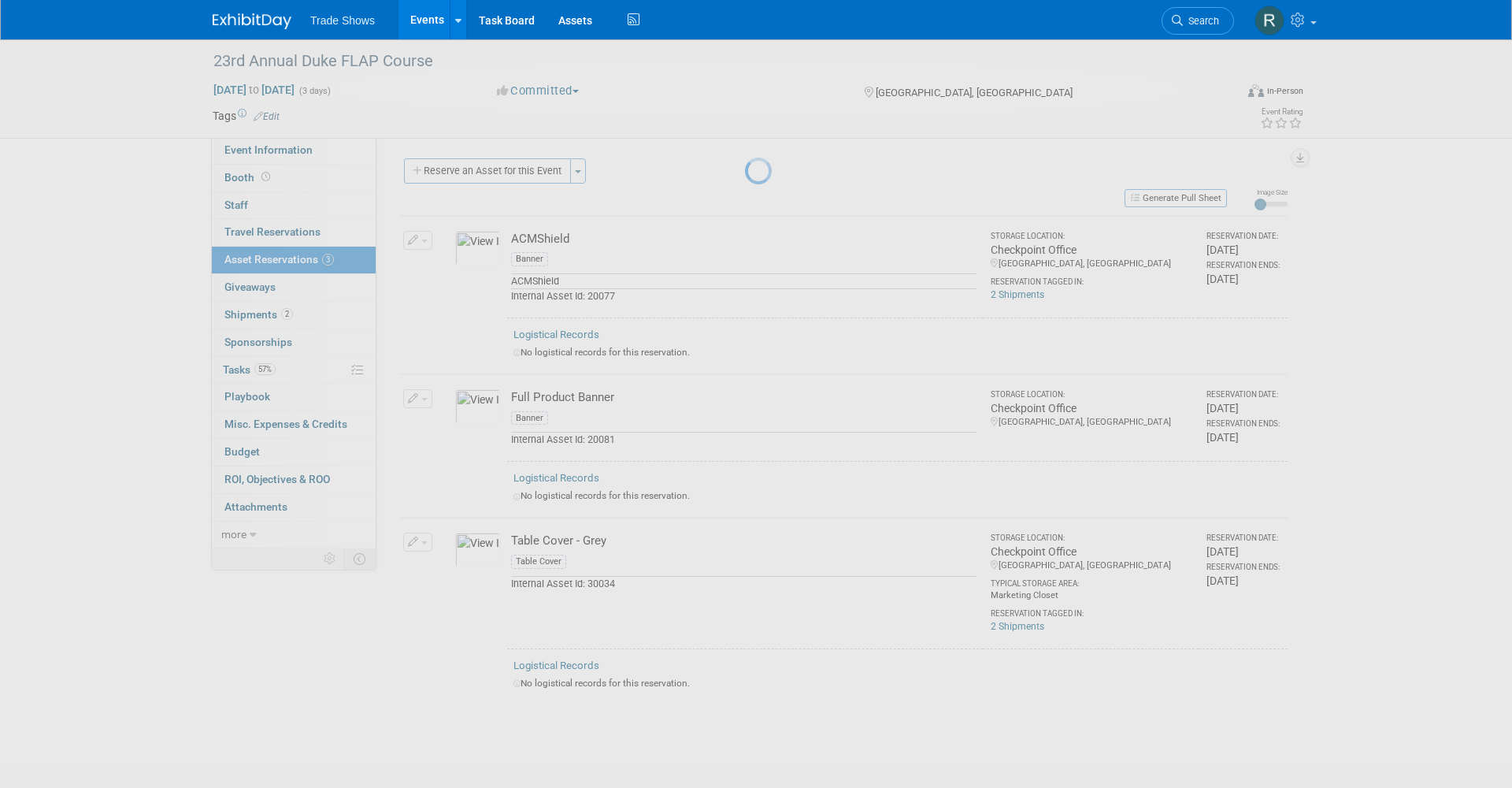
select select "6"
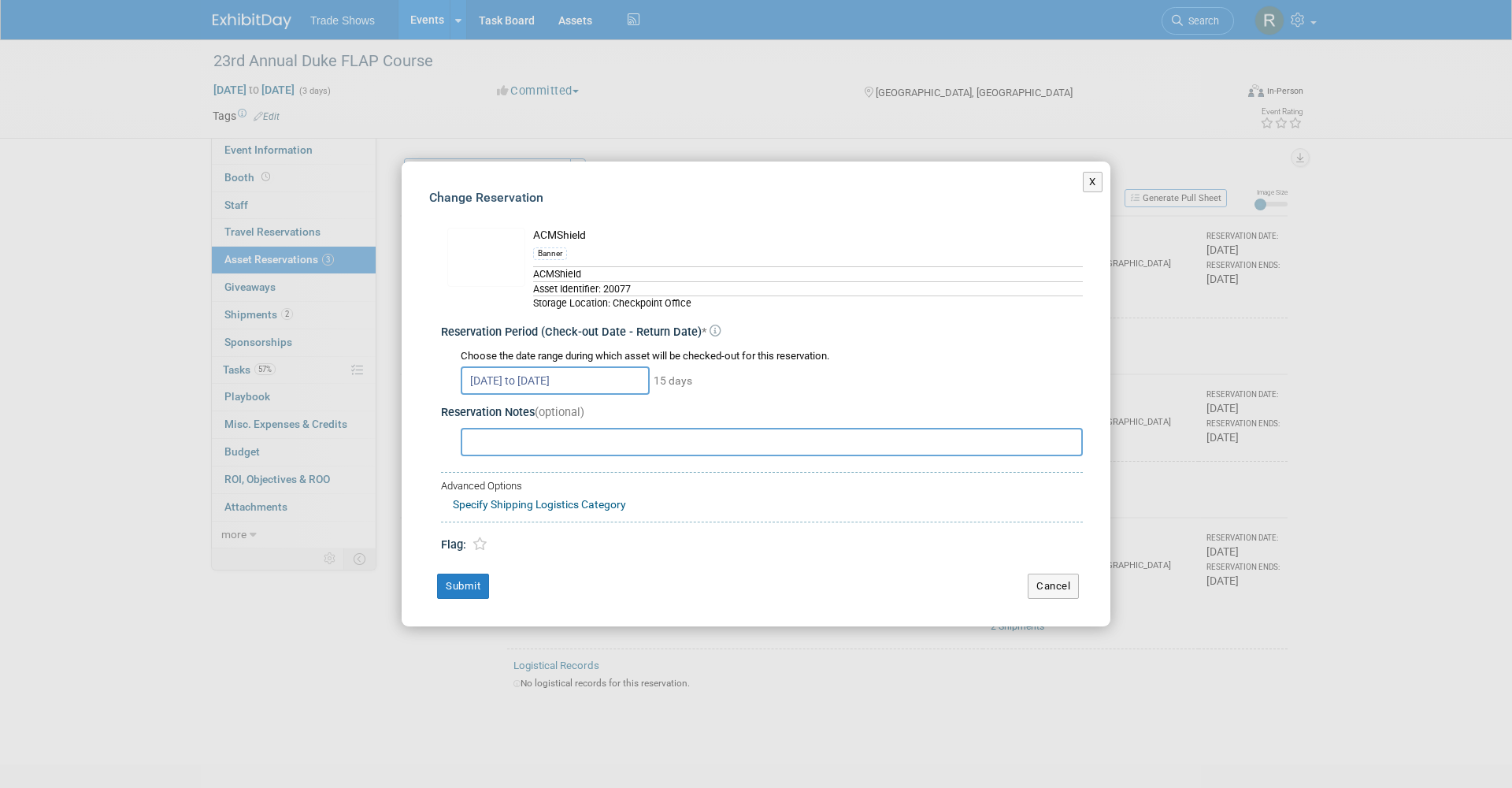
click at [567, 383] on input "Jul 24, 2025 to Aug 7, 2025" at bounding box center [556, 381] width 189 height 29
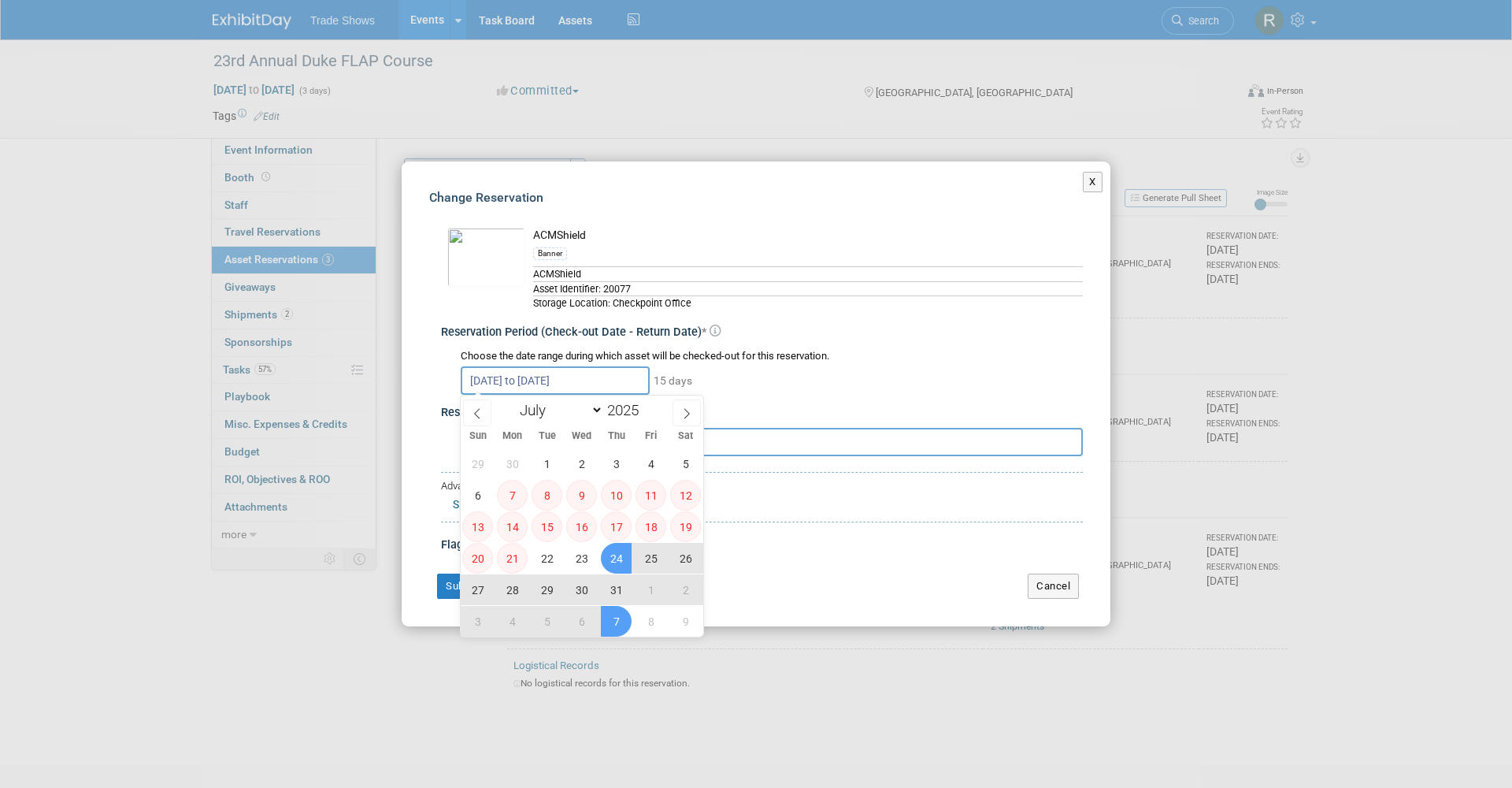
click at [620, 559] on span "24" at bounding box center [616, 558] width 31 height 31
type input "Jul 24, 2025"
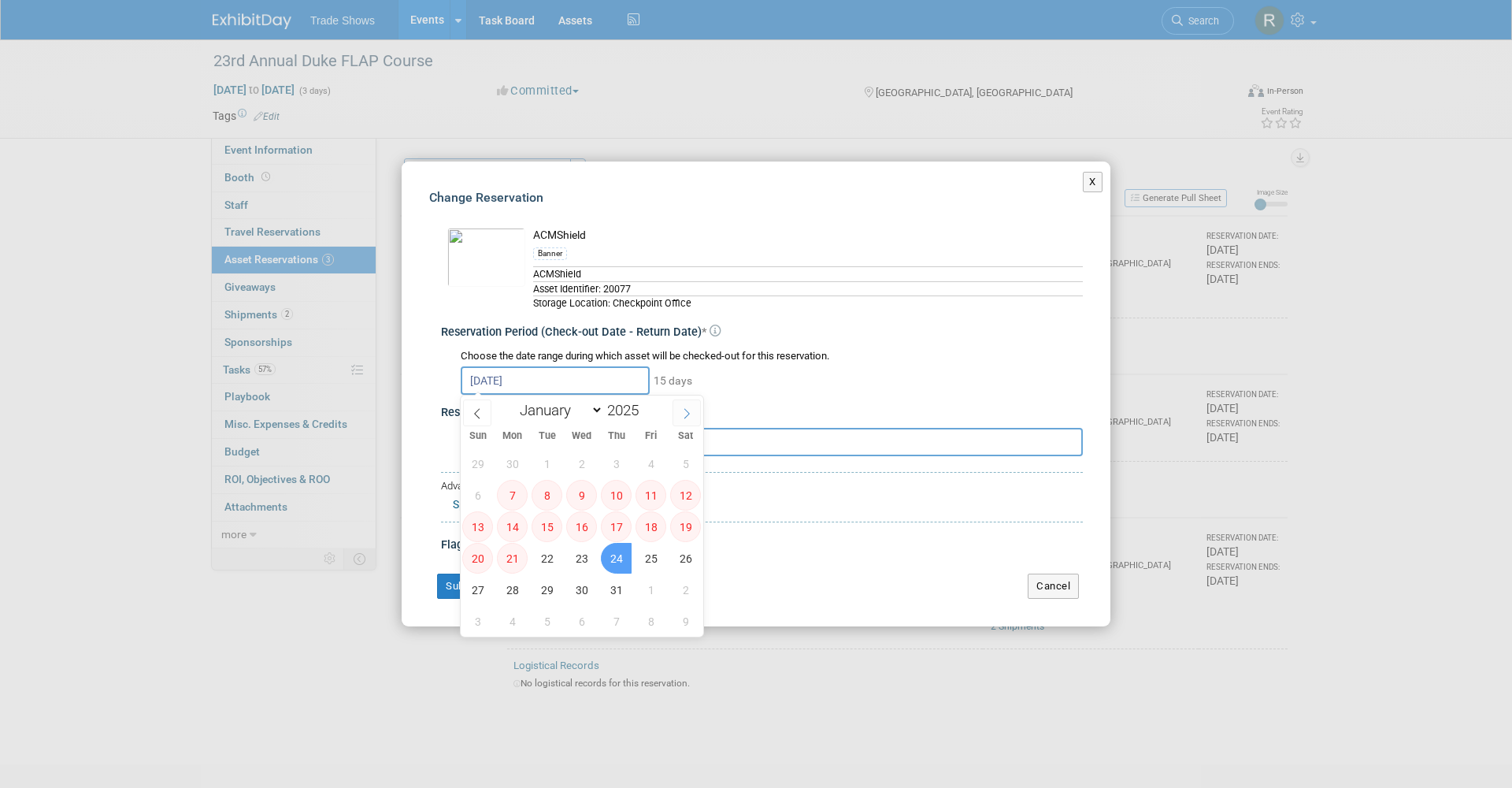
click at [682, 412] on icon at bounding box center [686, 414] width 11 height 11
select select "7"
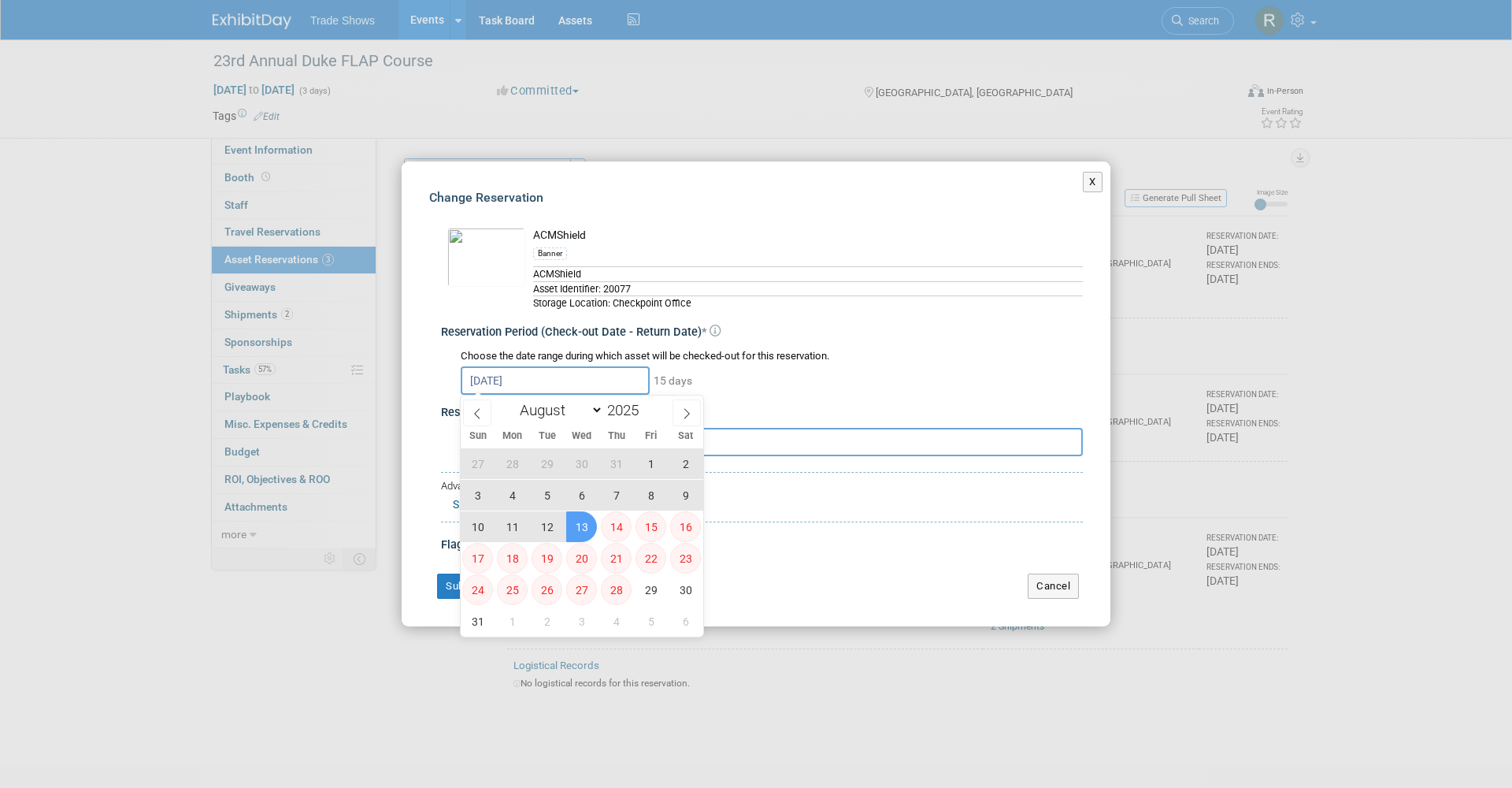
click at [578, 521] on span "13" at bounding box center [581, 526] width 31 height 31
type input "Jul 24, 2025 to Aug 13, 2025"
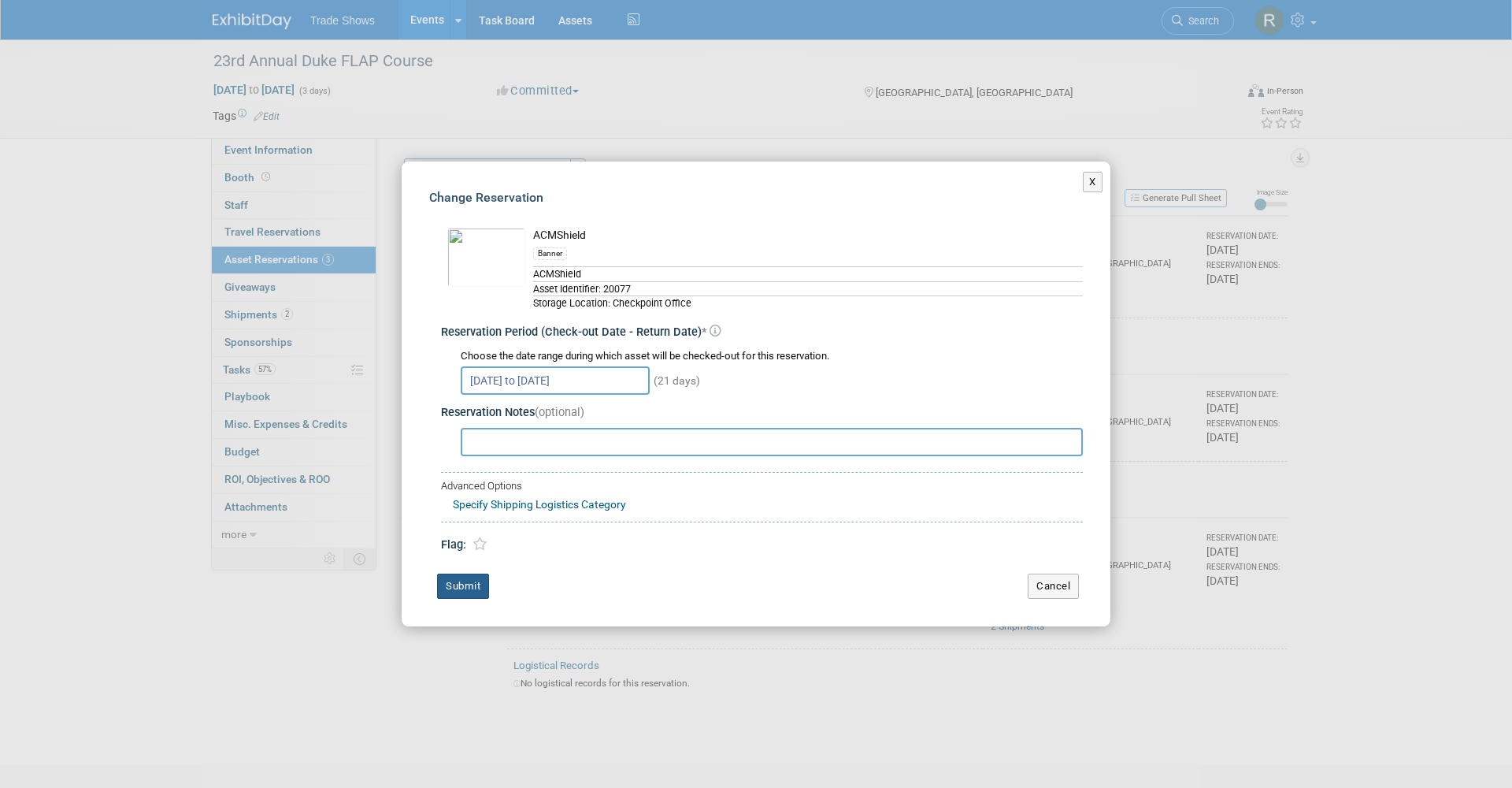
click at [466, 578] on button "Submit" at bounding box center [463, 586] width 52 height 25
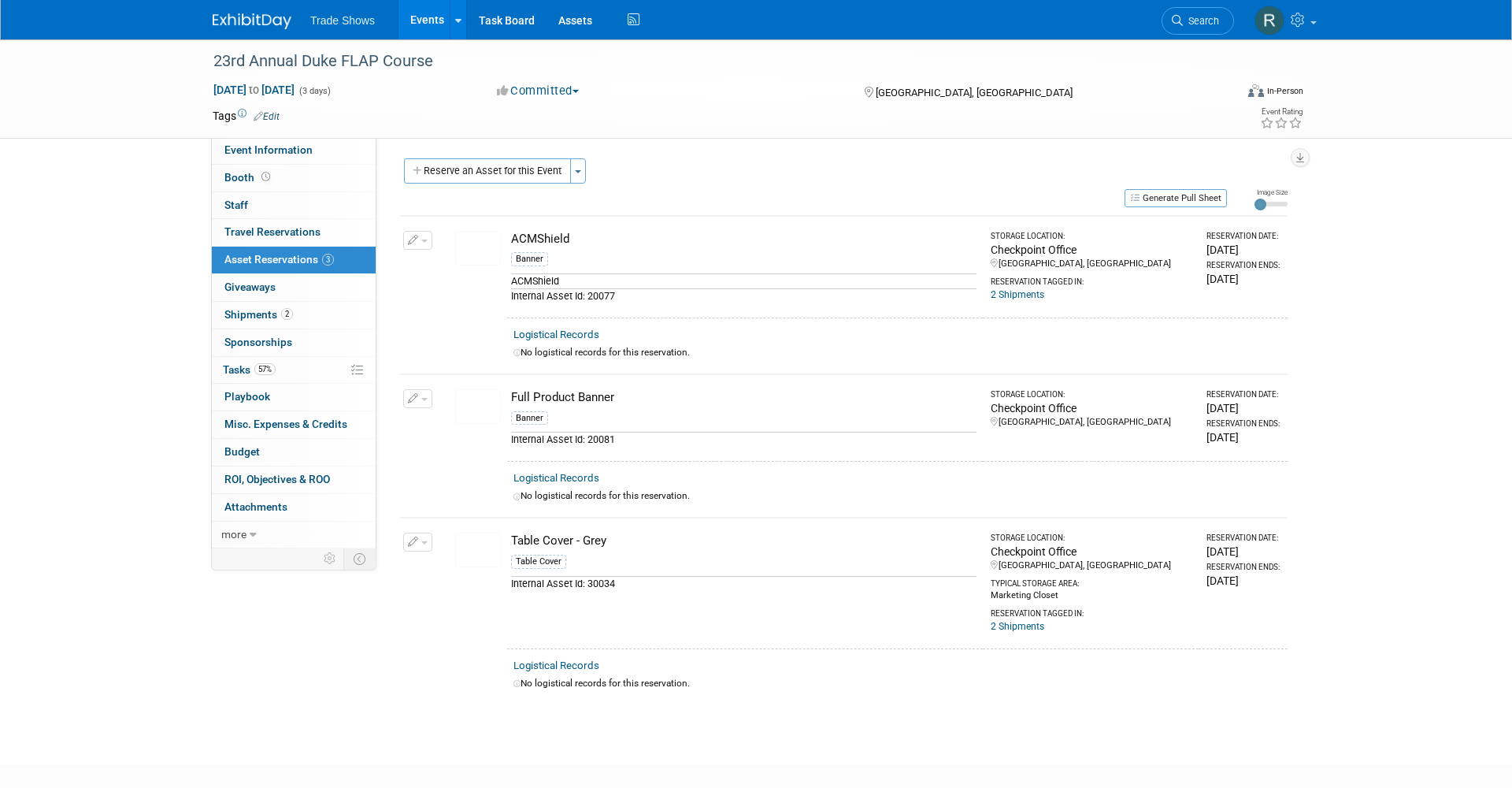
click at [422, 240] on span "button" at bounding box center [424, 241] width 7 height 3
click at [428, 269] on button "Change Reservation" at bounding box center [477, 266] width 133 height 21
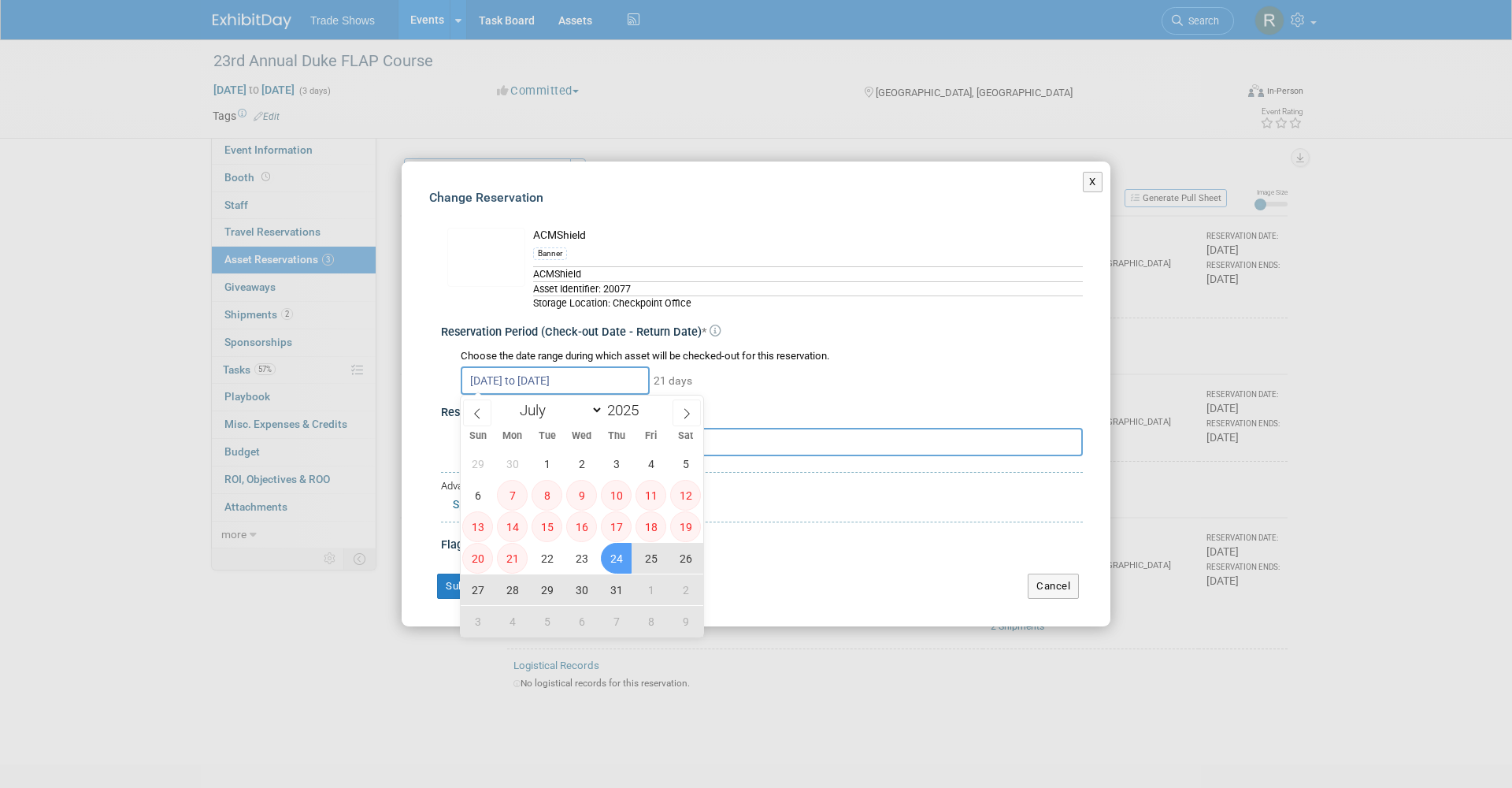
click at [585, 378] on input "Jul 24, 2025 to Aug 13, 2025" at bounding box center [556, 381] width 189 height 29
click at [615, 554] on span "24" at bounding box center [616, 558] width 31 height 31
type input "Jul 24, 2025"
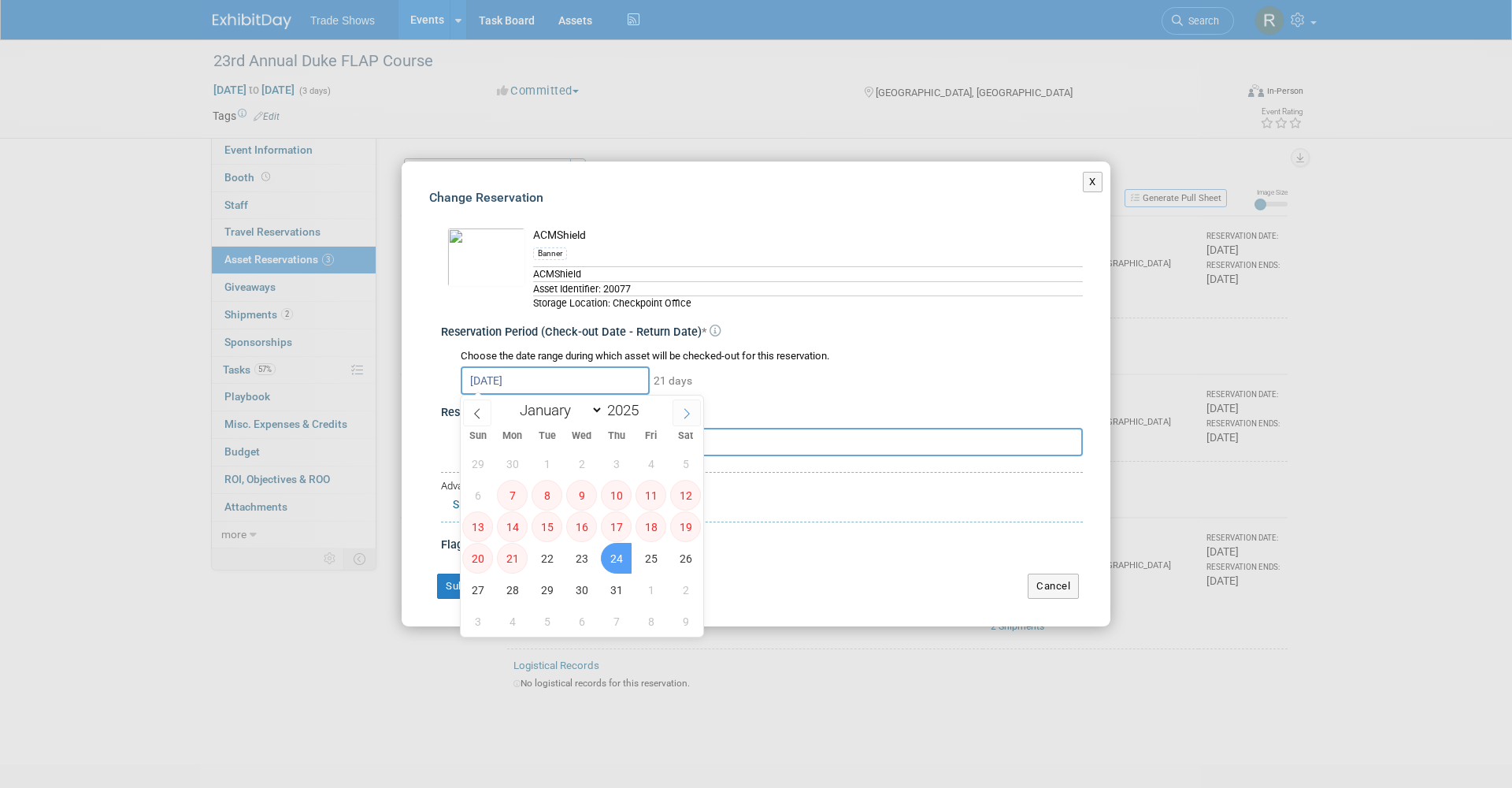
click at [682, 417] on icon at bounding box center [686, 414] width 11 height 11
select select "7"
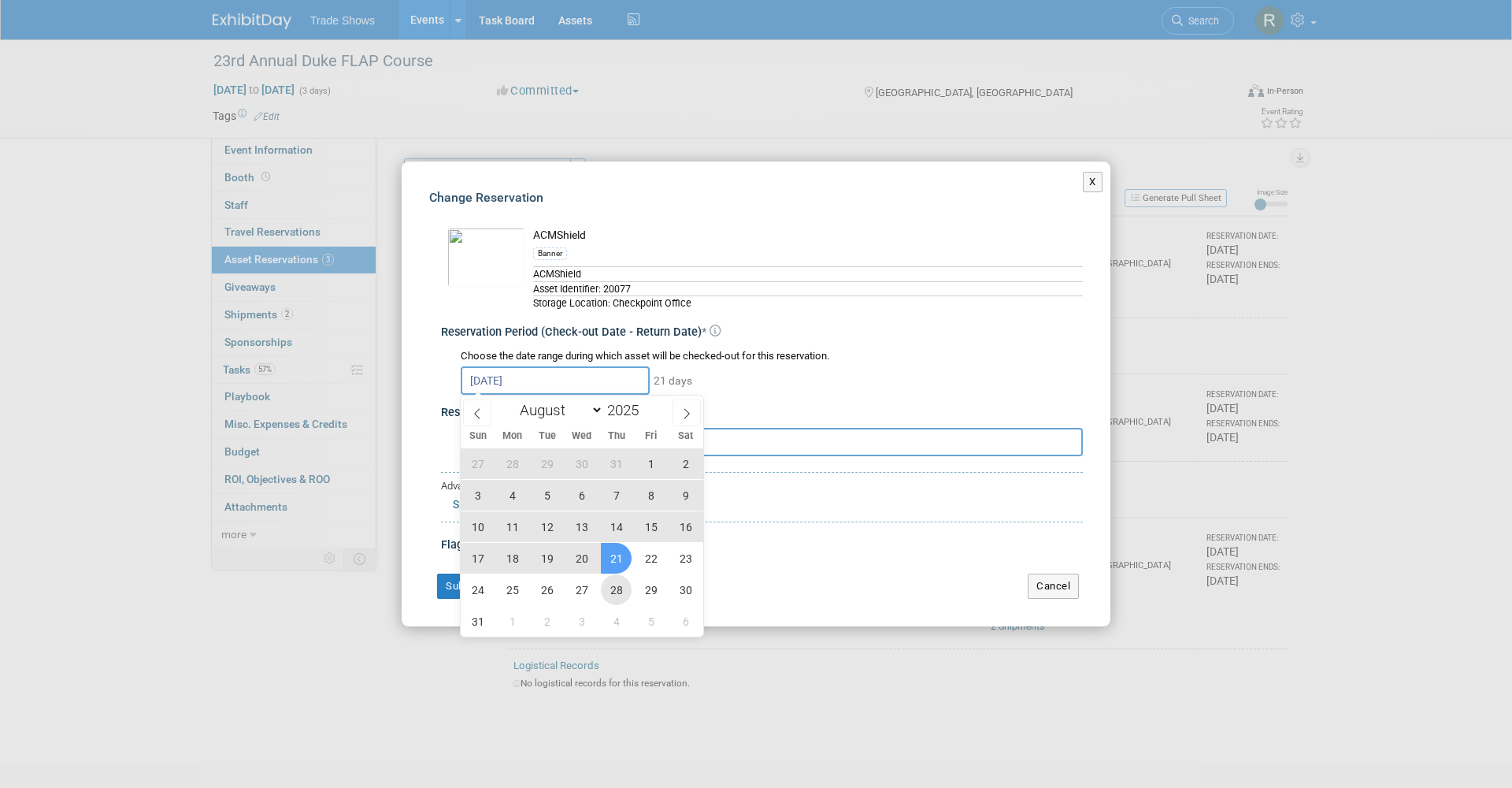
click at [608, 590] on span "28" at bounding box center [616, 589] width 31 height 31
type input "Jul 24, 2025 to Aug 28, 2025"
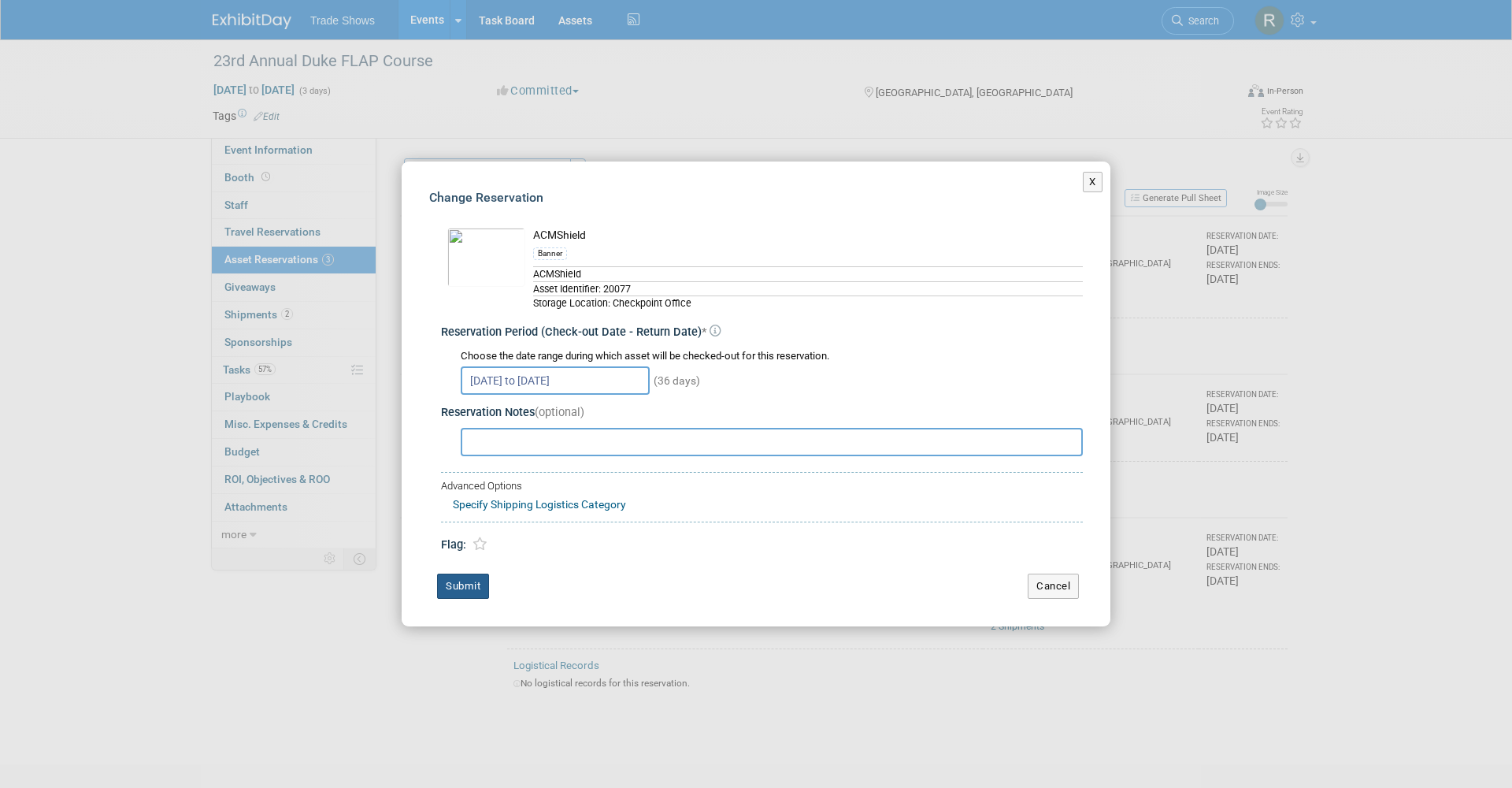
click at [461, 586] on button "Submit" at bounding box center [463, 586] width 52 height 25
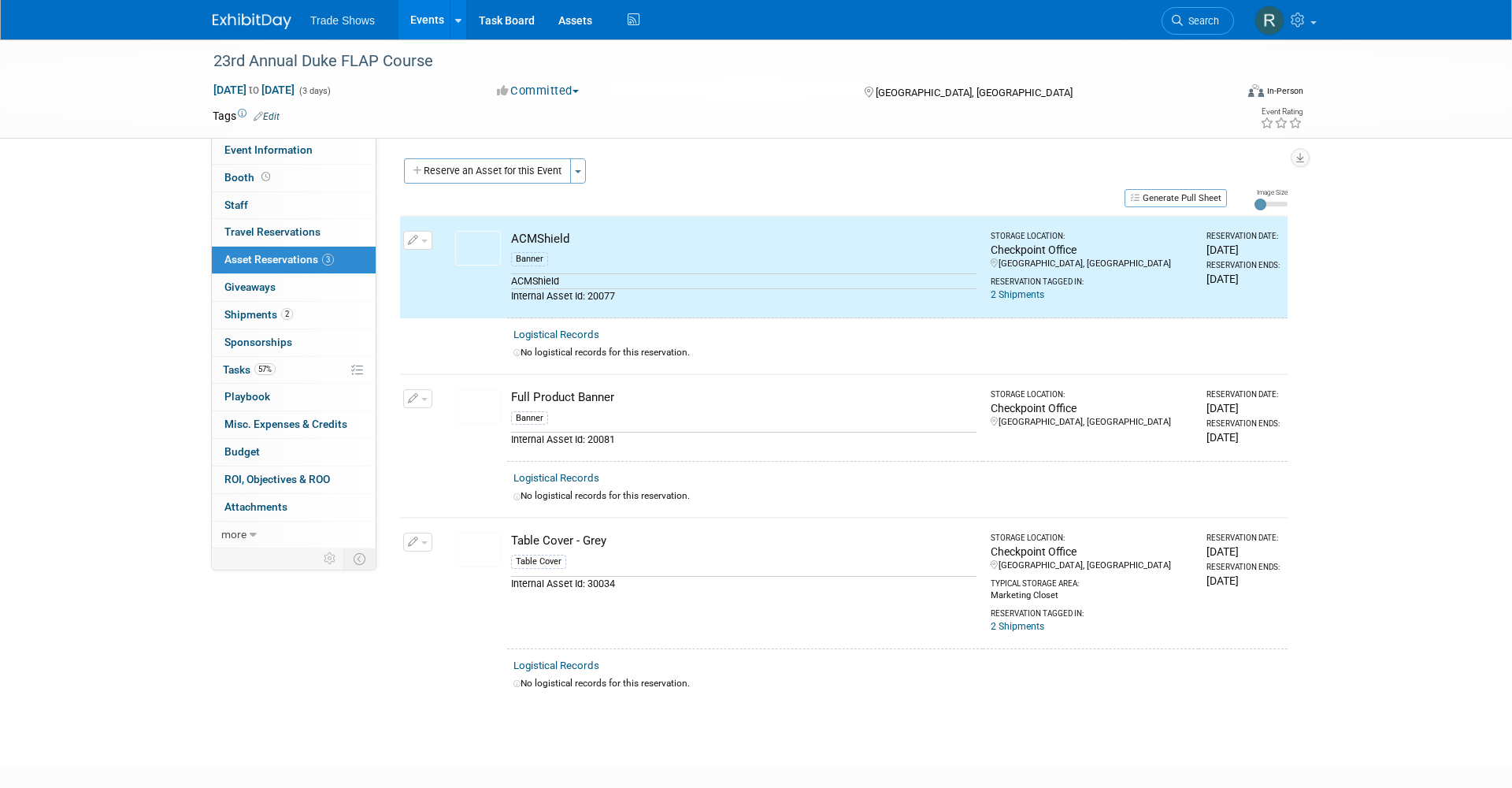
click at [415, 394] on icon "button" at bounding box center [413, 398] width 11 height 11
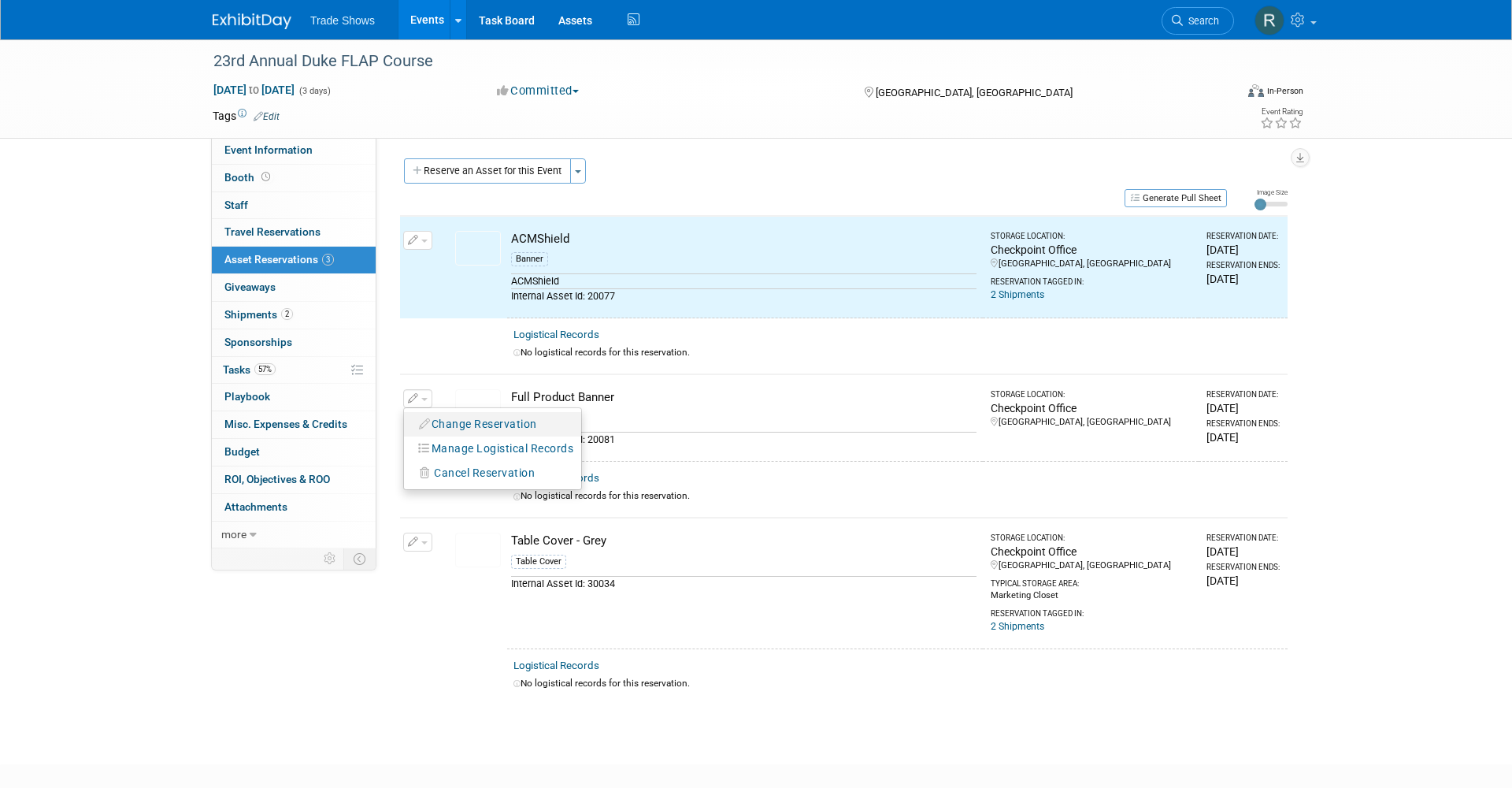
click at [456, 414] on button "Change Reservation" at bounding box center [477, 424] width 133 height 21
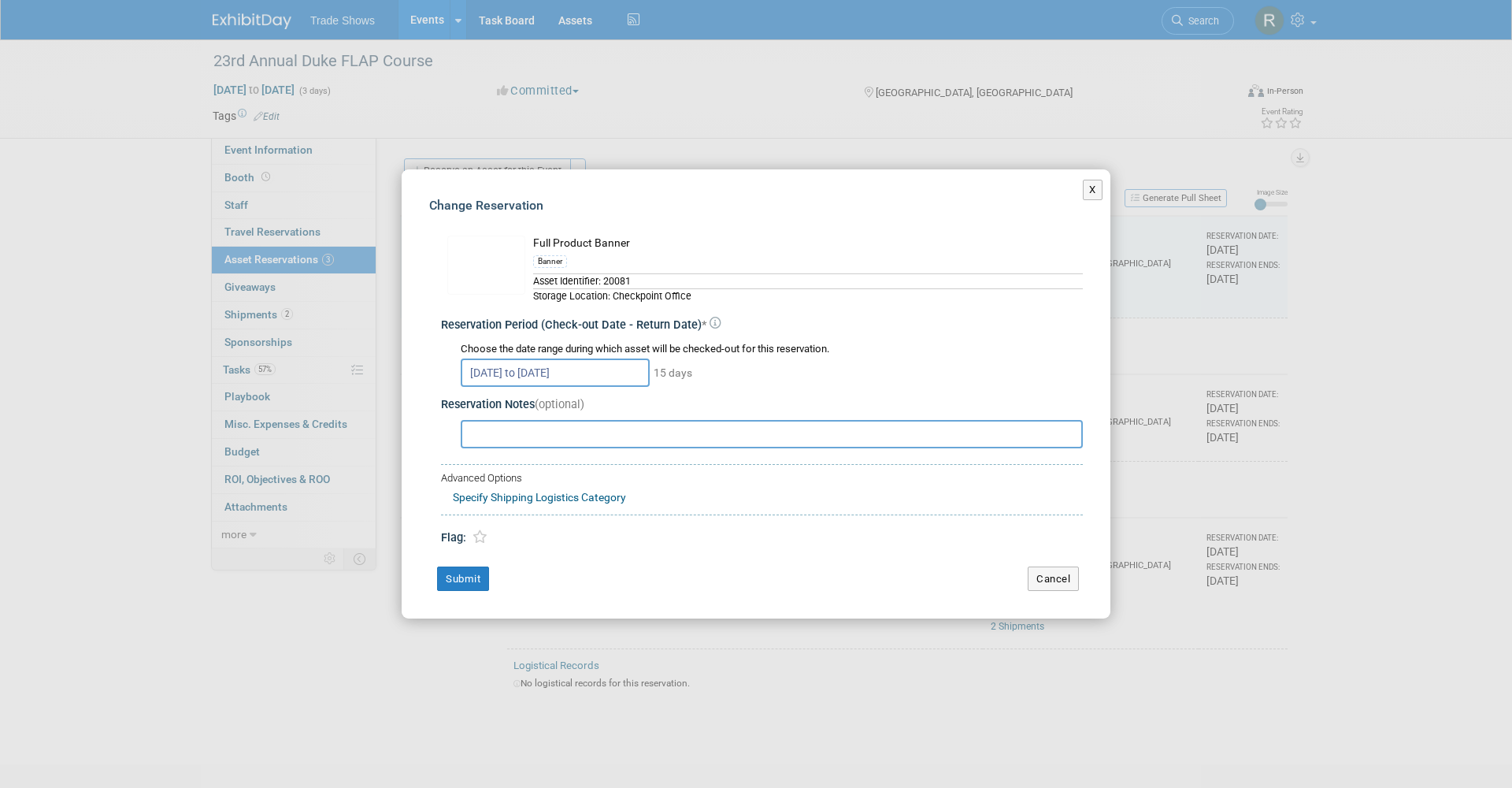
click at [577, 391] on div "Reservation Notes (optional)" at bounding box center [762, 421] width 641 height 61
click at [575, 376] on input "Jul 24, 2025 to Aug 7, 2025" at bounding box center [556, 373] width 189 height 29
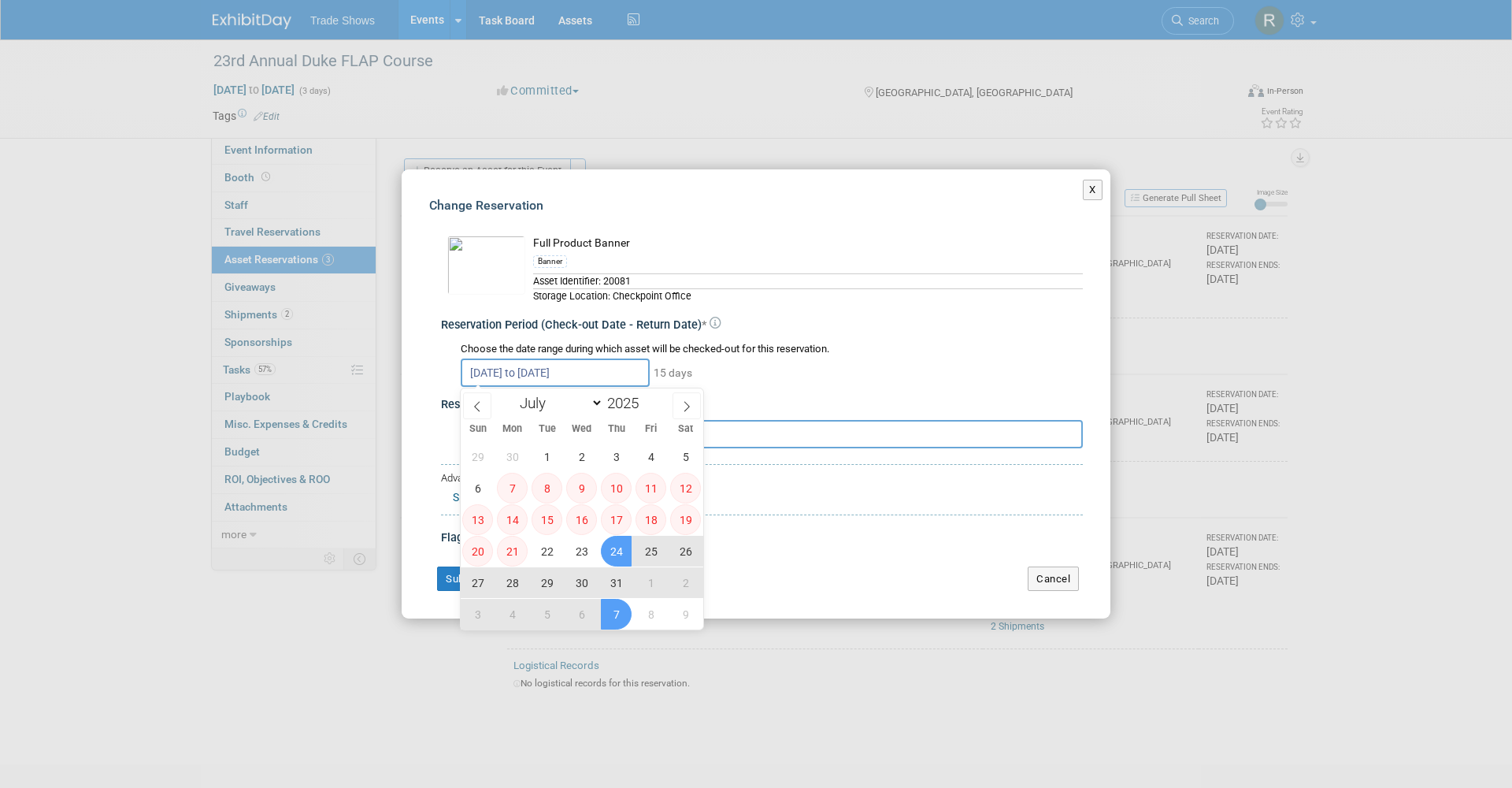
click at [615, 542] on span "24" at bounding box center [616, 551] width 31 height 31
type input "Jul 24, 2025"
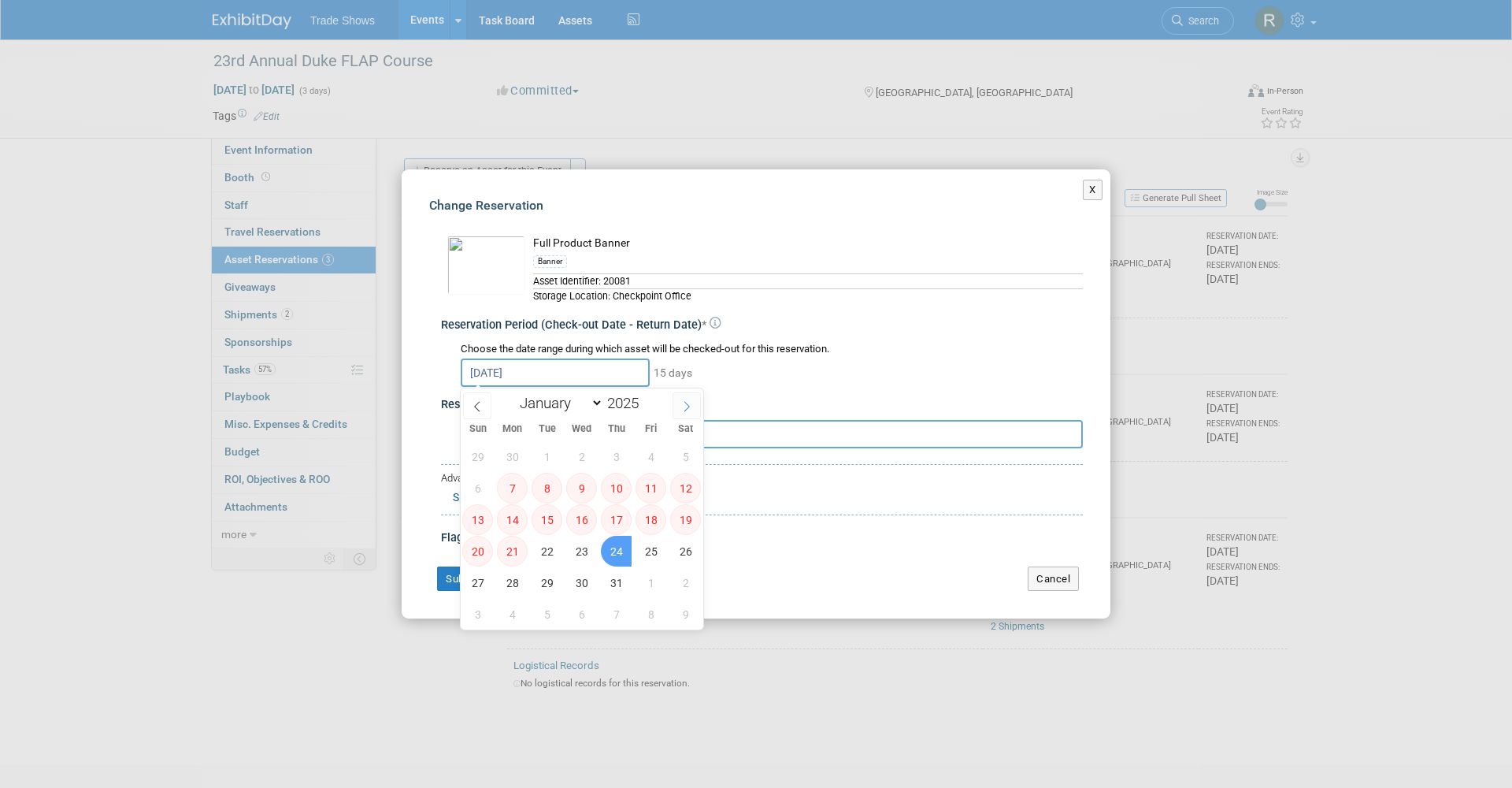
click at [685, 407] on icon at bounding box center [686, 407] width 11 height 11
select select "7"
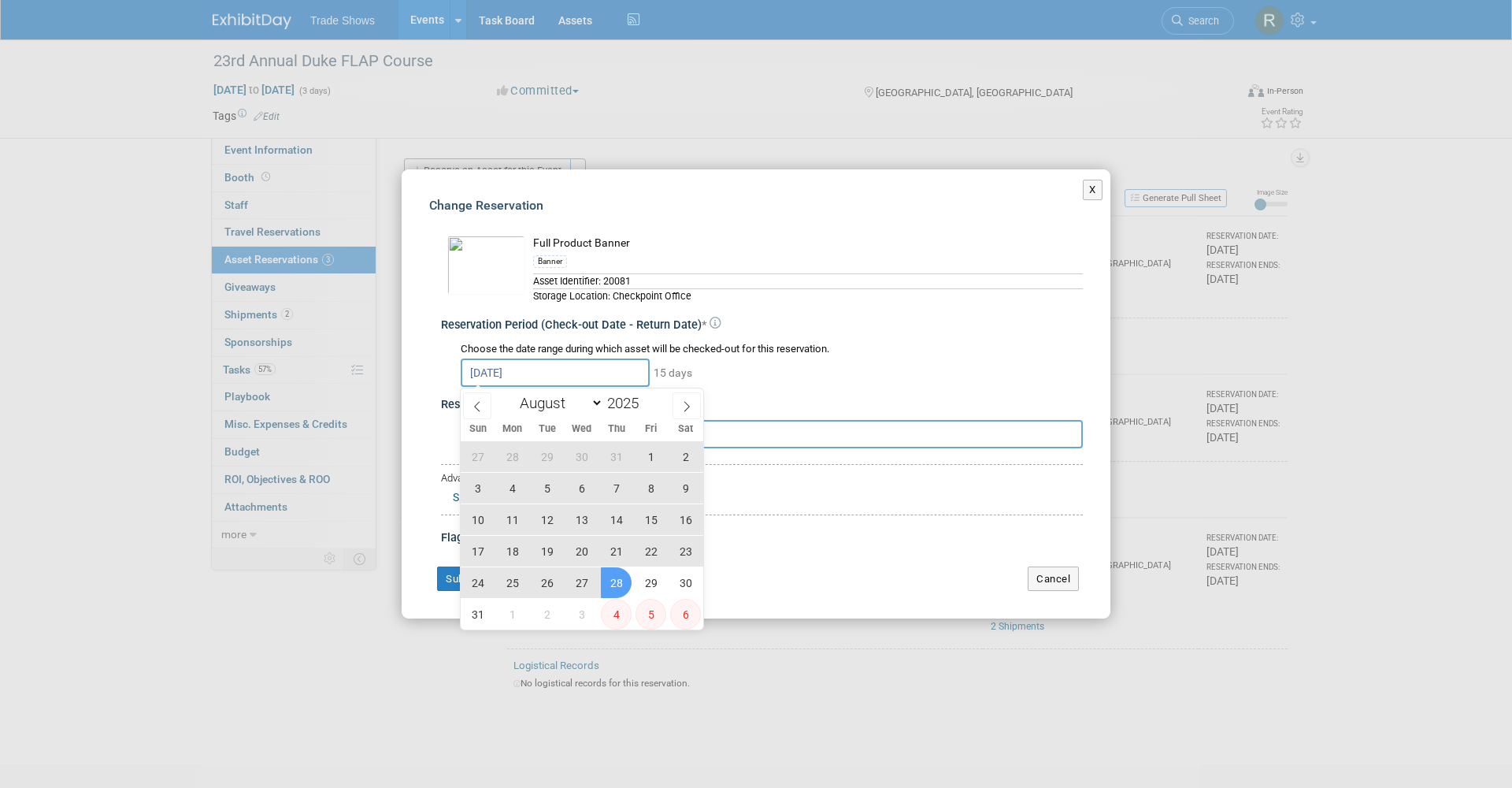
click at [610, 594] on span "28" at bounding box center [616, 583] width 31 height 31
type input "Jul 24, 2025 to Aug 28, 2025"
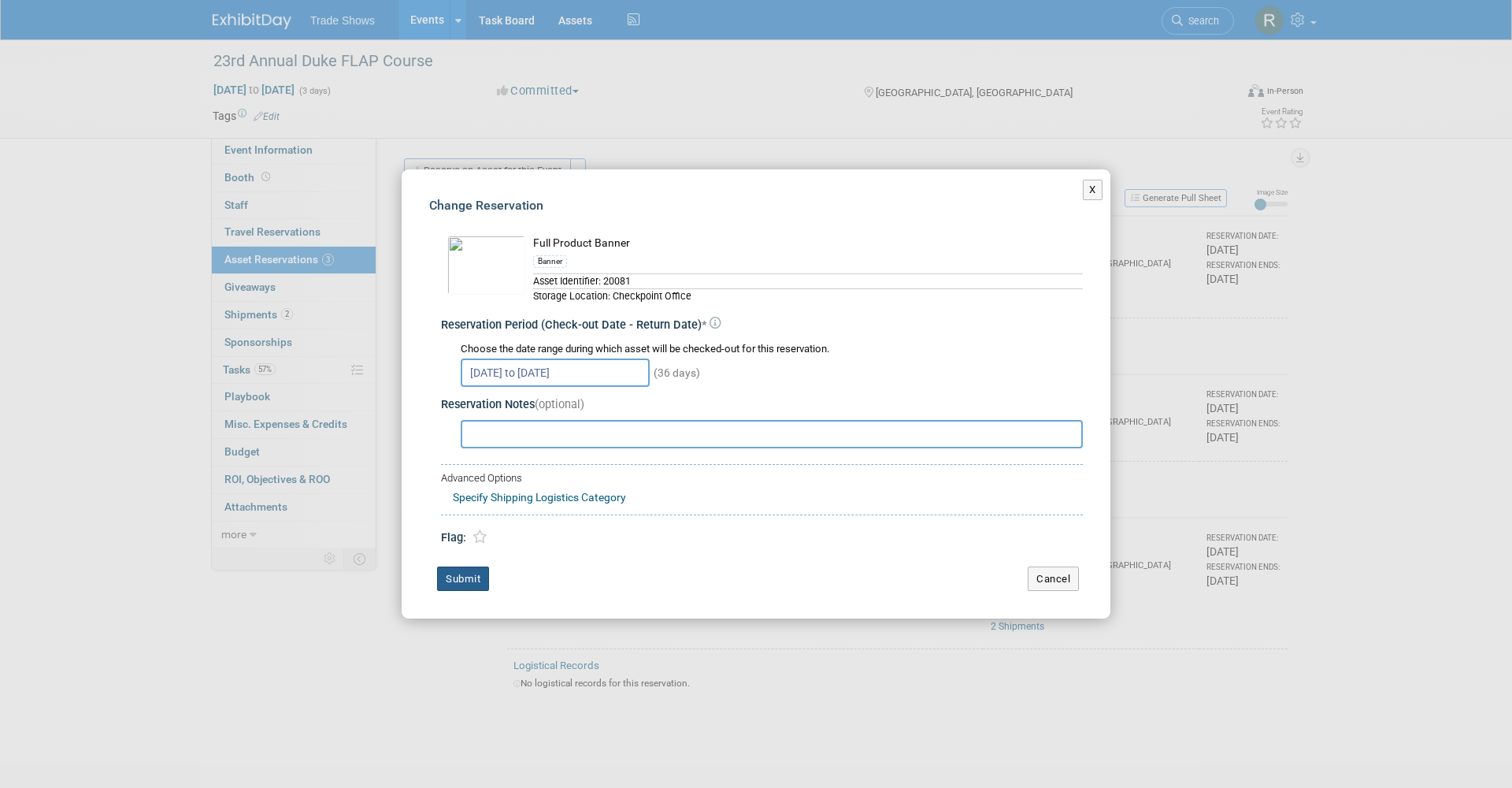
click at [468, 577] on button "Submit" at bounding box center [463, 579] width 52 height 25
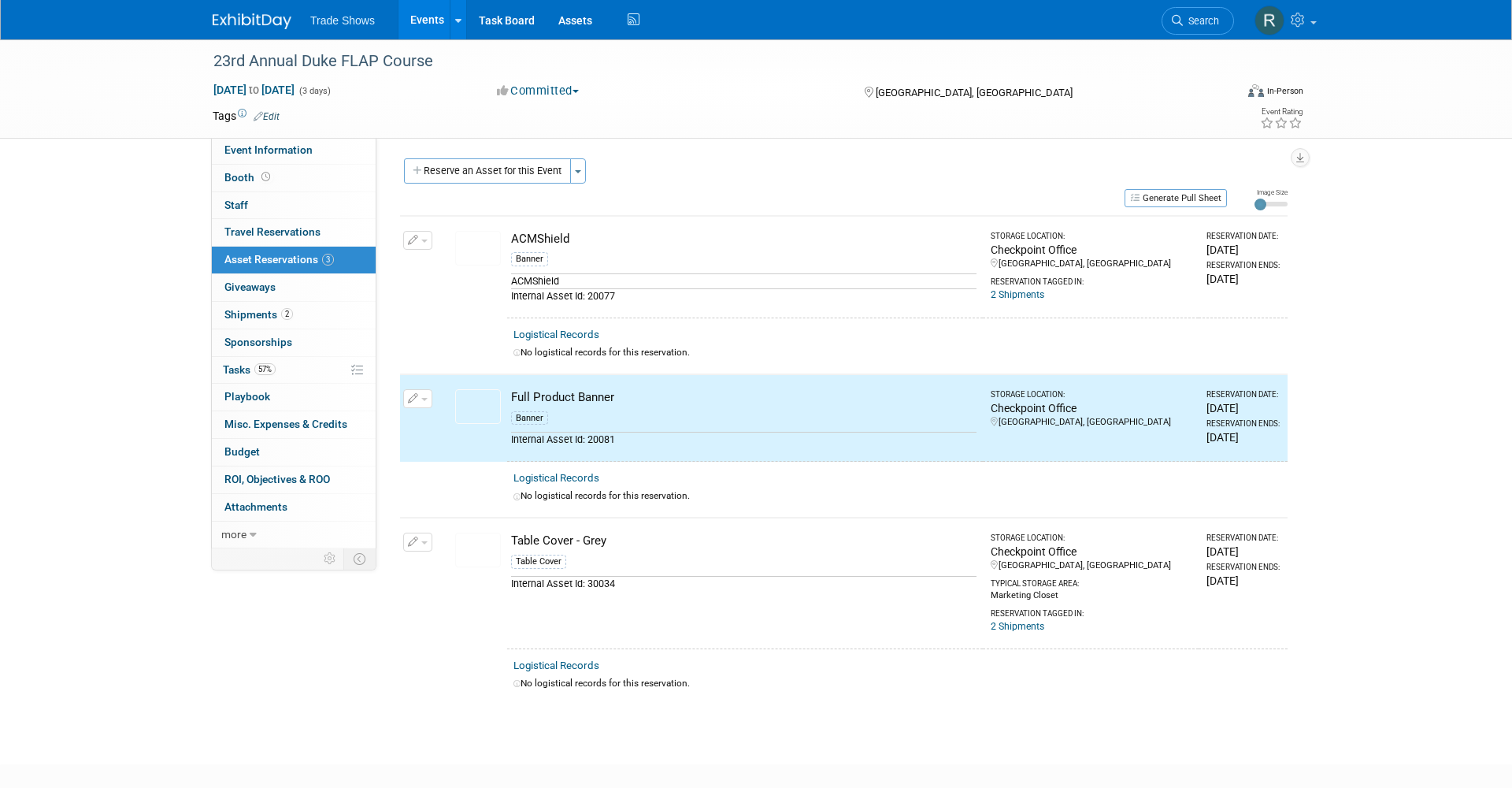
click at [417, 538] on icon "button" at bounding box center [413, 543] width 11 height 11
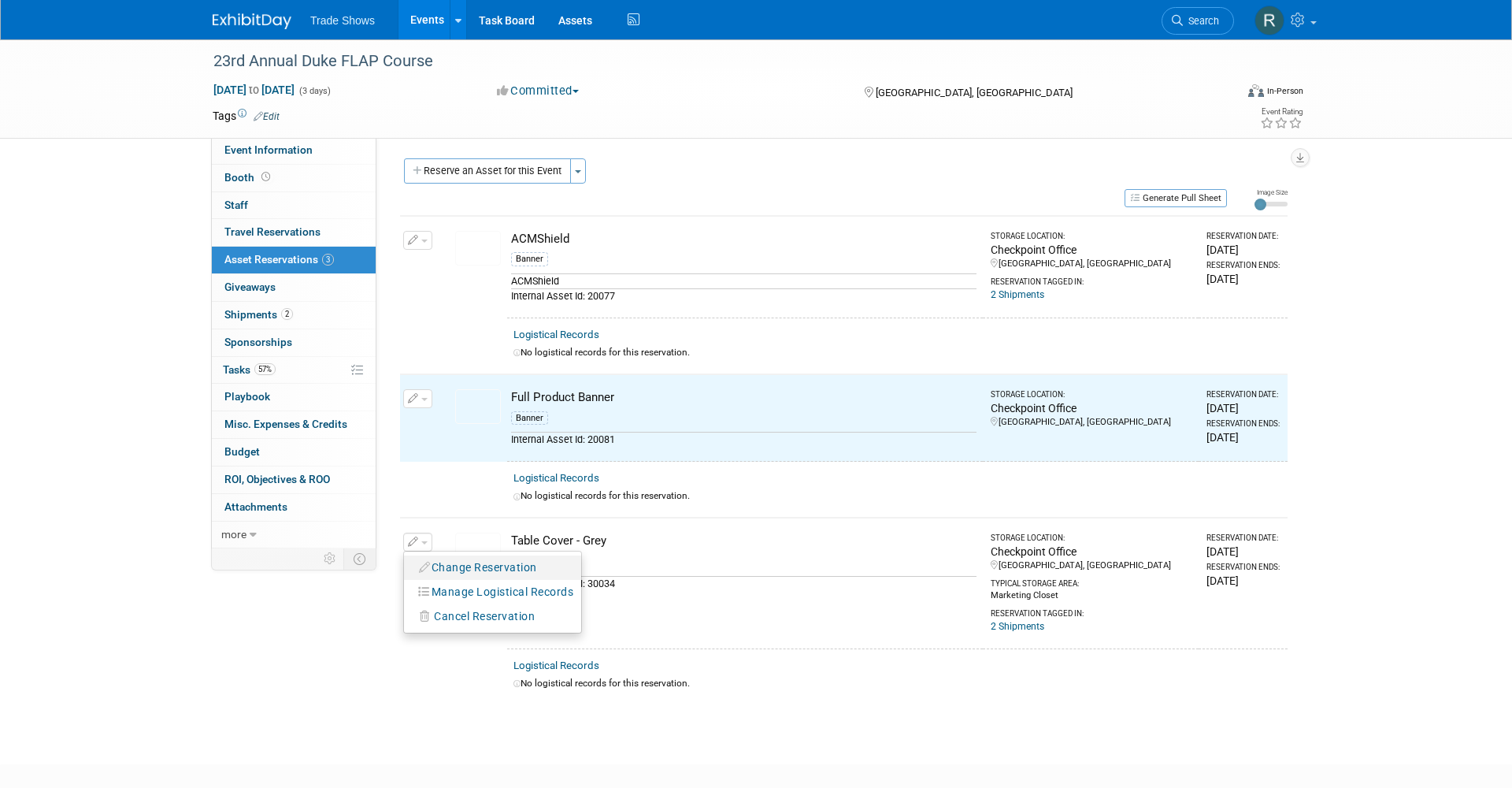
click at [475, 557] on button "Change Reservation" at bounding box center [477, 567] width 133 height 21
select select "6"
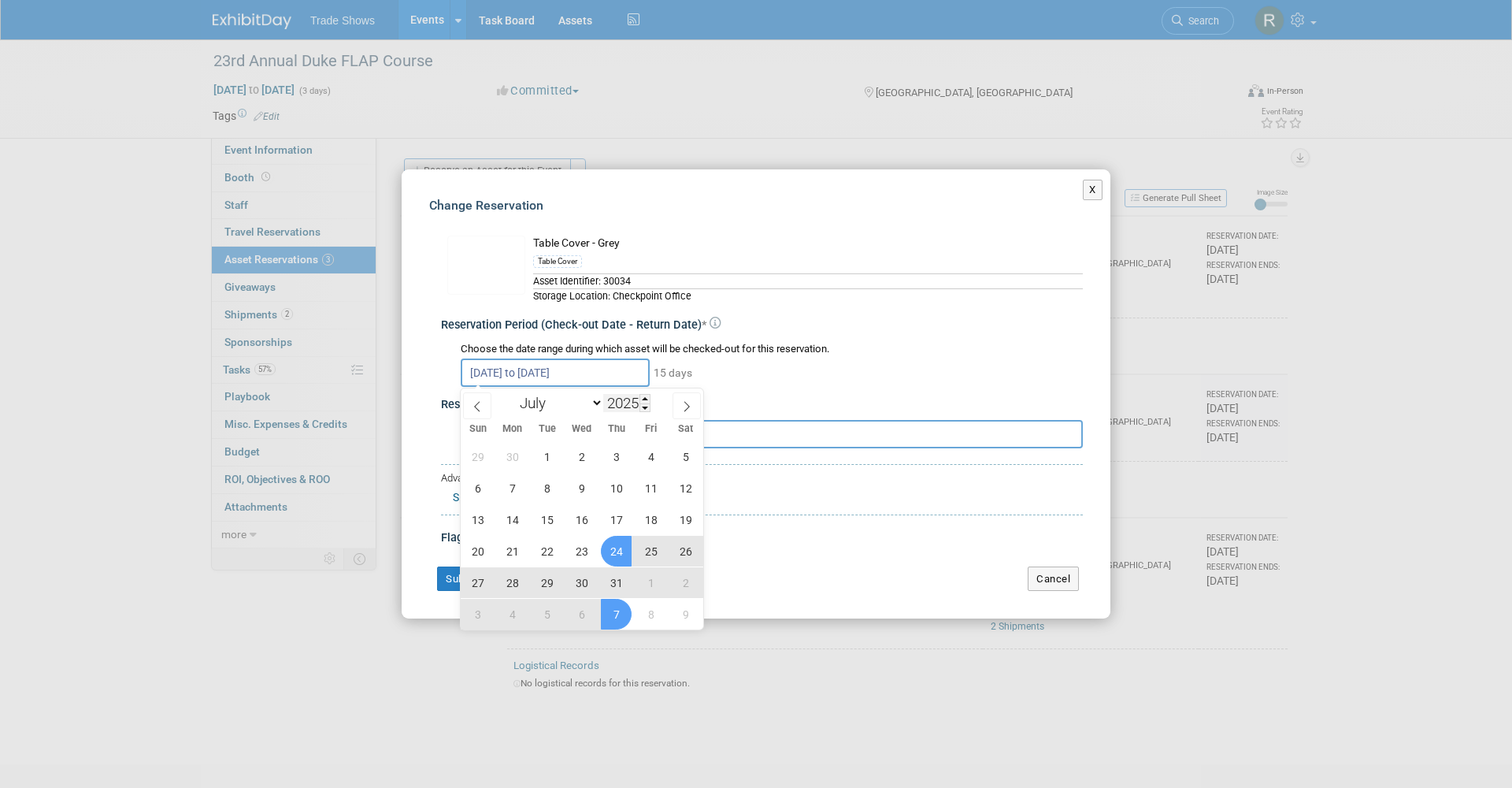
click at [610, 385] on body "Trade Shows Events Add Event Bulk Upload Events Shareable Event Boards Recently…" at bounding box center [756, 394] width 1512 height 788
click at [622, 551] on span "24" at bounding box center [616, 551] width 31 height 31
type input "Jul 24, 2025"
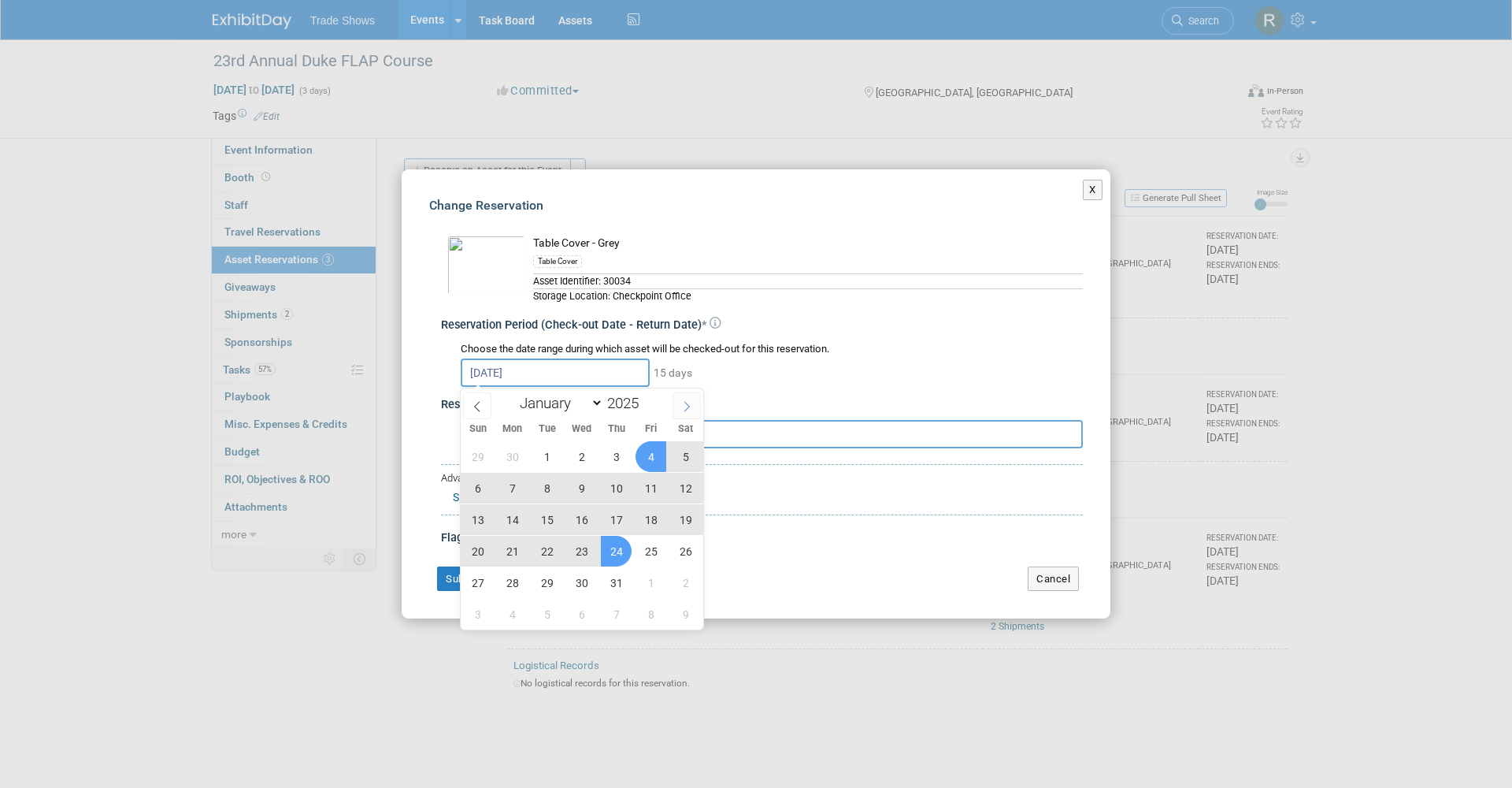
click at [686, 403] on icon at bounding box center [687, 406] width 6 height 11
select select "7"
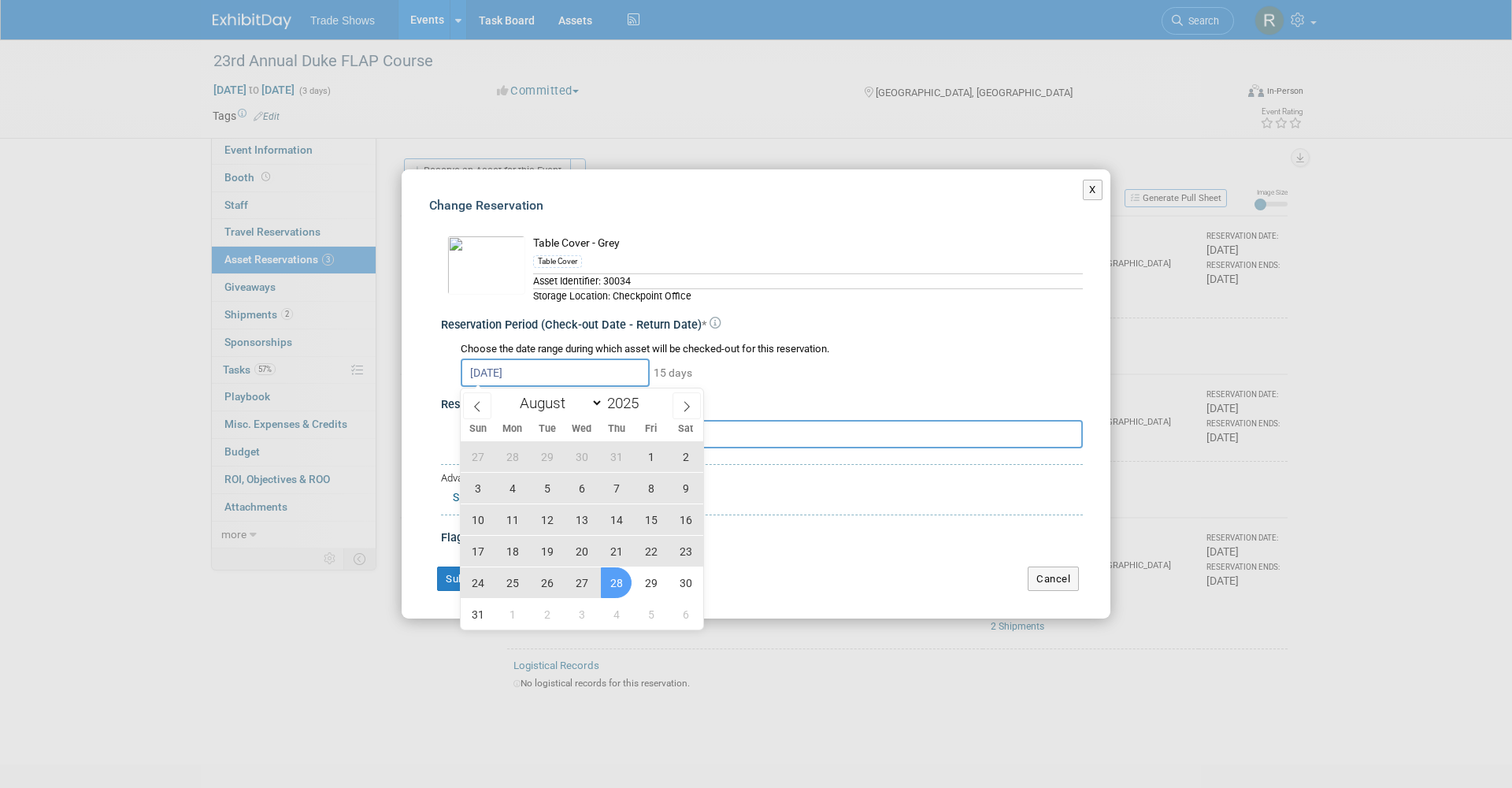
click at [621, 584] on span "28" at bounding box center [616, 583] width 31 height 31
type input "Jul 24, 2025 to Aug 28, 2025"
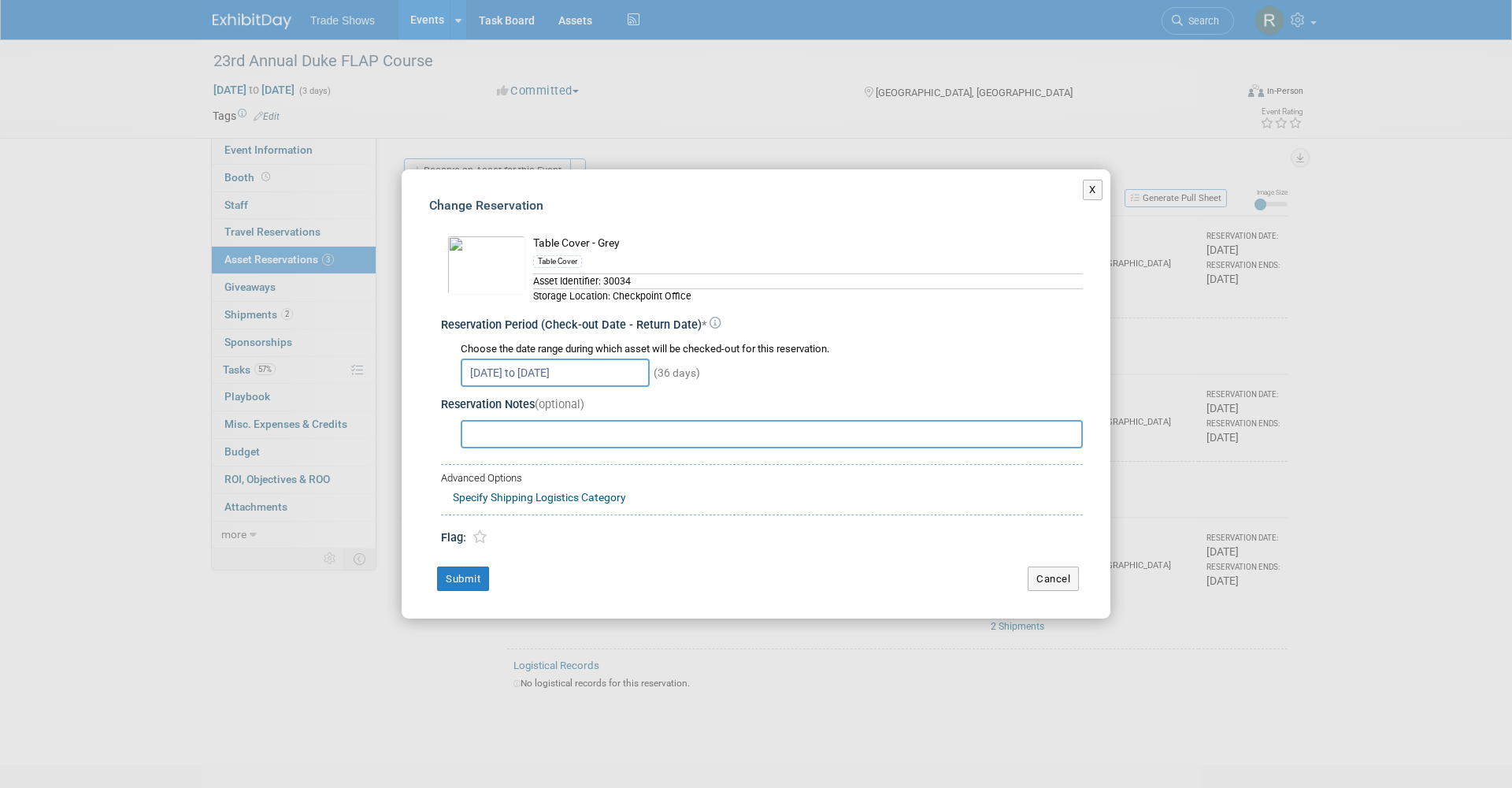
click at [493, 572] on td "Submit" at bounding box center [717, 579] width 575 height 25
click at [474, 577] on button "Submit" at bounding box center [463, 579] width 52 height 25
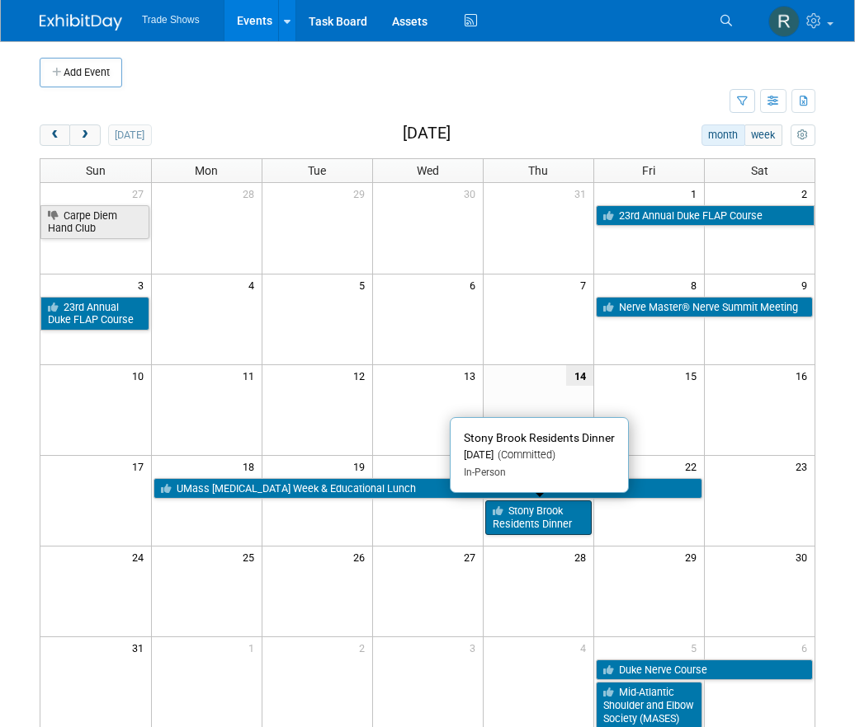
click at [573, 510] on link "Stony Brook Residents Dinner" at bounding box center [538, 518] width 106 height 34
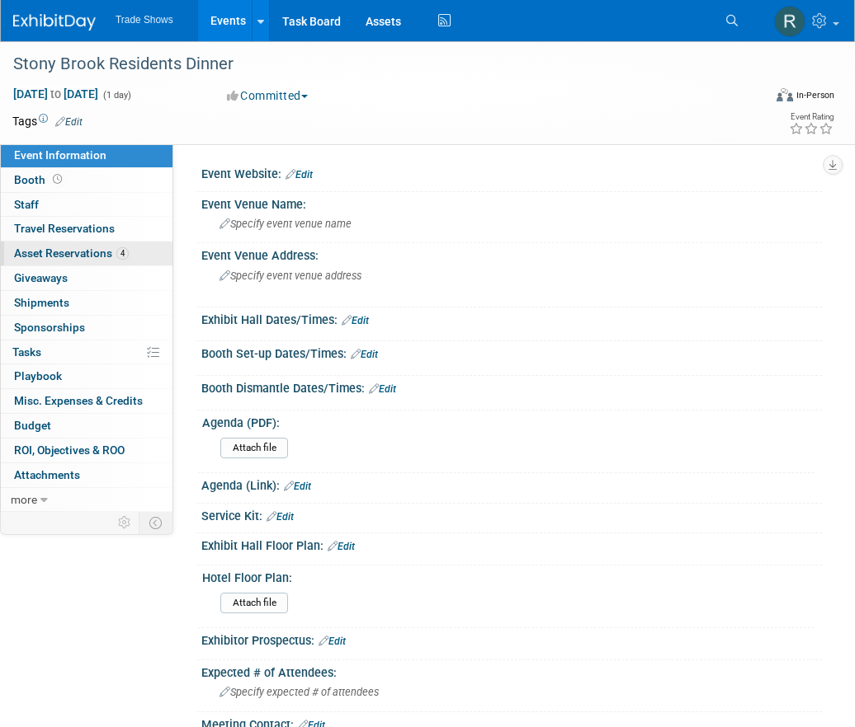
click at [70, 254] on span "Asset Reservations 4" at bounding box center [71, 253] width 115 height 13
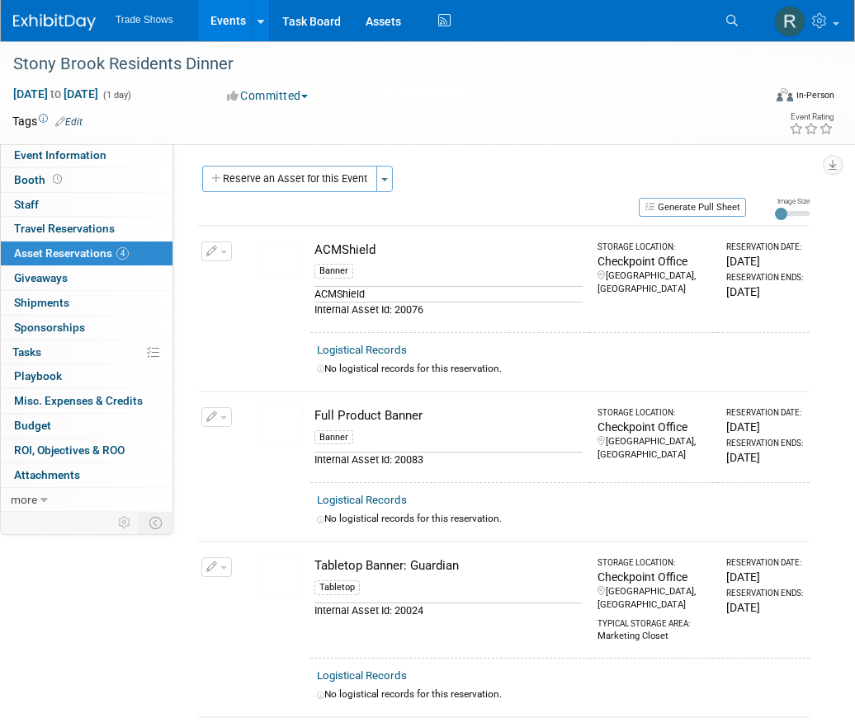
scroll to position [44, 0]
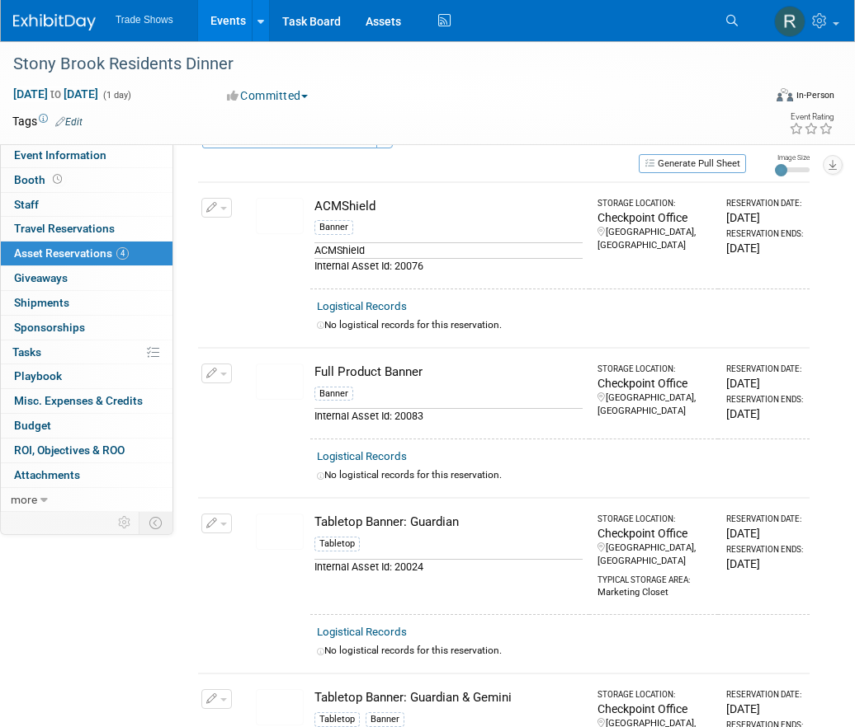
click at [202, 210] on button "button" at bounding box center [216, 208] width 31 height 20
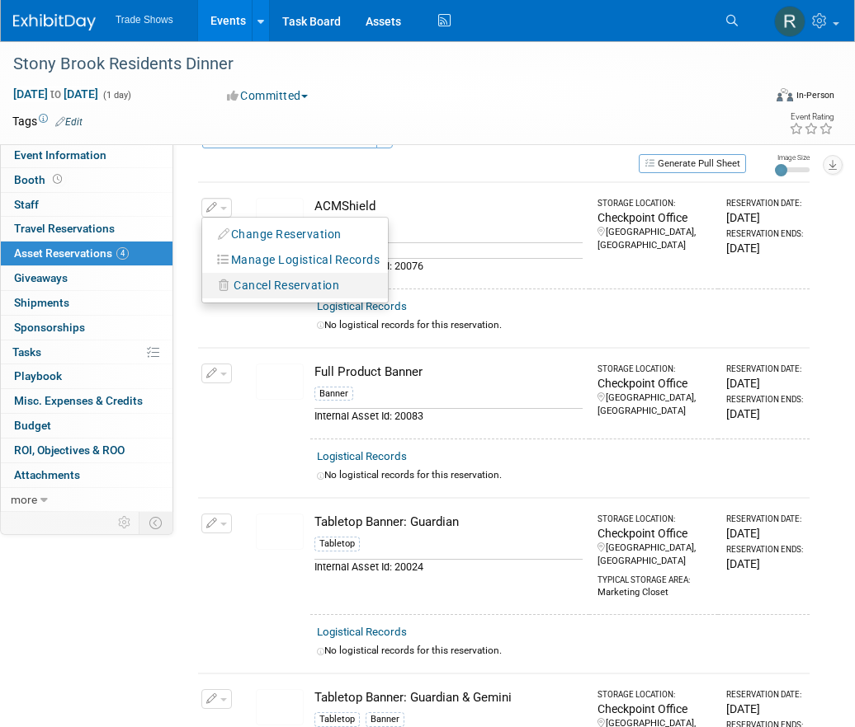
click at [222, 288] on icon "button" at bounding box center [225, 286] width 12 height 12
click at [412, 301] on link "Yes" at bounding box center [408, 299] width 48 height 26
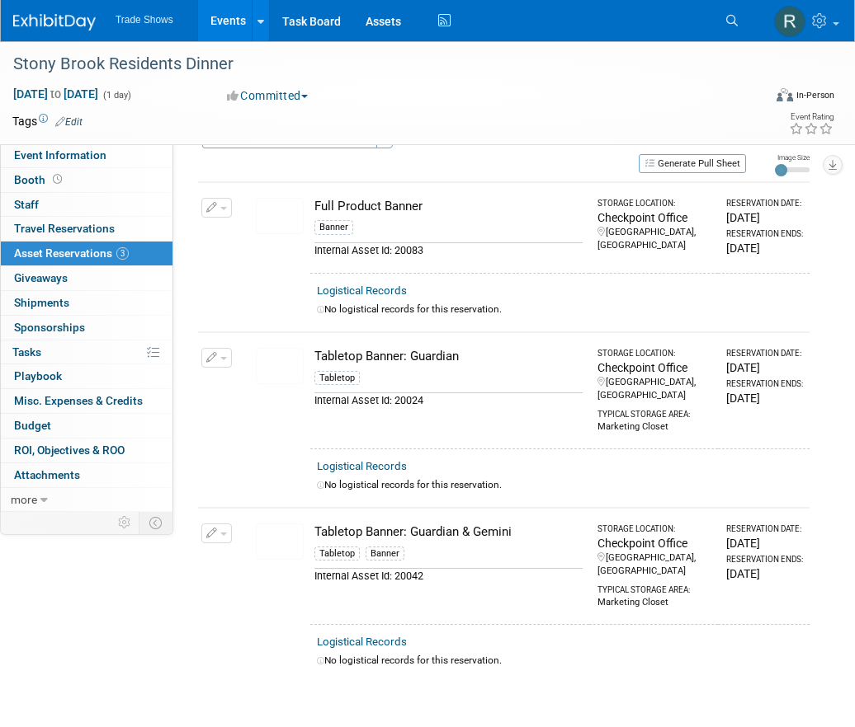
click at [205, 355] on button "button" at bounding box center [216, 358] width 31 height 20
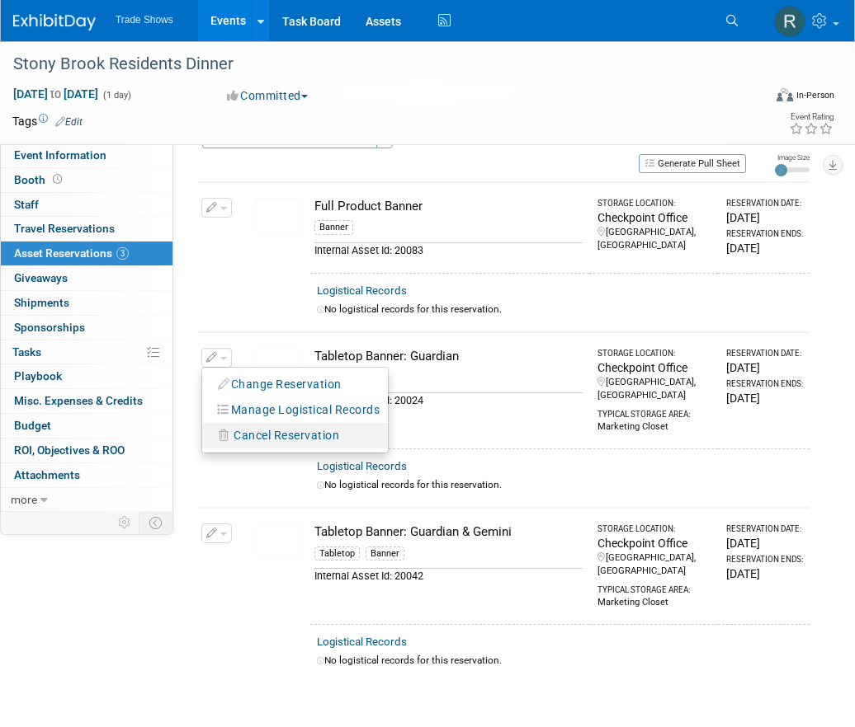
click at [238, 429] on span "Cancel Reservation" at bounding box center [286, 435] width 106 height 13
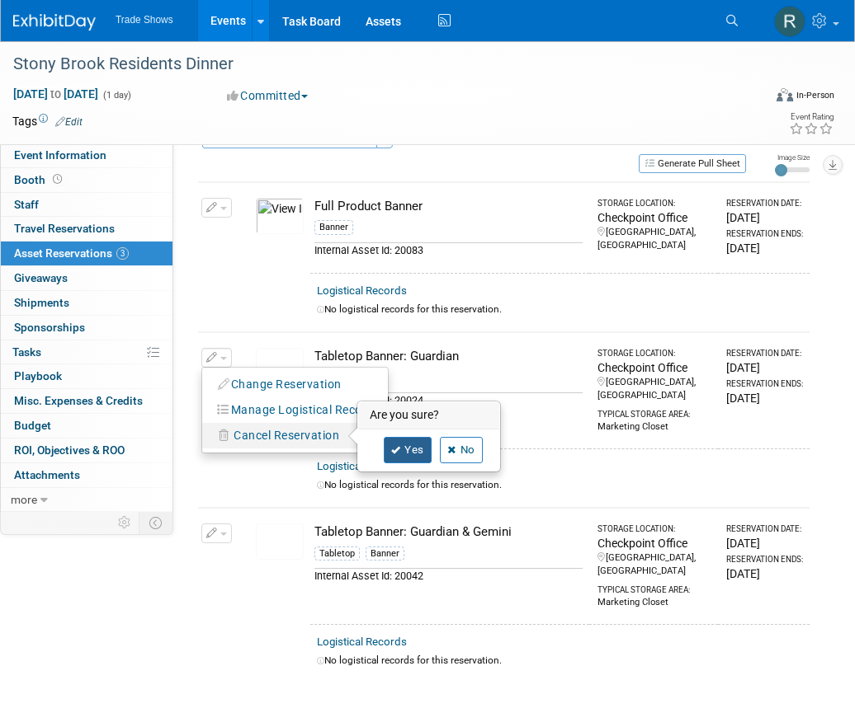
click at [407, 445] on link "Yes" at bounding box center [408, 450] width 48 height 26
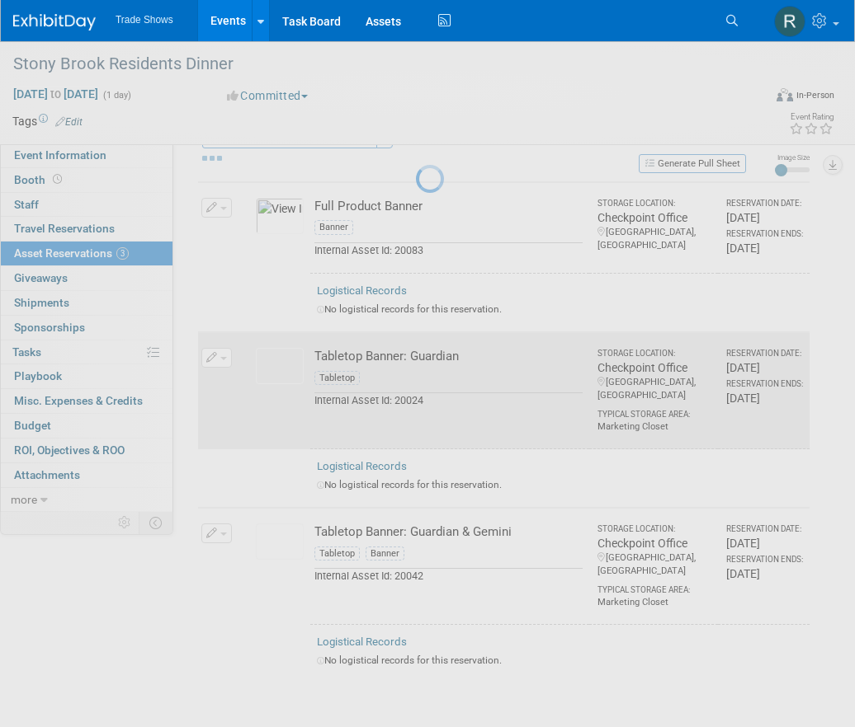
scroll to position [19, 0]
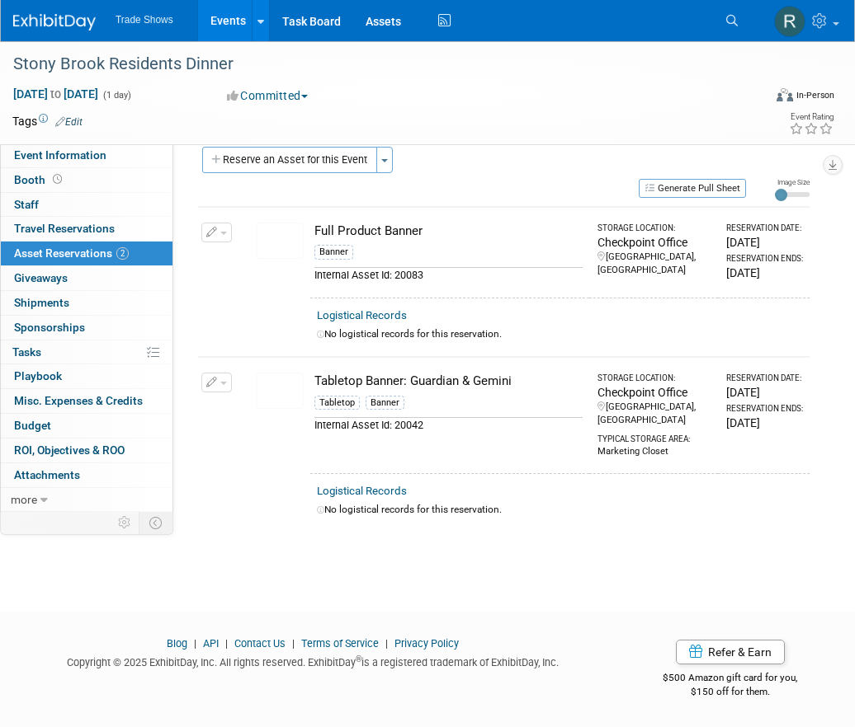
click at [228, 373] on button "button" at bounding box center [216, 383] width 31 height 20
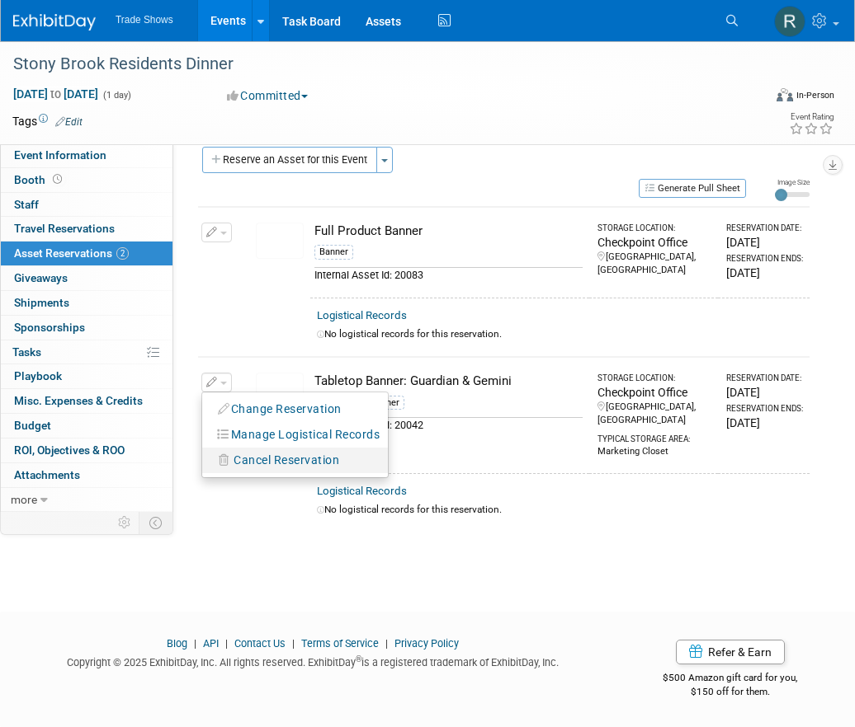
click at [306, 455] on span "Cancel Reservation" at bounding box center [286, 460] width 106 height 13
click at [403, 473] on link "Yes" at bounding box center [408, 475] width 48 height 26
